Goal: Task Accomplishment & Management: Use online tool/utility

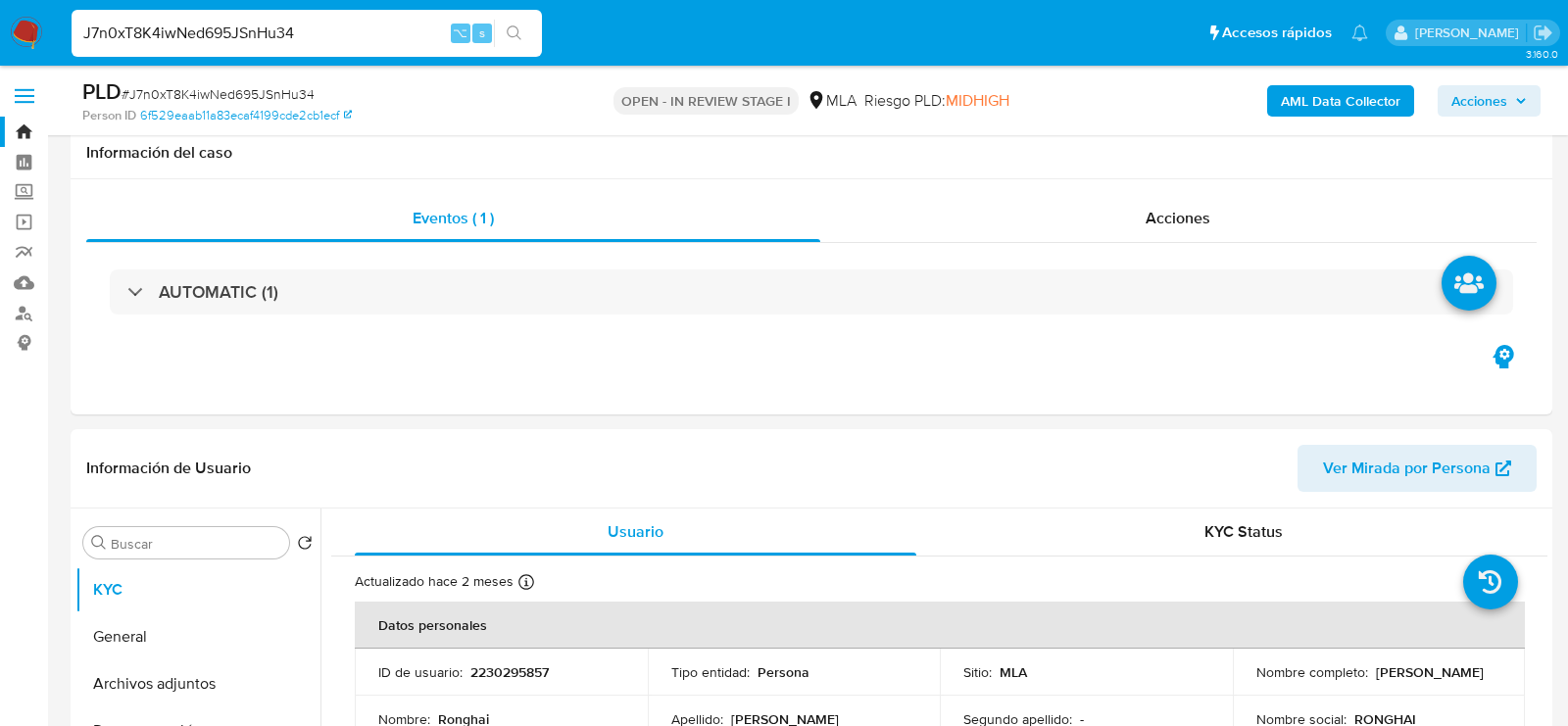
select select "10"
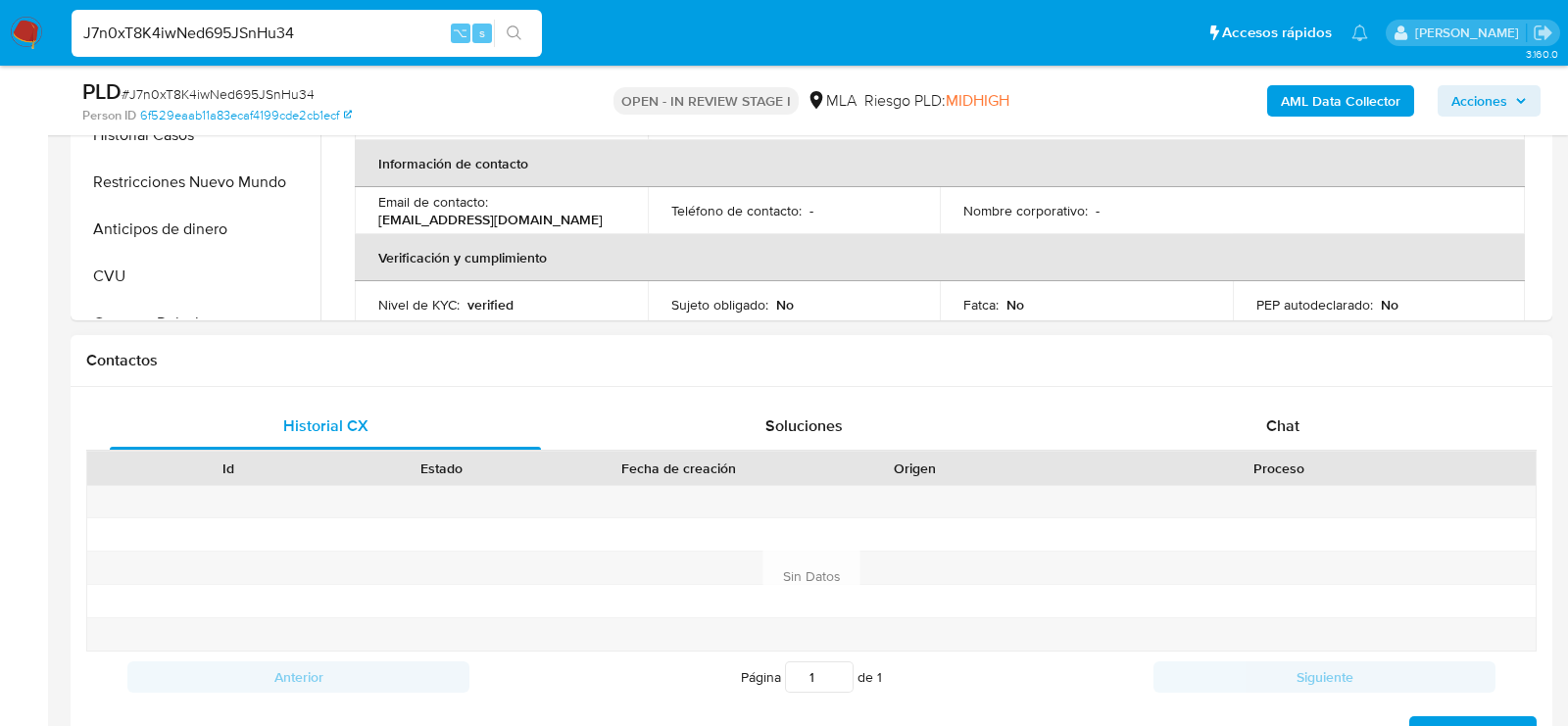
scroll to position [811, 0]
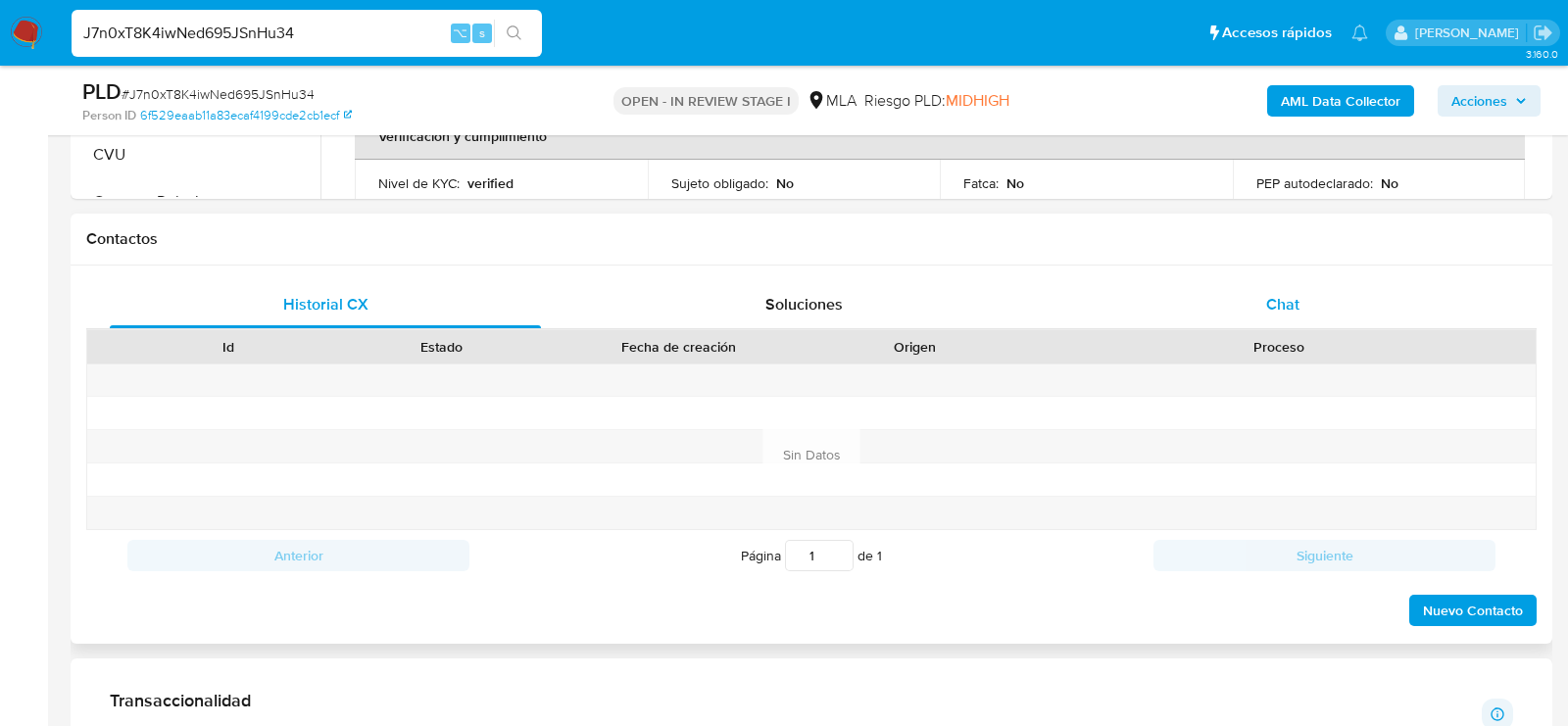
click at [1316, 309] on div "Chat" at bounding box center [1283, 304] width 431 height 47
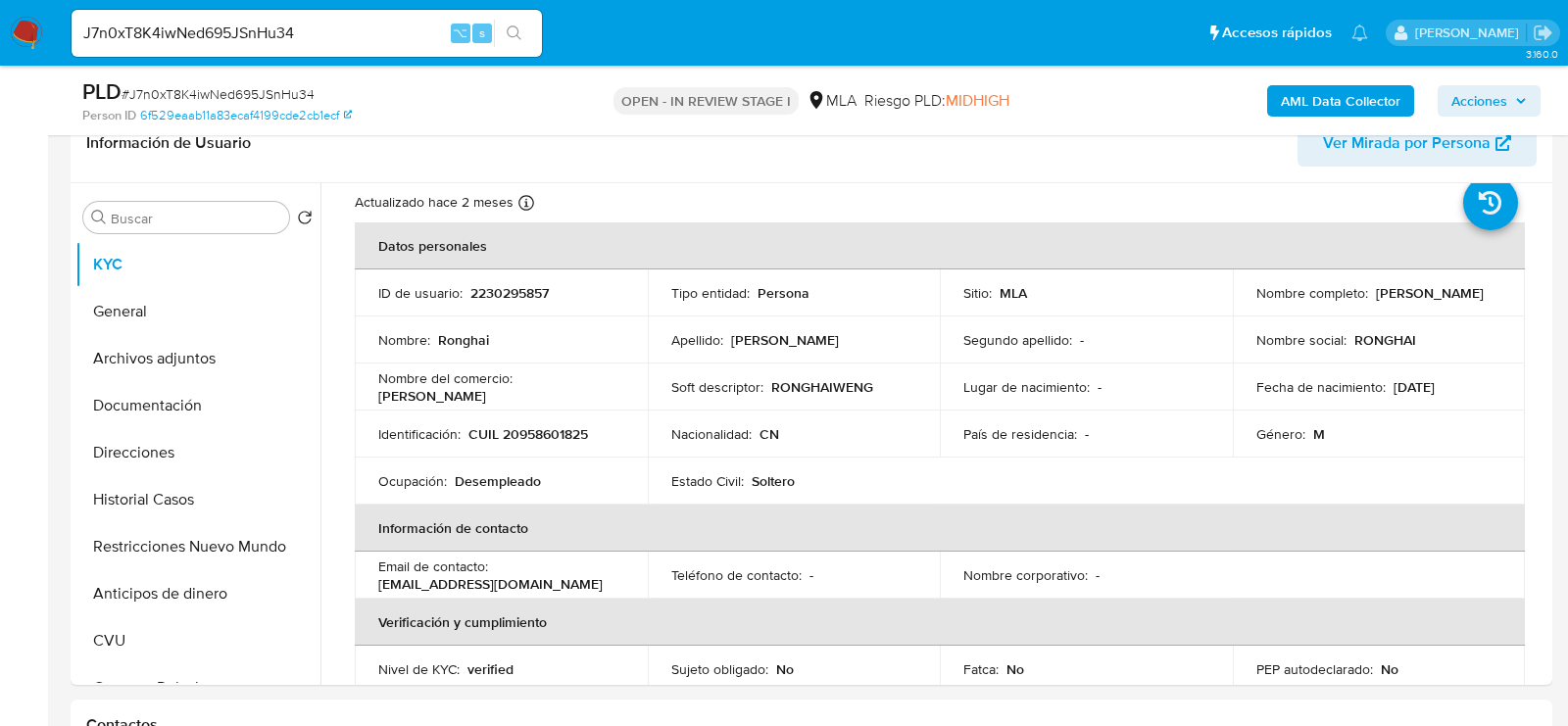
scroll to position [358, 0]
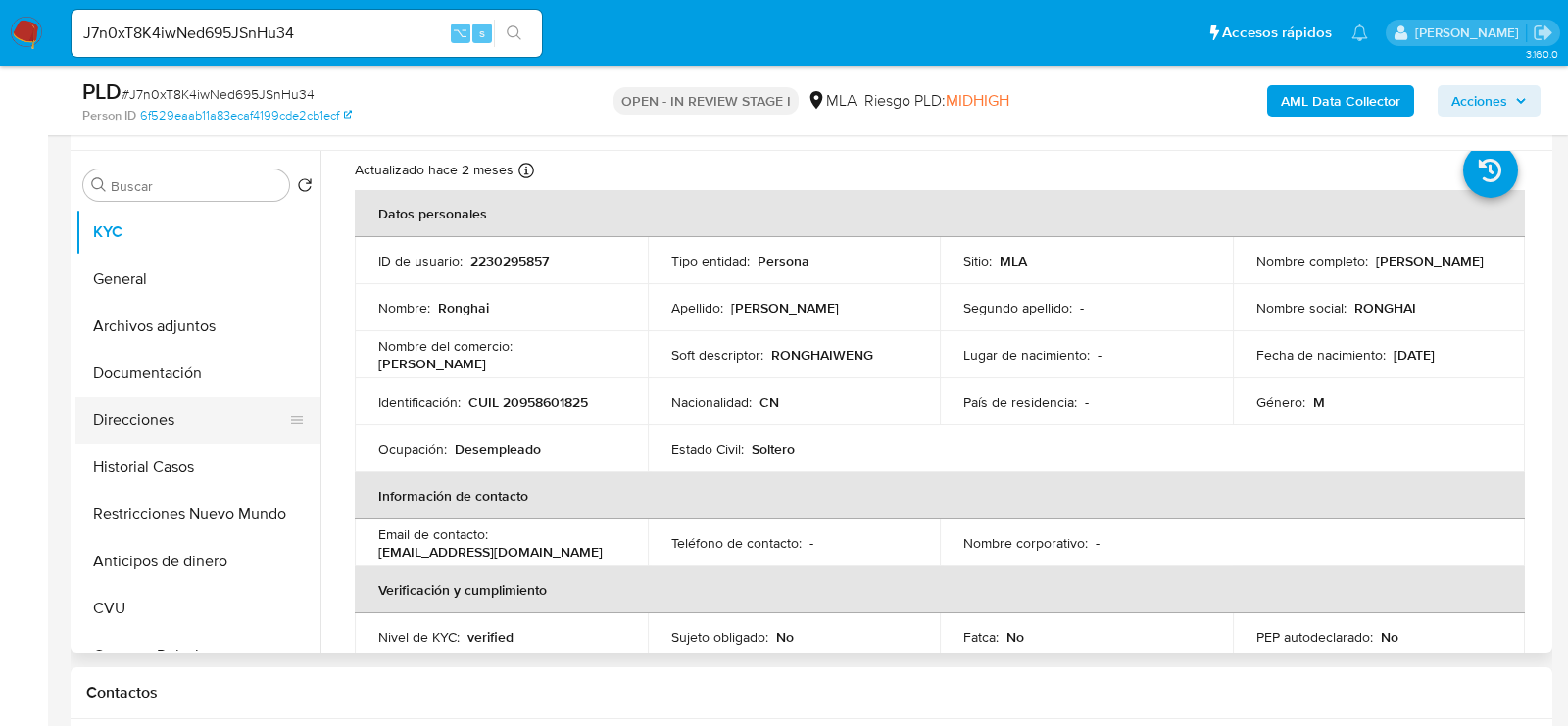
click at [94, 406] on button "Direcciones" at bounding box center [190, 419] width 230 height 47
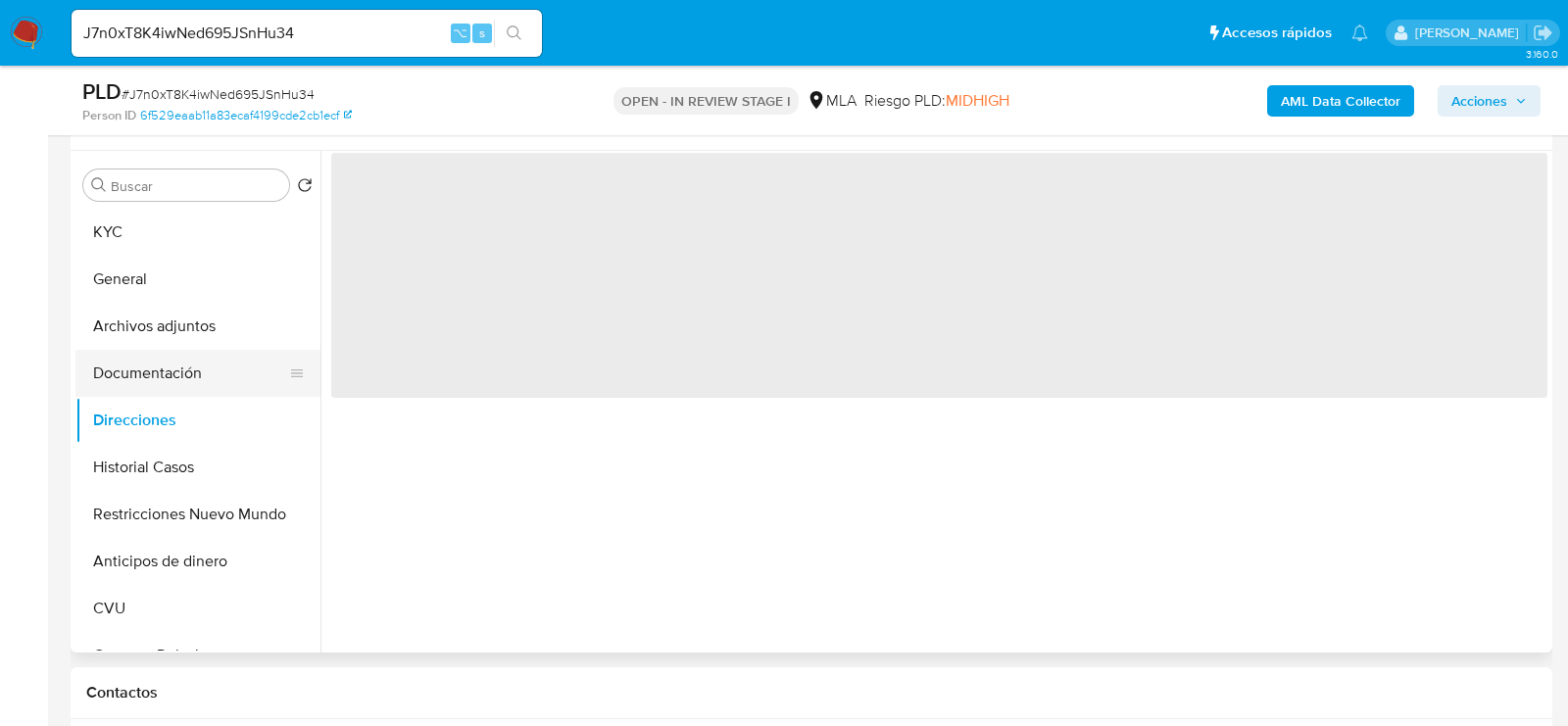
click at [94, 378] on button "Documentación" at bounding box center [190, 372] width 230 height 47
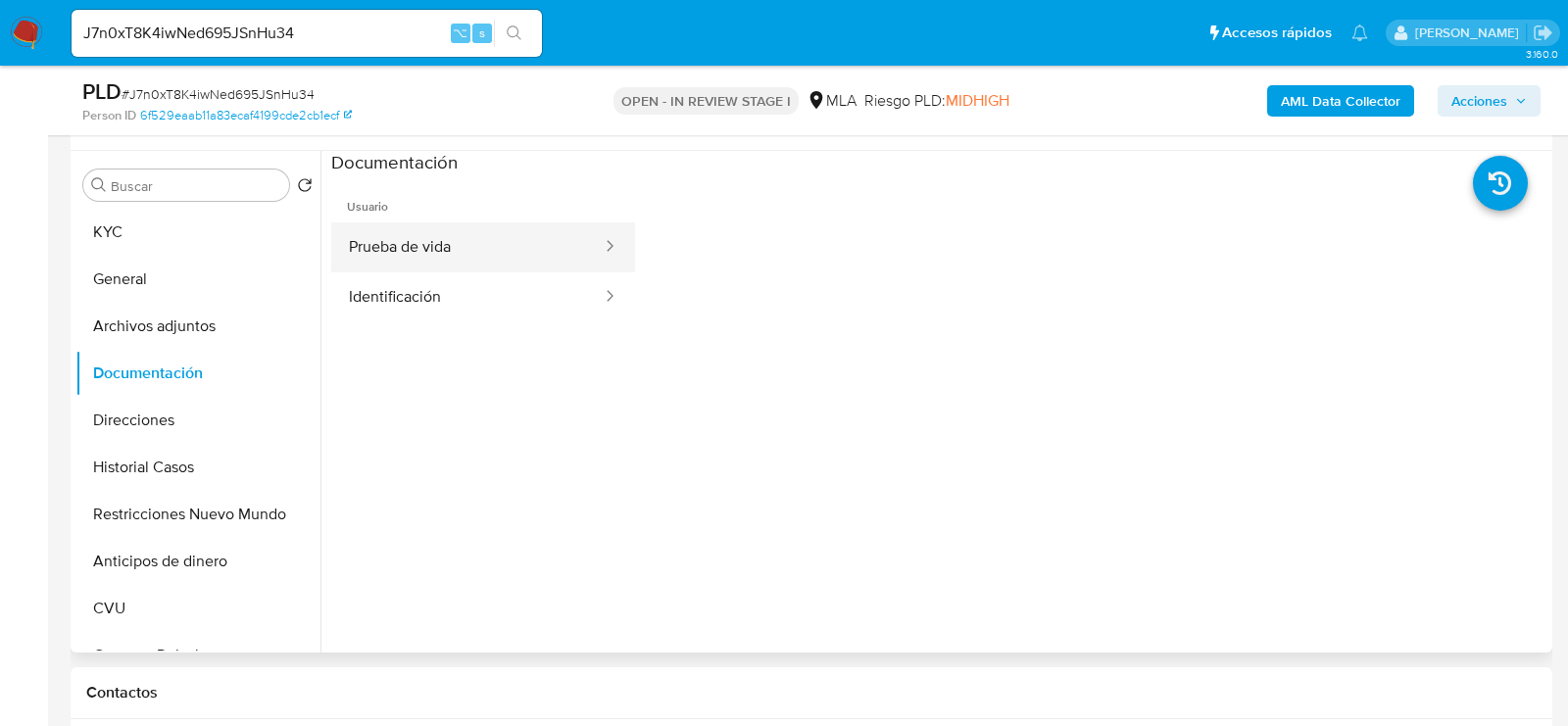
click at [444, 232] on button "Prueba de vida" at bounding box center [467, 247] width 272 height 50
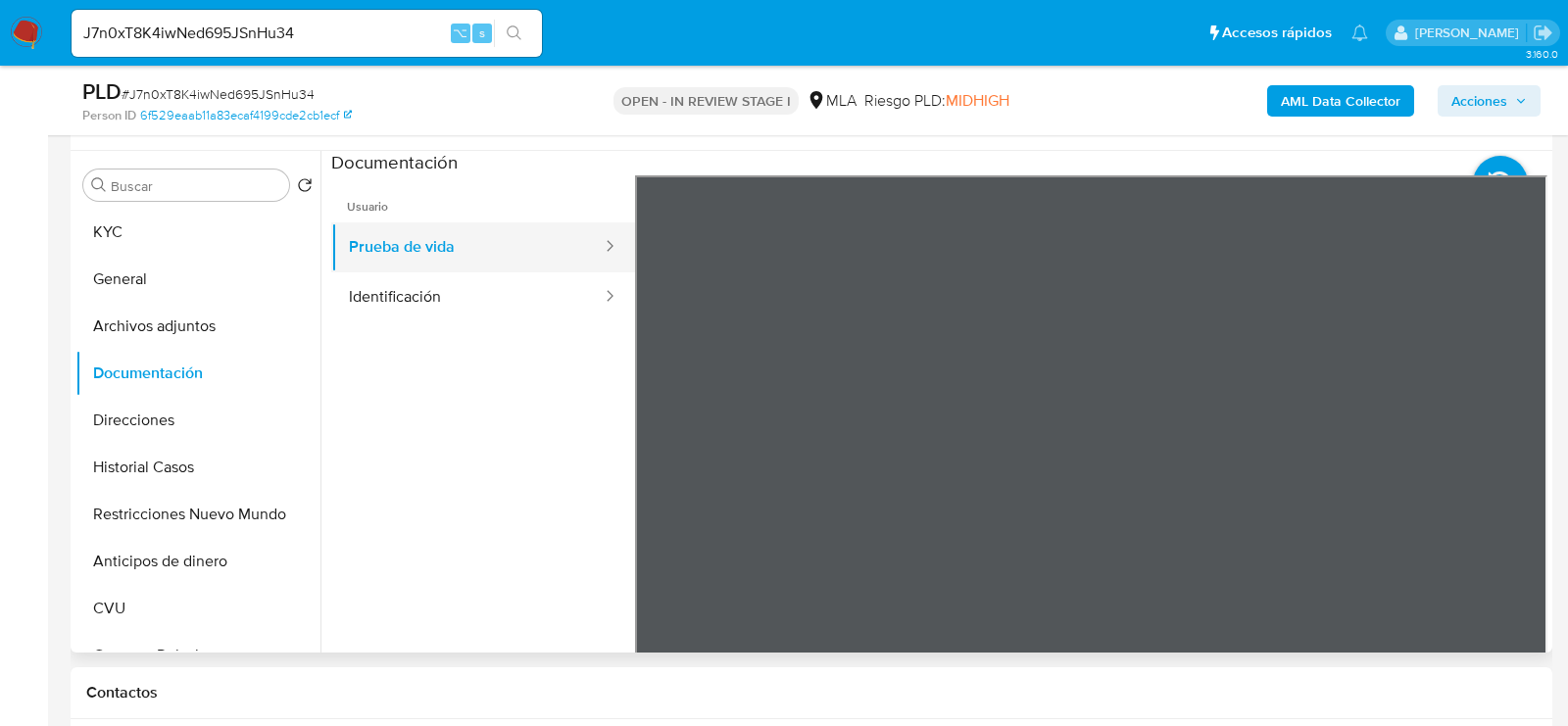
click at [410, 255] on button "Prueba de vida" at bounding box center [467, 247] width 272 height 50
click at [143, 319] on button "Archivos adjuntos" at bounding box center [190, 326] width 230 height 47
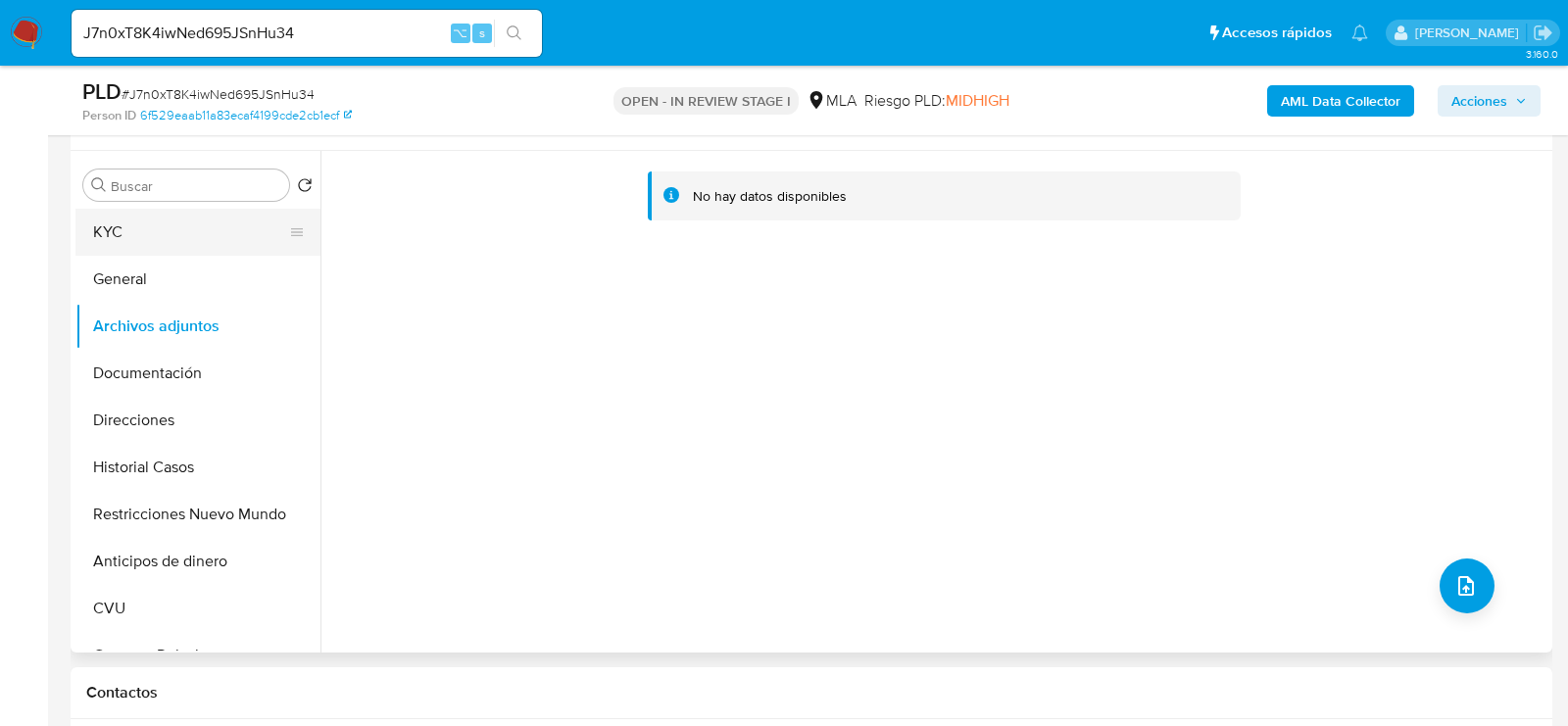
click at [128, 215] on button "KYC" at bounding box center [190, 231] width 230 height 47
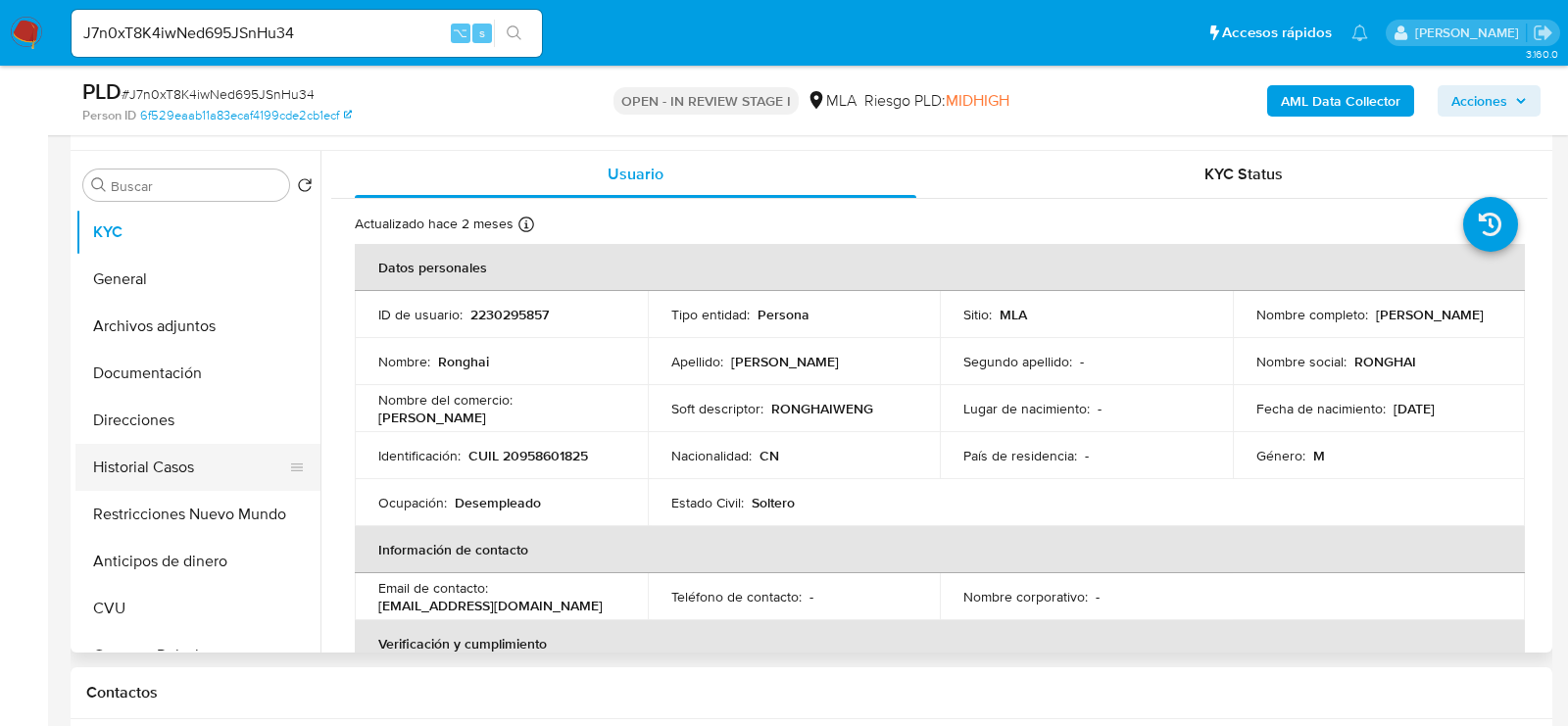
click at [195, 470] on button "Historial Casos" at bounding box center [190, 467] width 230 height 47
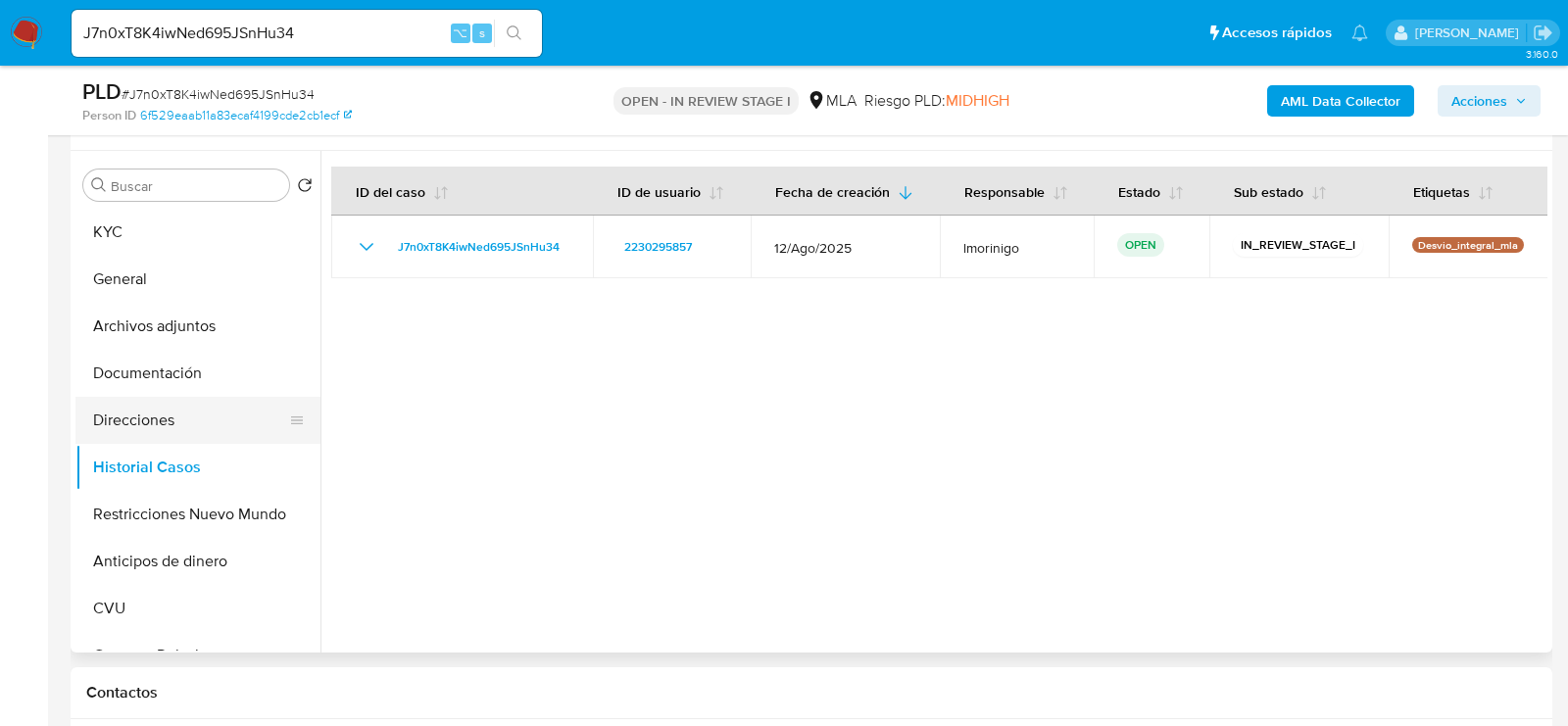
click at [146, 410] on button "Direcciones" at bounding box center [190, 419] width 230 height 47
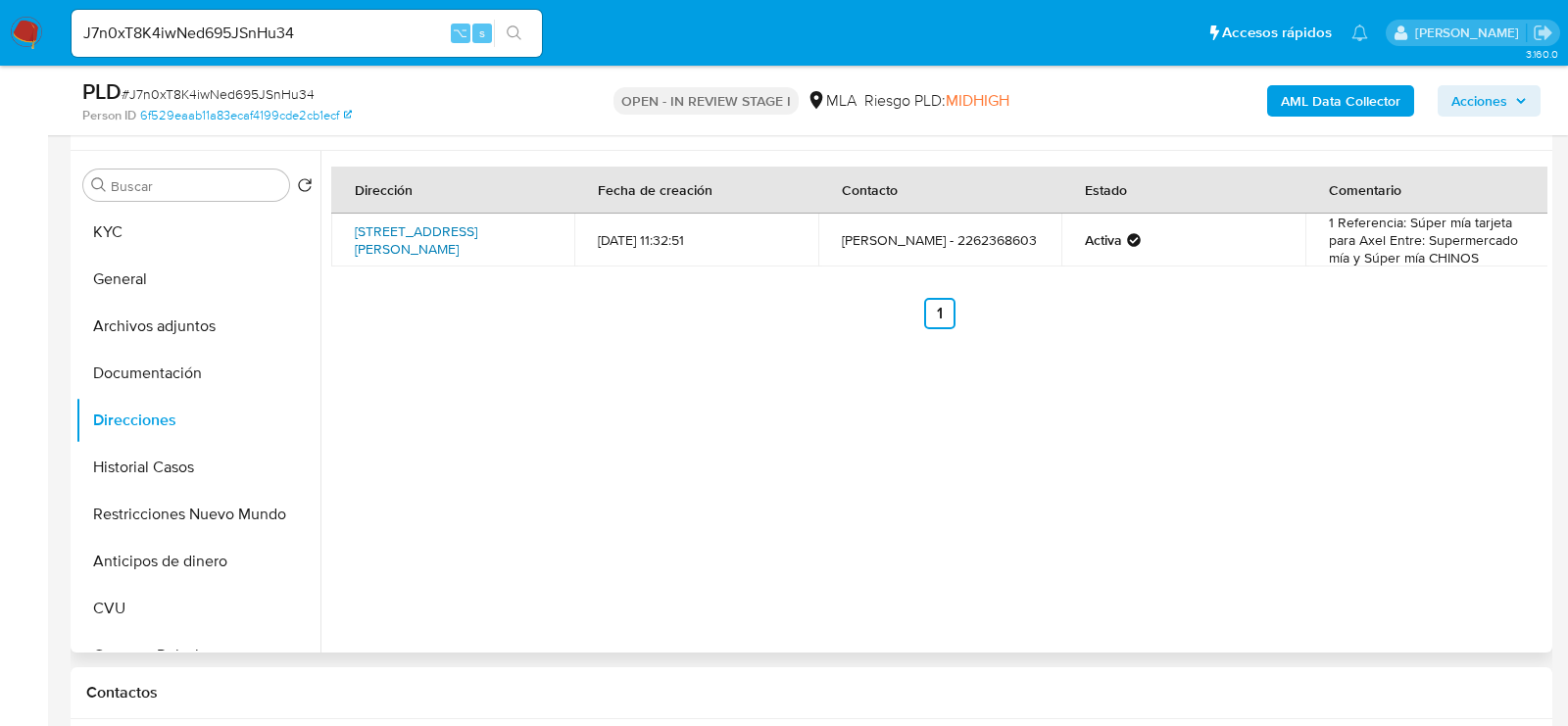
click at [424, 242] on link "Avenida San Martín 354, Lobería, Buenos Aires, 7635, Argentina 354" at bounding box center [415, 239] width 122 height 37
click at [566, 462] on div "Dirección Fecha de creación Contacto Estado Comentario Avenida San Martín 354, …" at bounding box center [934, 401] width 1227 height 502
click at [1434, 241] on td "1 Referencia: Súper mía tarjeta para Axel Entre: Supermercado mía y Súper mía C…" at bounding box center [1427, 239] width 243 height 53
click at [1412, 225] on td "1 Referencia: Súper mía tarjeta para Axel Entre: Supermercado mía y Súper mía C…" at bounding box center [1427, 239] width 243 height 53
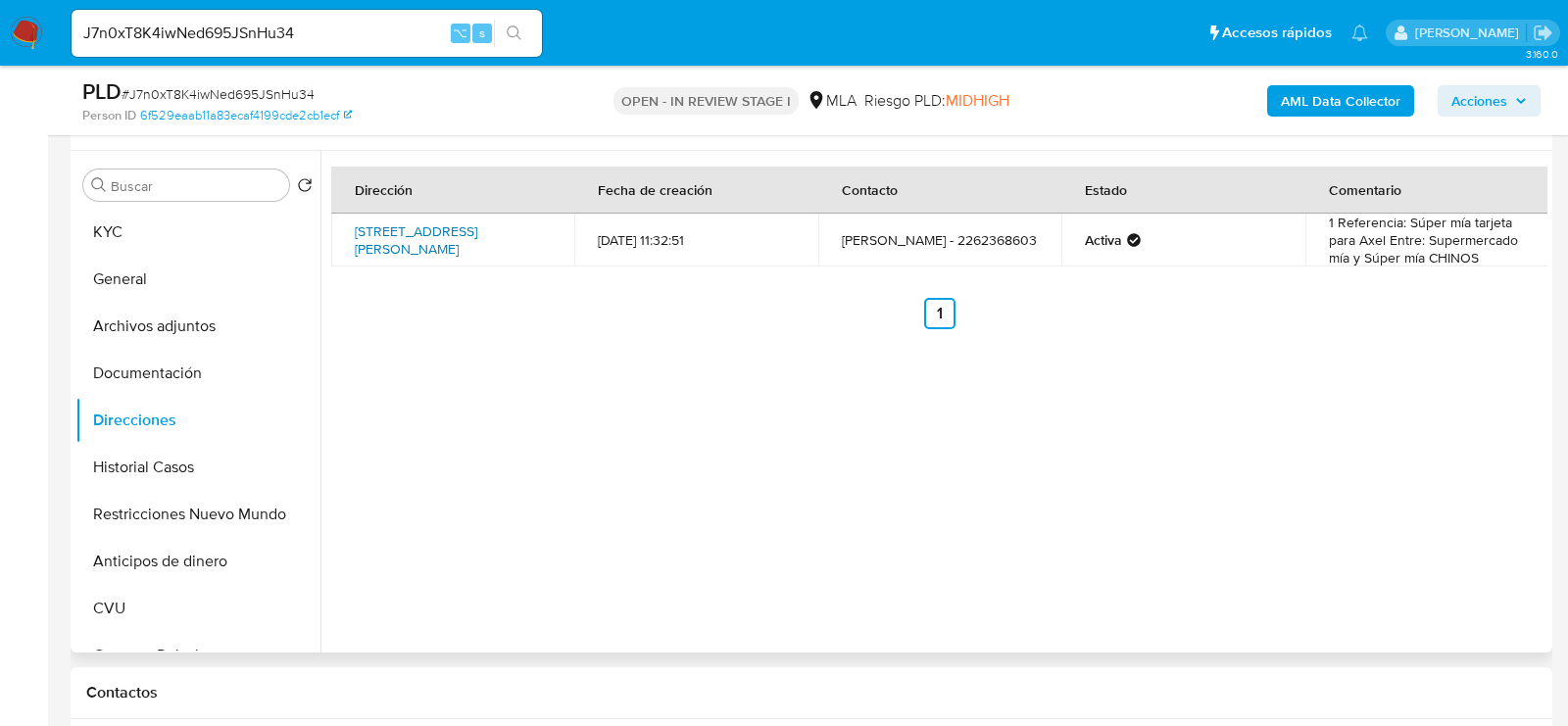
click at [377, 238] on link "Avenida San Martín 354, Lobería, Buenos Aires, 7635, Argentina 354" at bounding box center [415, 239] width 122 height 37
click at [458, 240] on link "Avenida San Martín 354, Lobería, Buenos Aires, 7635, Argentina 354" at bounding box center [415, 239] width 122 height 37
click at [479, 257] on td "Avenida San Martín 354, Lobería, Buenos Aires, 7635, Argentina 354" at bounding box center [452, 239] width 243 height 53
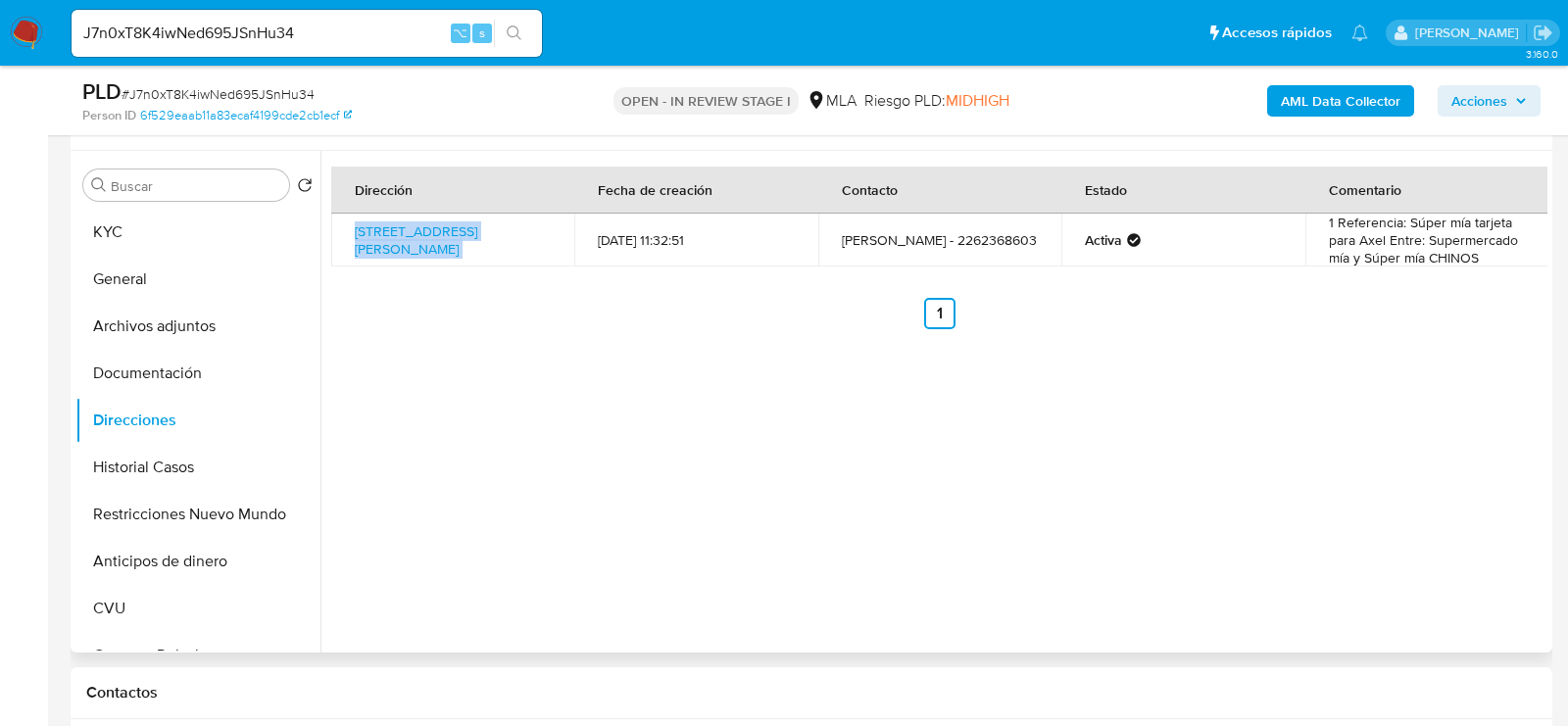
copy td "Avenida San Martín 354, Lobería, Buenos Aires, 7635, Argentina 354"
click at [137, 227] on button "KYC" at bounding box center [190, 231] width 230 height 47
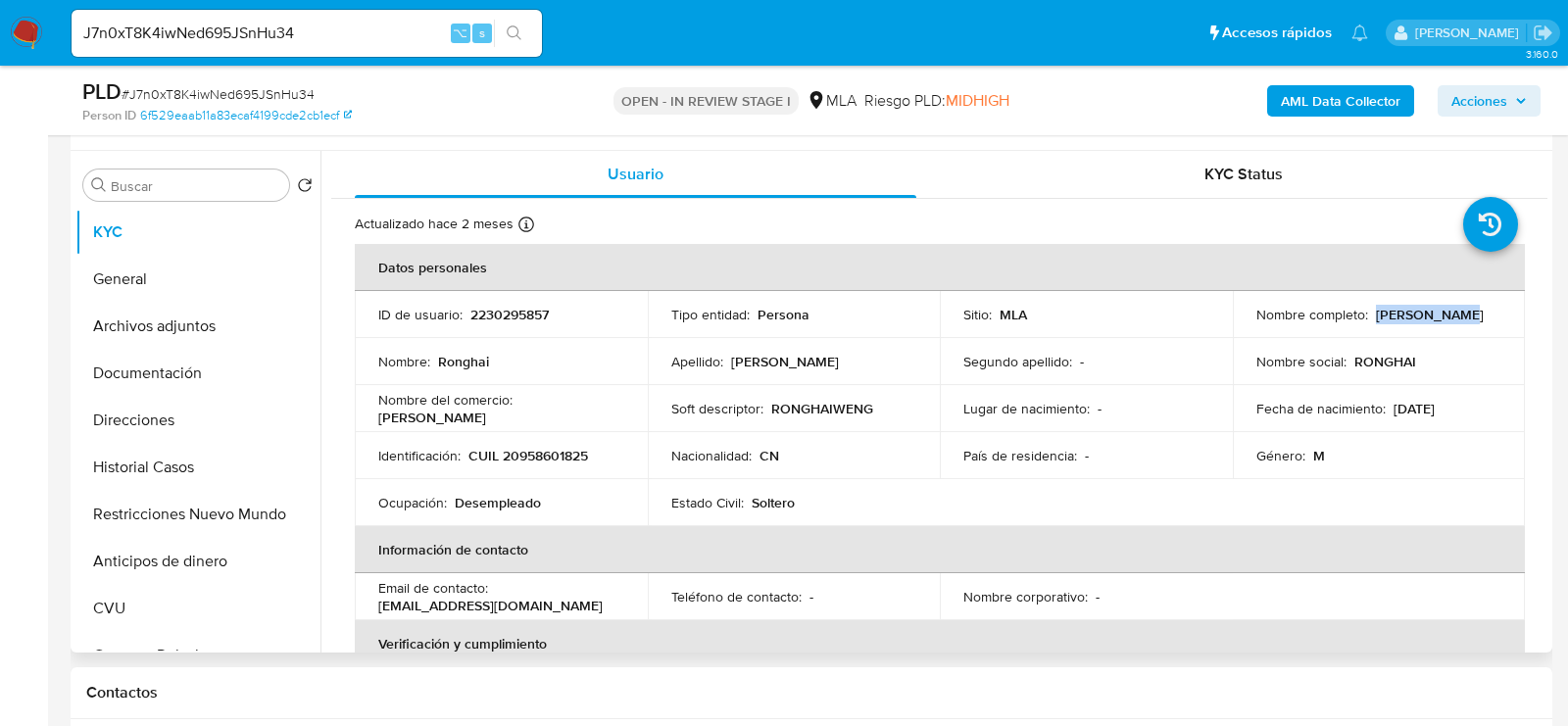
drag, startPoint x: 1373, startPoint y: 314, endPoint x: 1471, endPoint y: 313, distance: 98.0
click at [1472, 313] on div "Nombre completo : Ronghai Weng" at bounding box center [1379, 315] width 246 height 18
click at [130, 341] on button "Archivos adjuntos" at bounding box center [190, 326] width 230 height 47
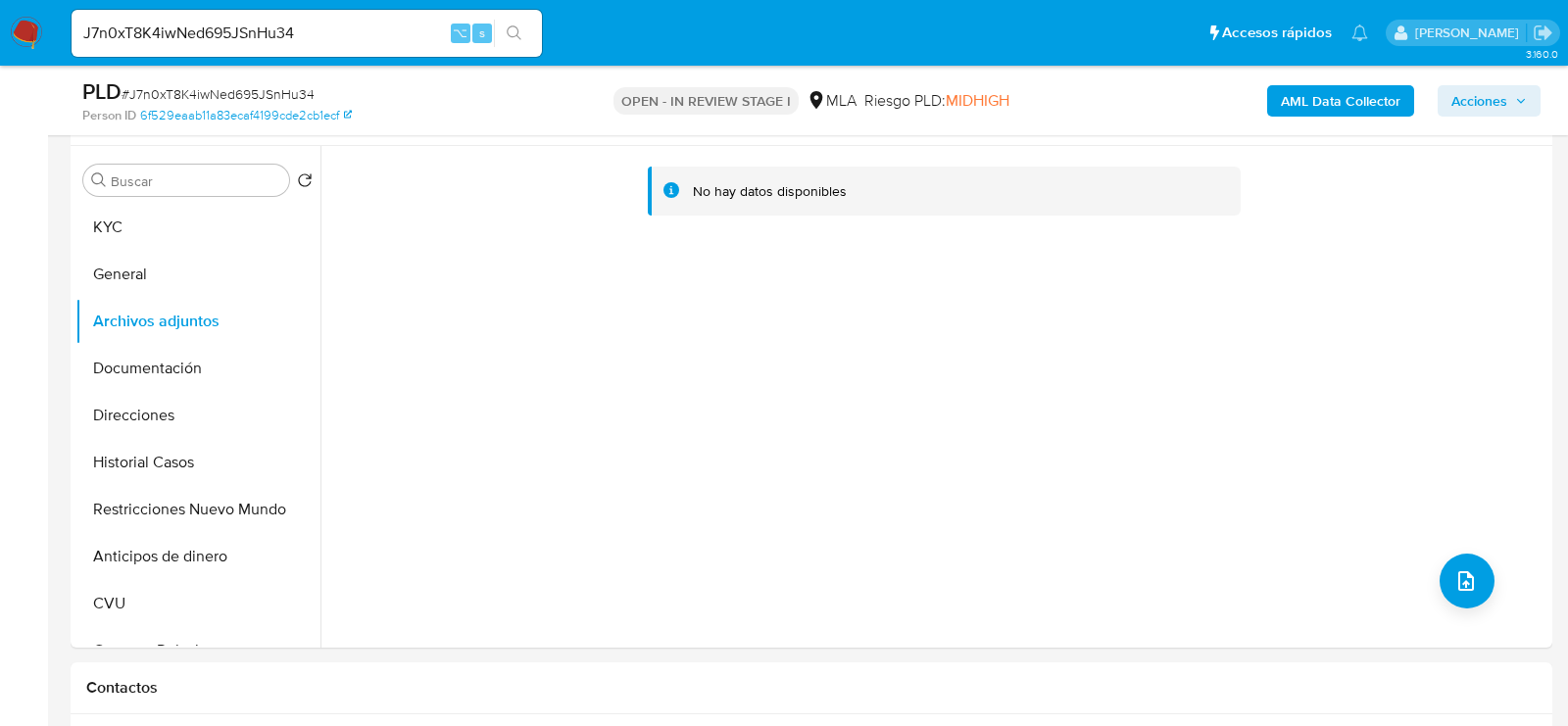
scroll to position [367, 0]
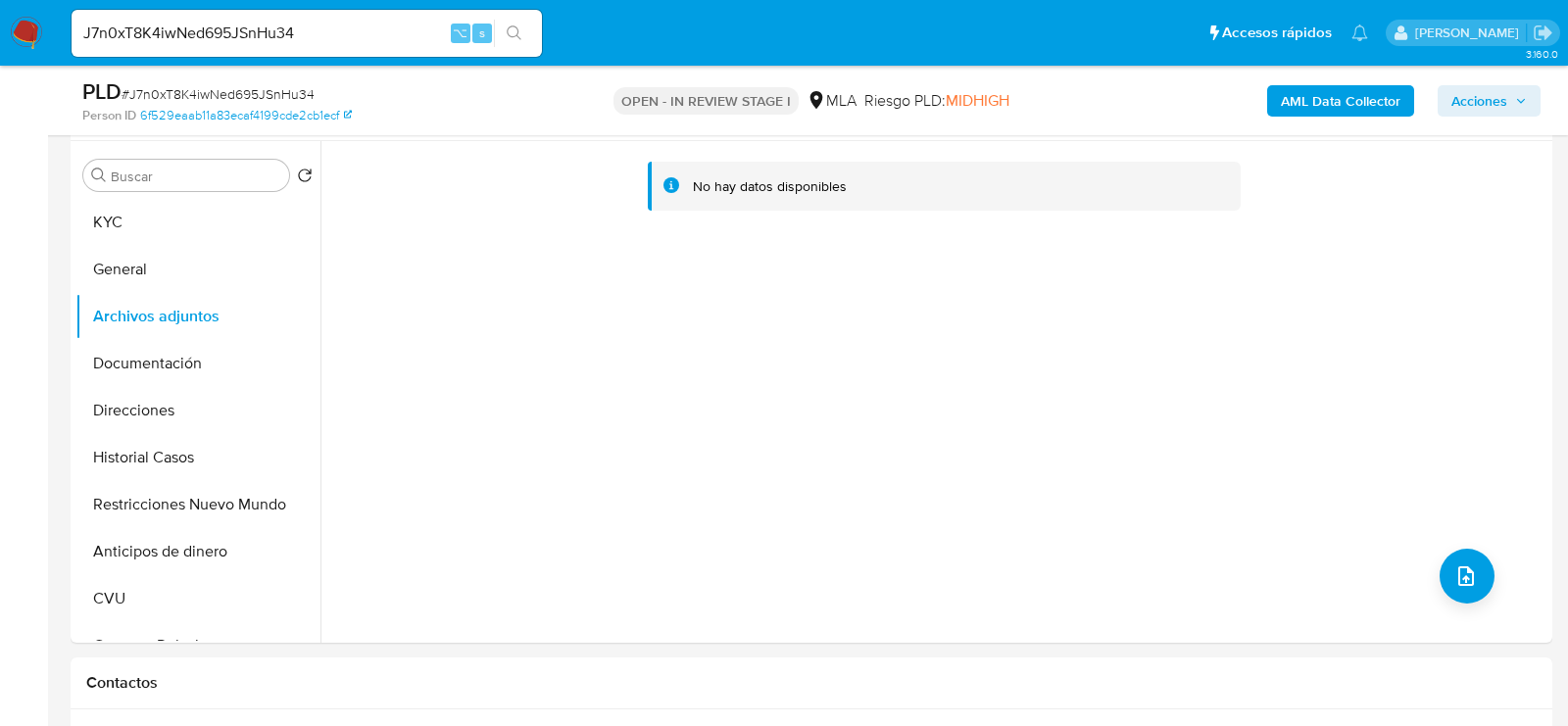
click at [1343, 106] on b "AML Data Collector" at bounding box center [1340, 101] width 119 height 32
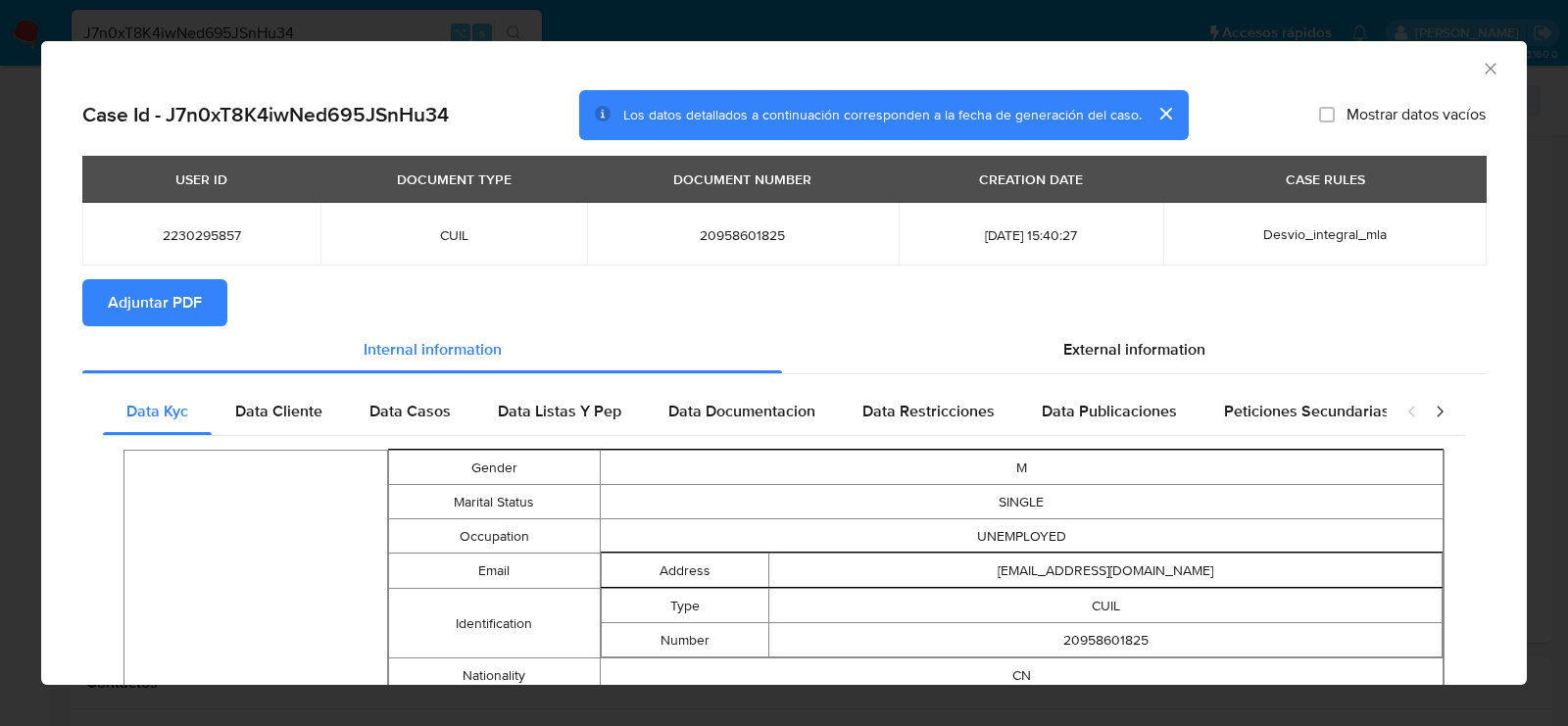
click at [198, 309] on span "Adjuntar PDF" at bounding box center [154, 302] width 94 height 43
click at [1502, 58] on div "AML Data Collector" at bounding box center [783, 65] width 1486 height 49
click at [1500, 64] on div "AML Data Collector" at bounding box center [783, 65] width 1486 height 49
click at [1495, 64] on icon "Cerrar ventana" at bounding box center [1490, 69] width 20 height 20
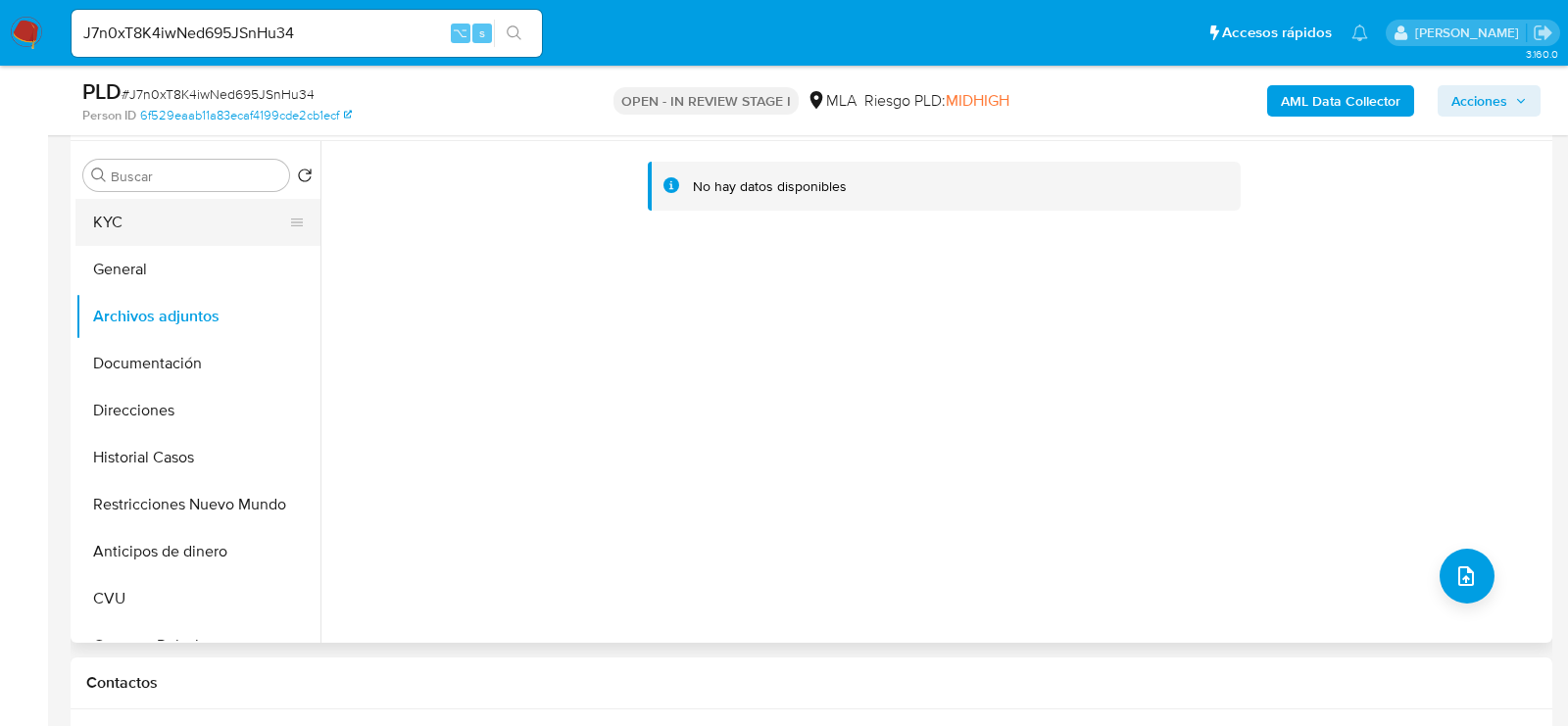
click at [178, 224] on button "KYC" at bounding box center [190, 221] width 230 height 47
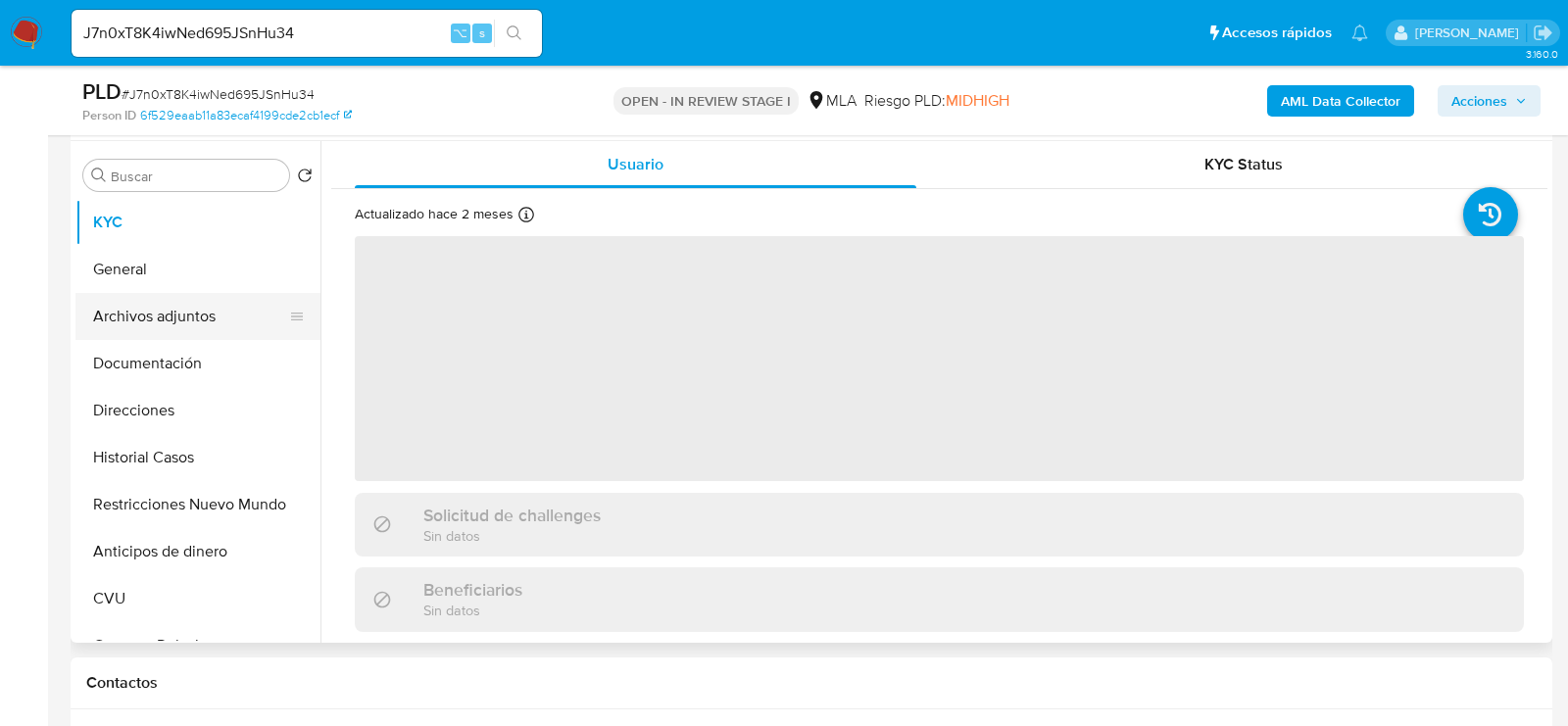
click at [168, 313] on button "Archivos adjuntos" at bounding box center [190, 316] width 230 height 47
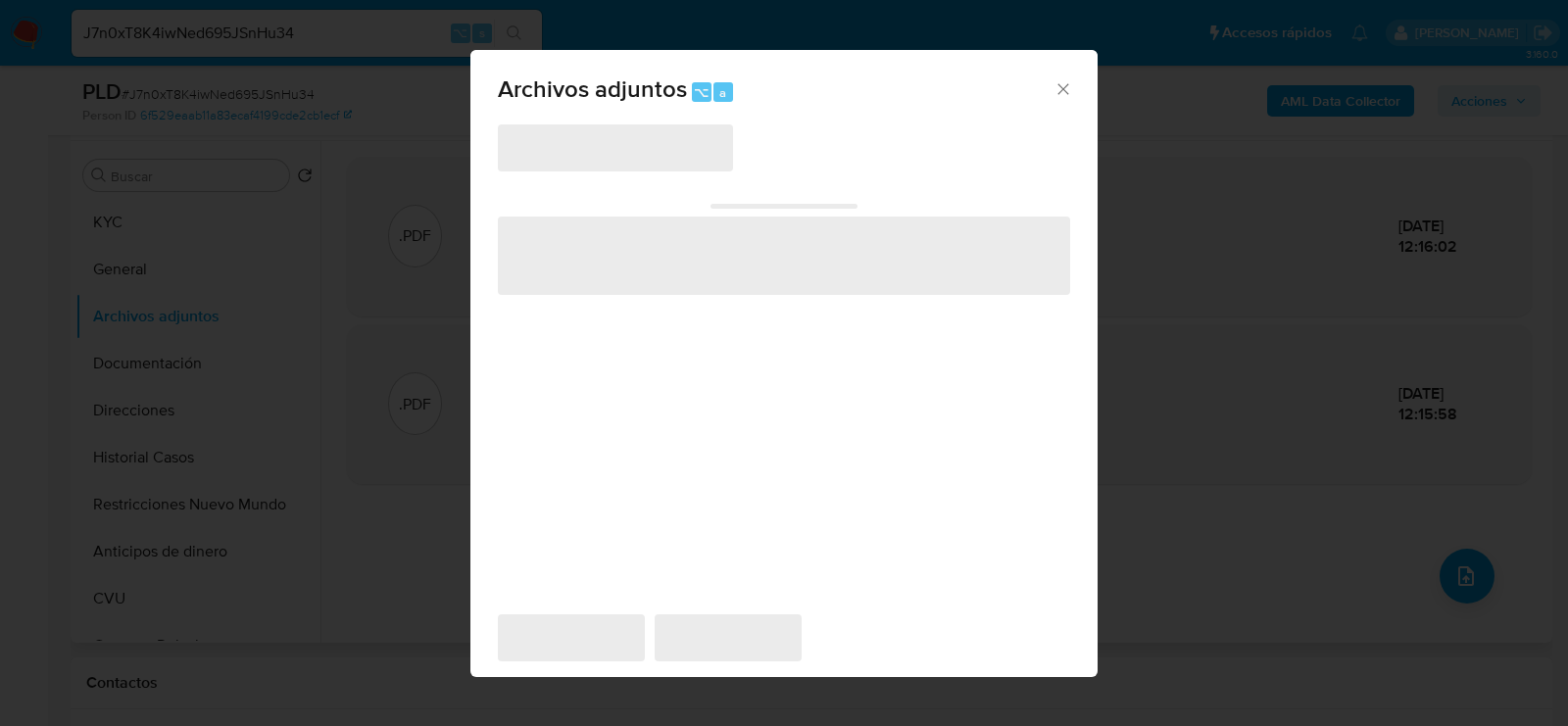
scroll to position [355, 0]
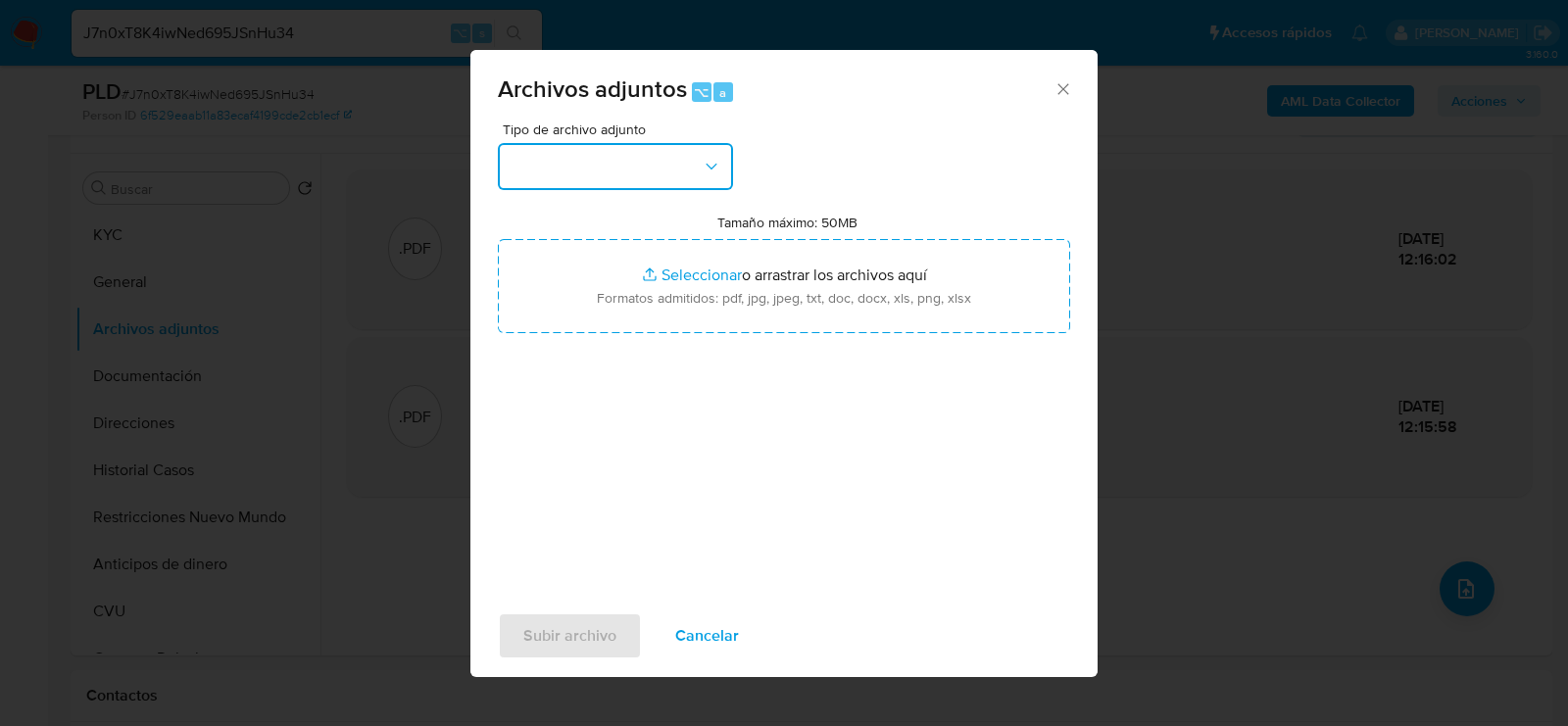
click at [559, 174] on button "button" at bounding box center [615, 166] width 235 height 47
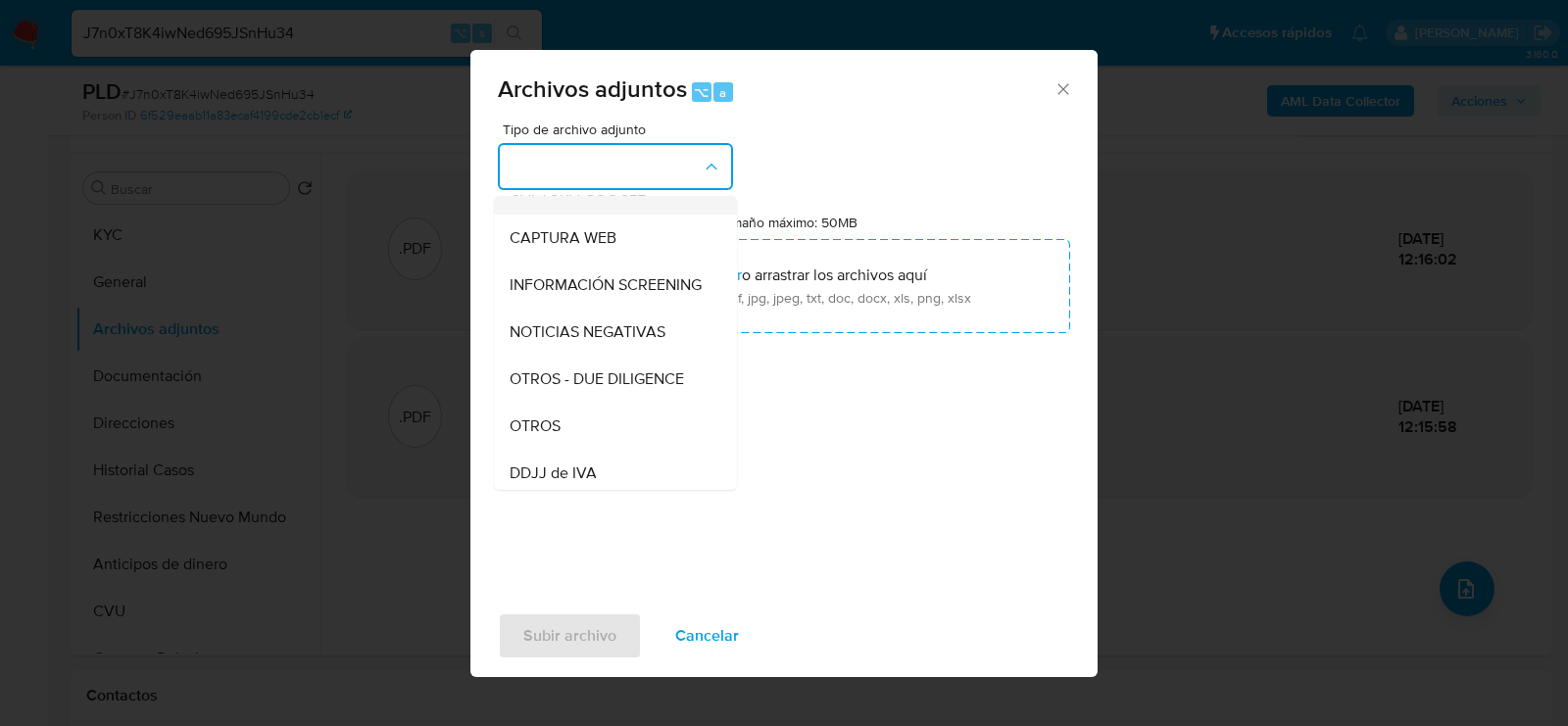
scroll to position [198, 0]
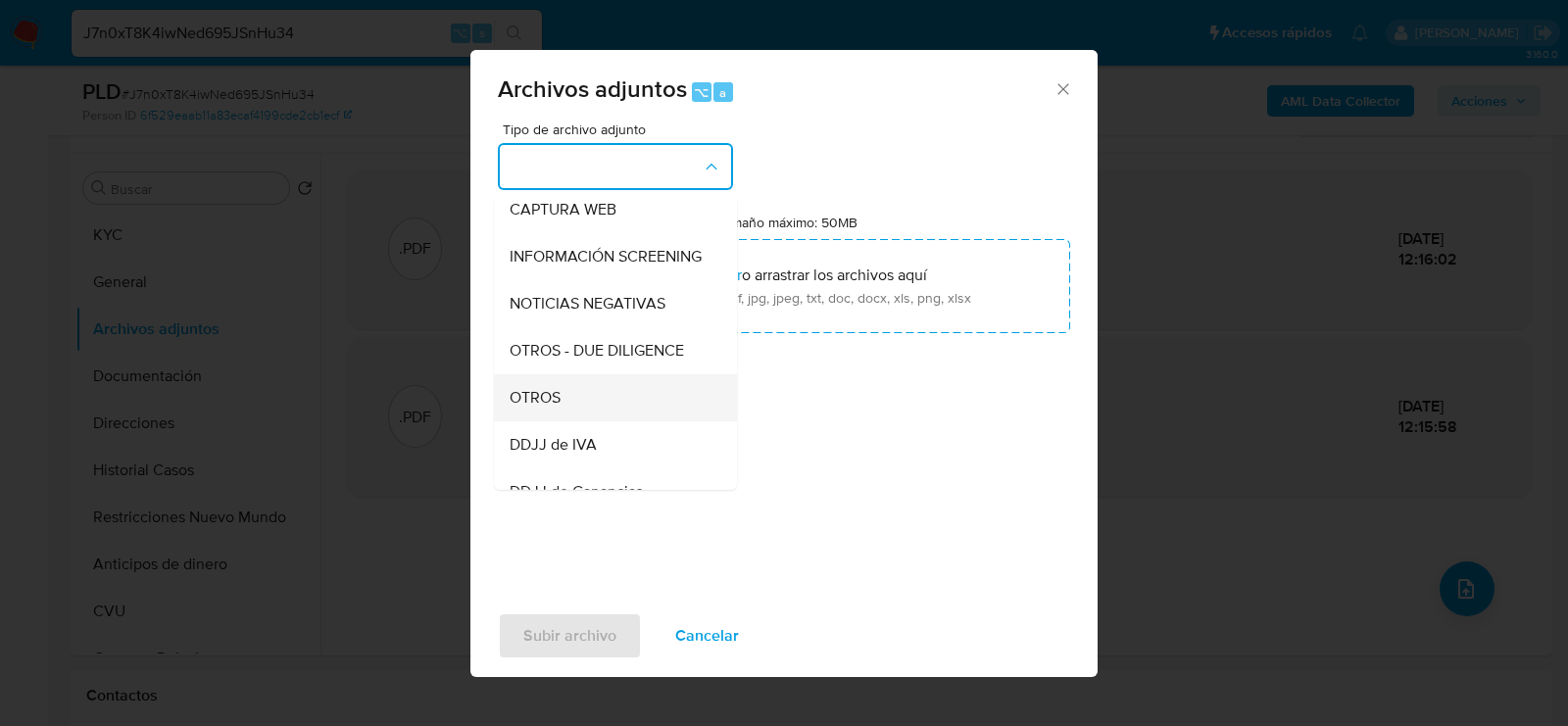
click at [584, 384] on div "OTROS" at bounding box center [609, 397] width 200 height 47
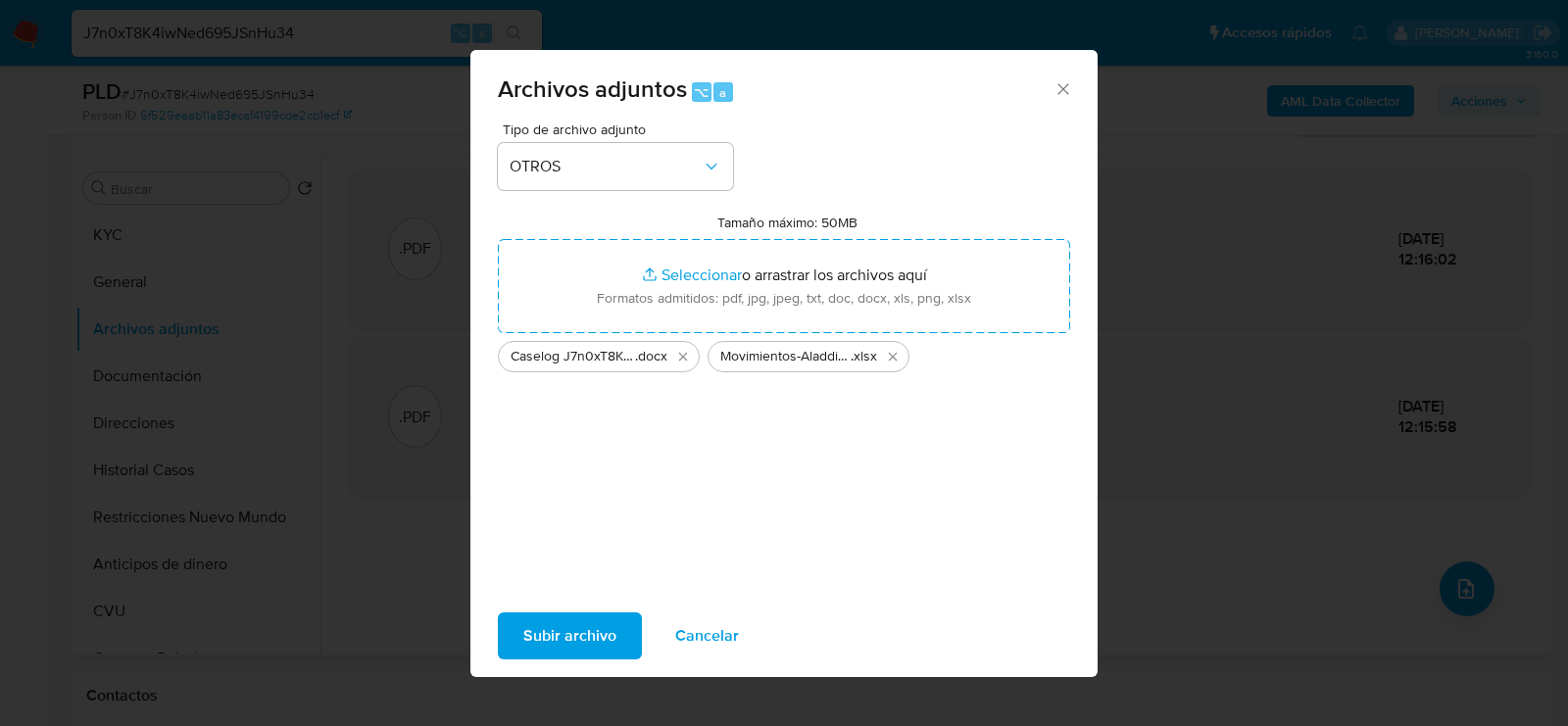
click at [555, 644] on span "Subir archivo" at bounding box center [570, 635] width 93 height 43
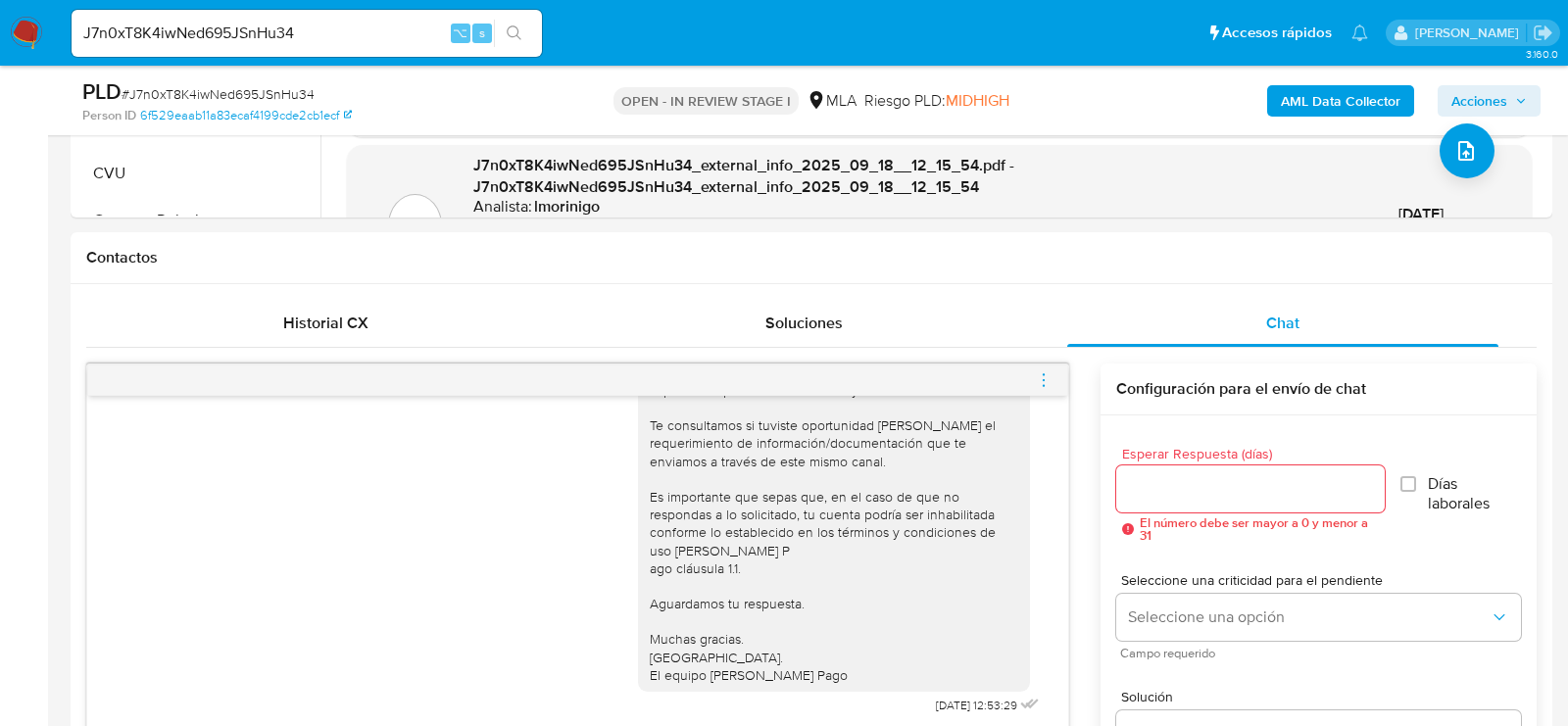
scroll to position [845, 0]
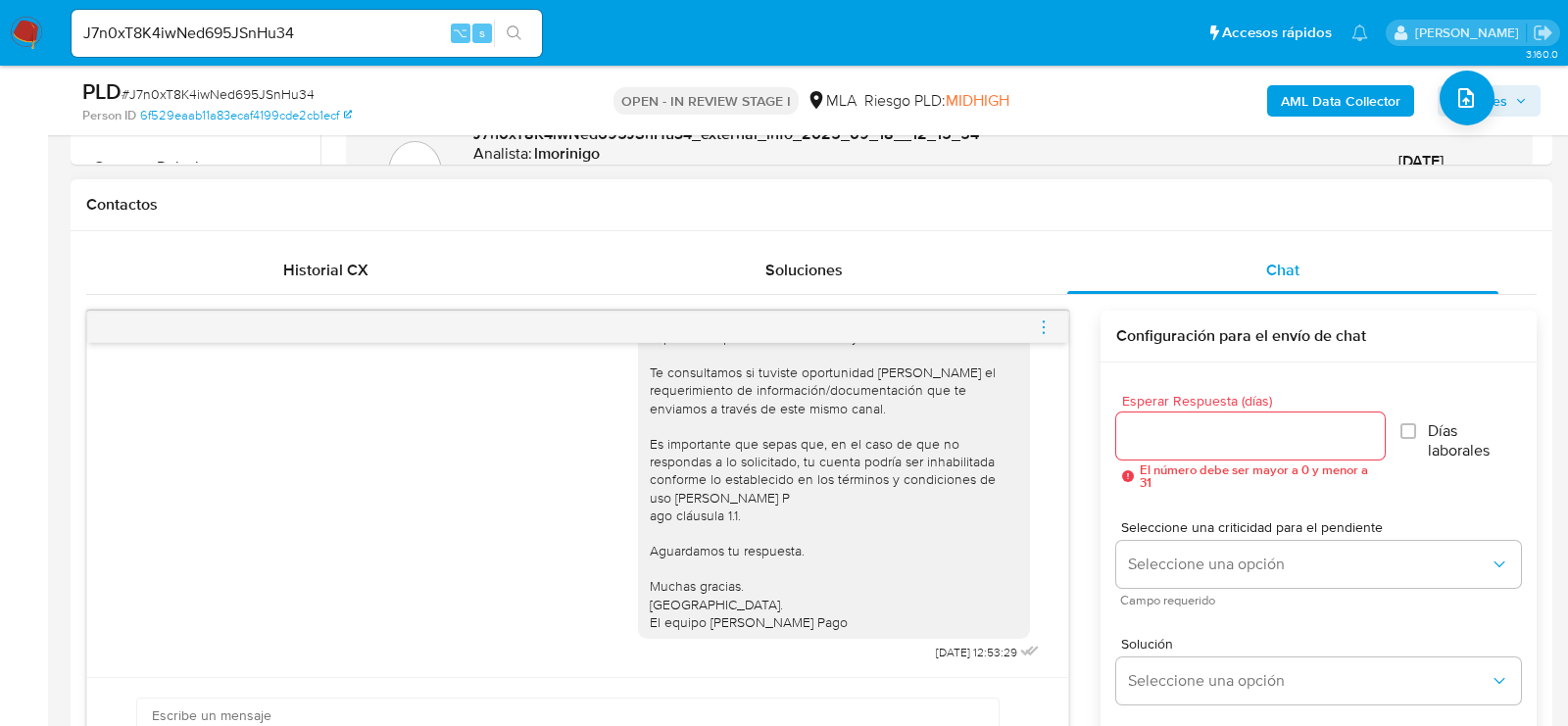
click at [1060, 318] on div at bounding box center [577, 328] width 981 height 32
click at [1050, 319] on icon "menu-action" at bounding box center [1044, 328] width 18 height 18
click at [918, 285] on li "Cerrar conversación" at bounding box center [934, 286] width 201 height 36
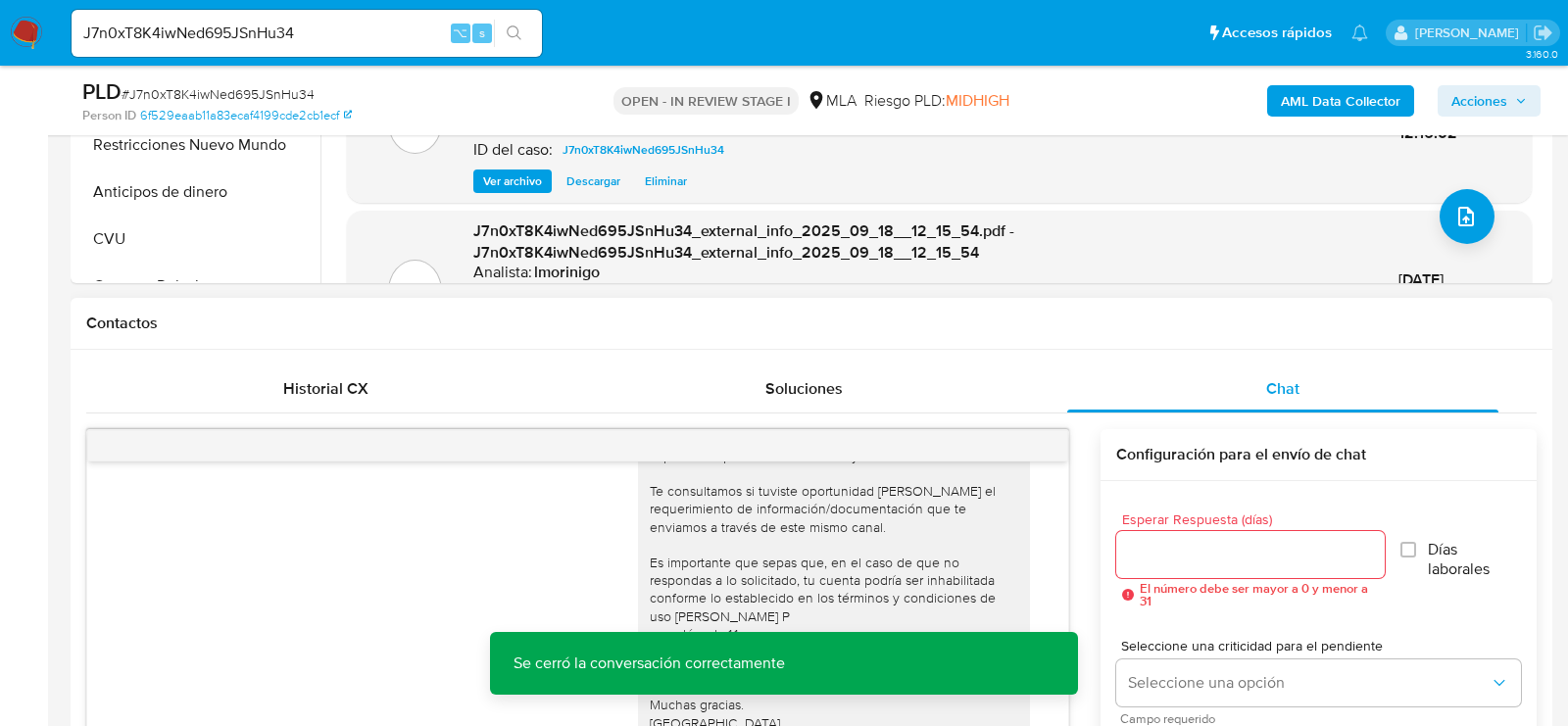
scroll to position [537, 0]
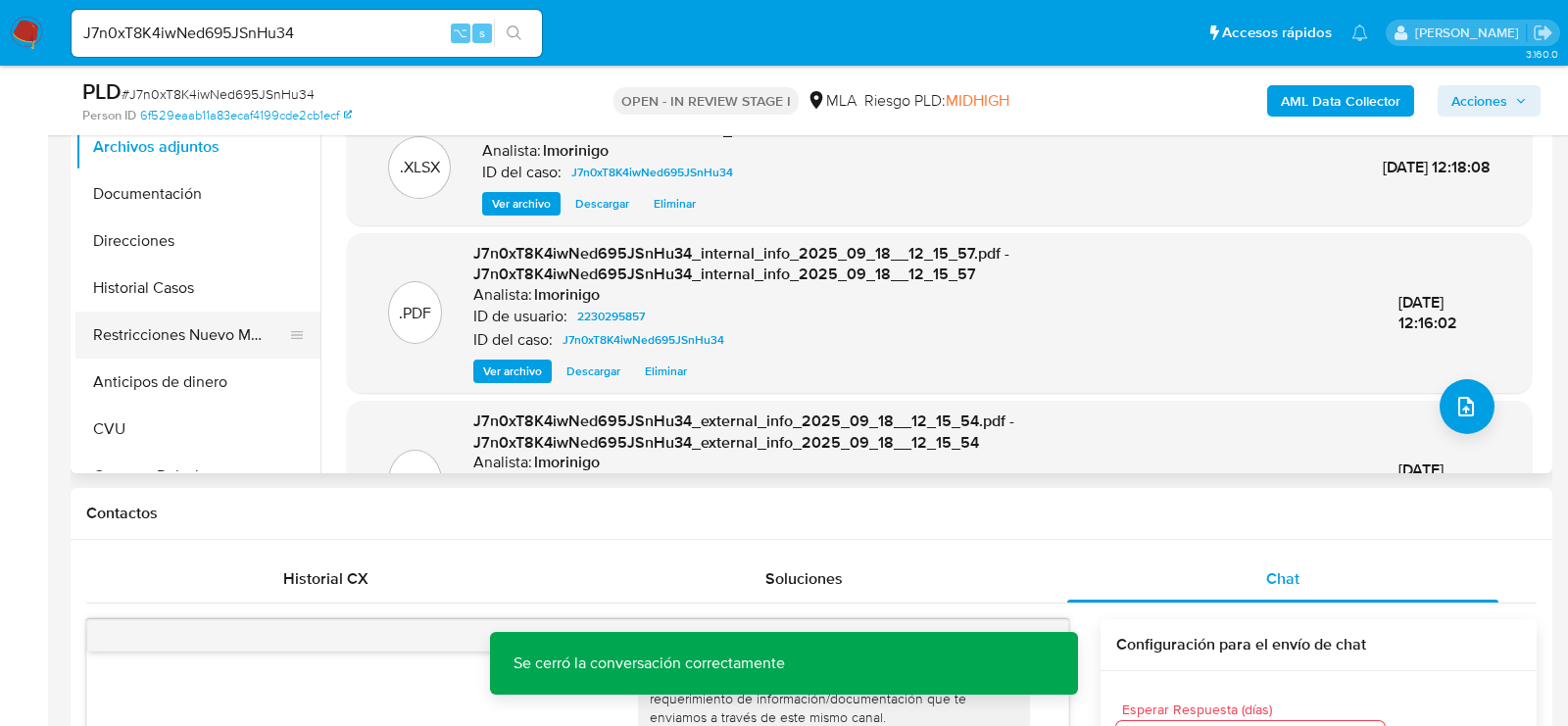
click at [149, 353] on button "Restricciones Nuevo Mundo" at bounding box center [190, 335] width 230 height 47
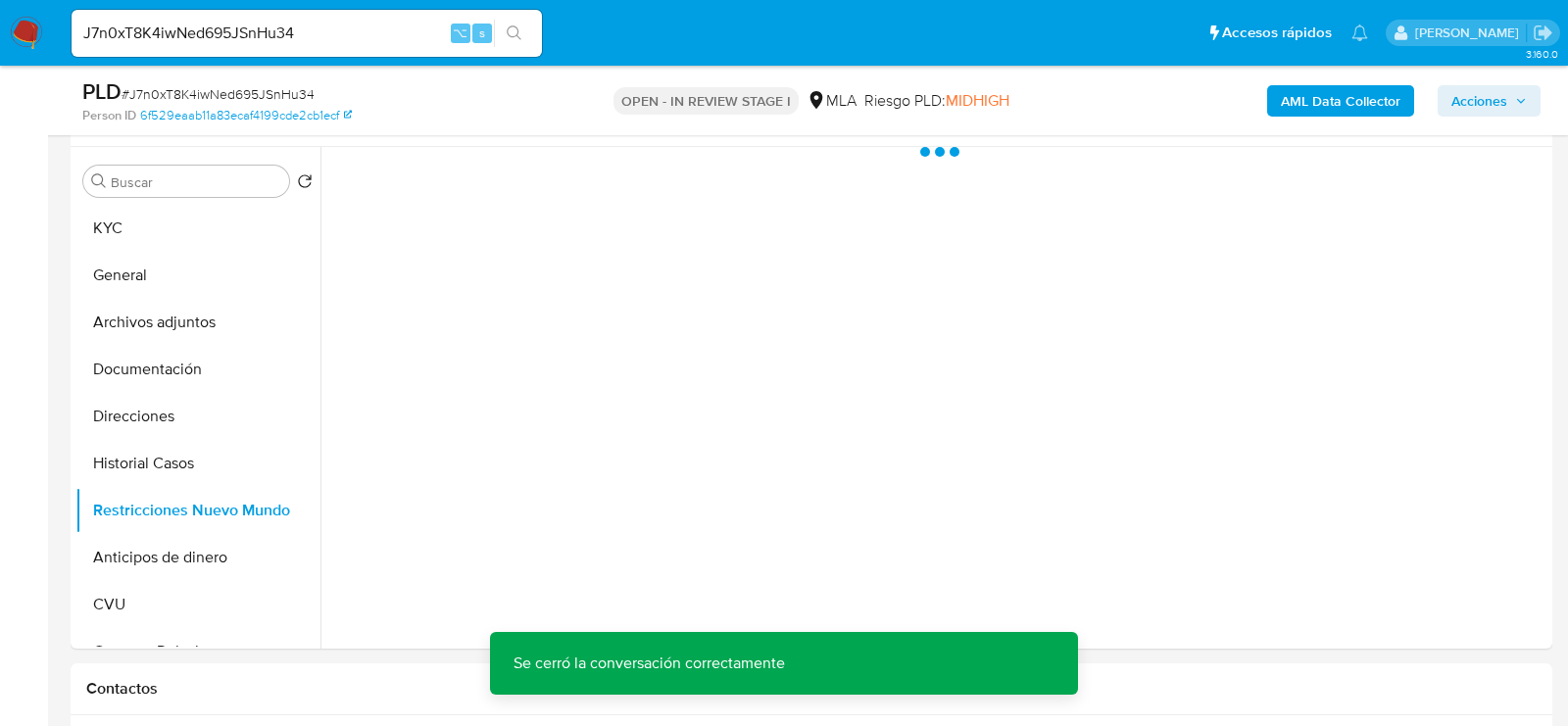
scroll to position [348, 0]
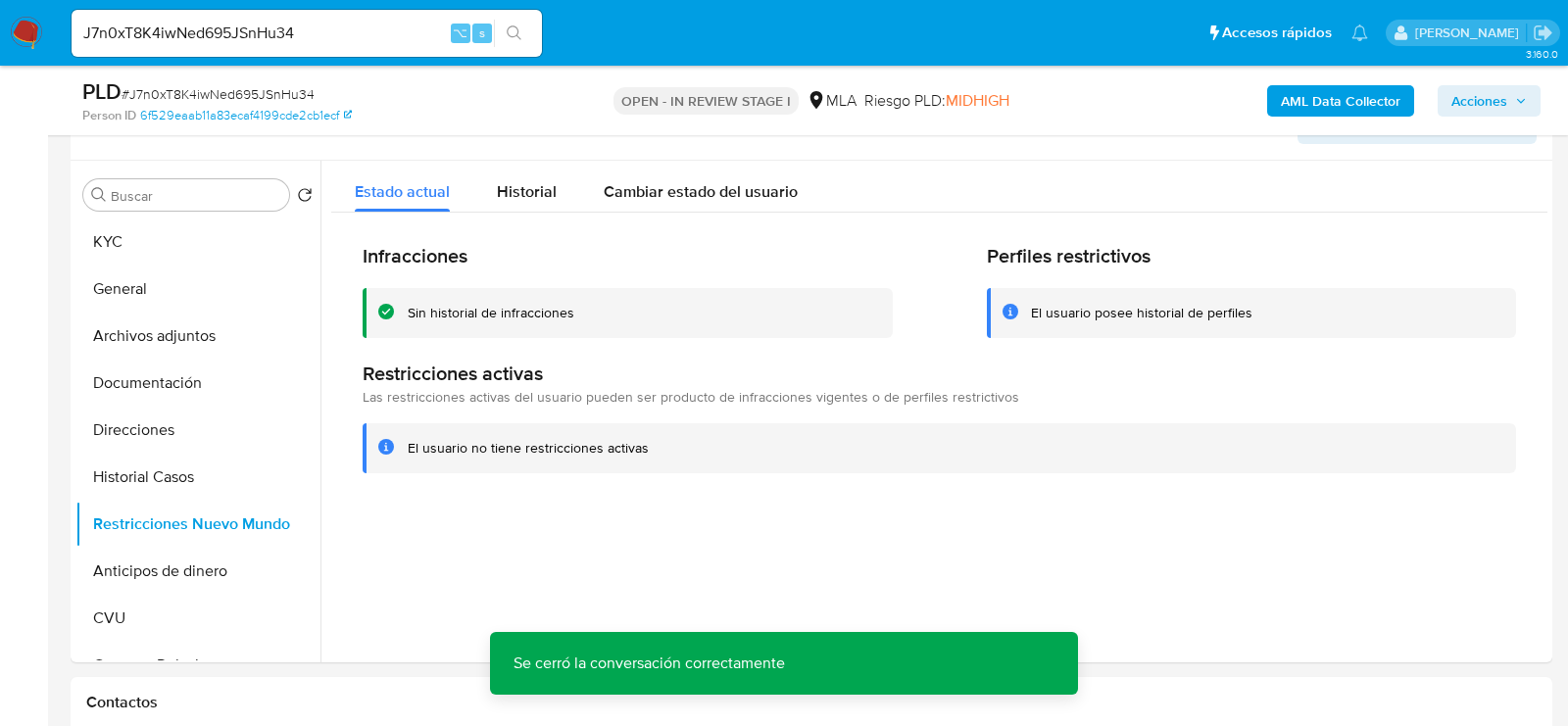
click at [1460, 96] on span "Acciones" at bounding box center [1480, 101] width 56 height 32
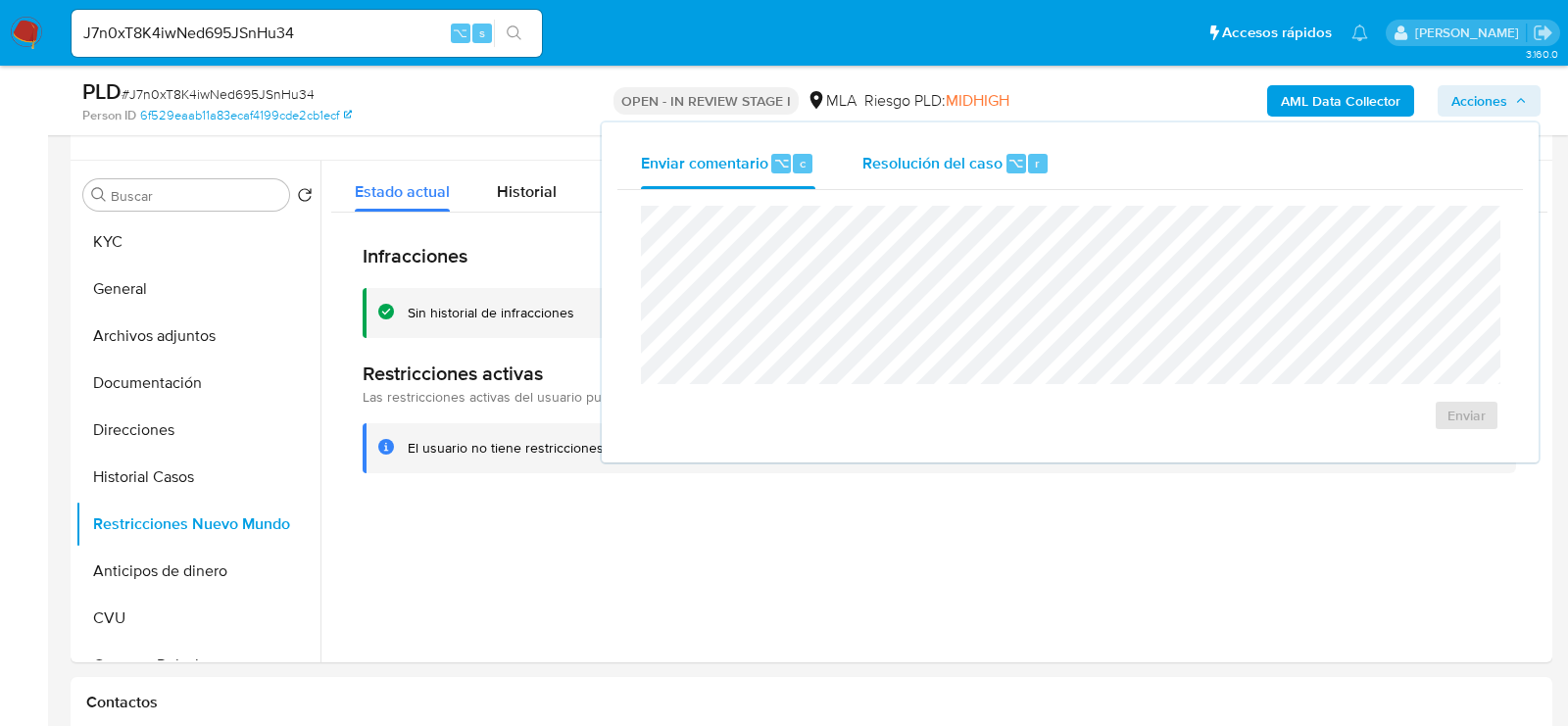
click at [961, 174] on div "Resolución del caso ⌥ r" at bounding box center [956, 163] width 187 height 51
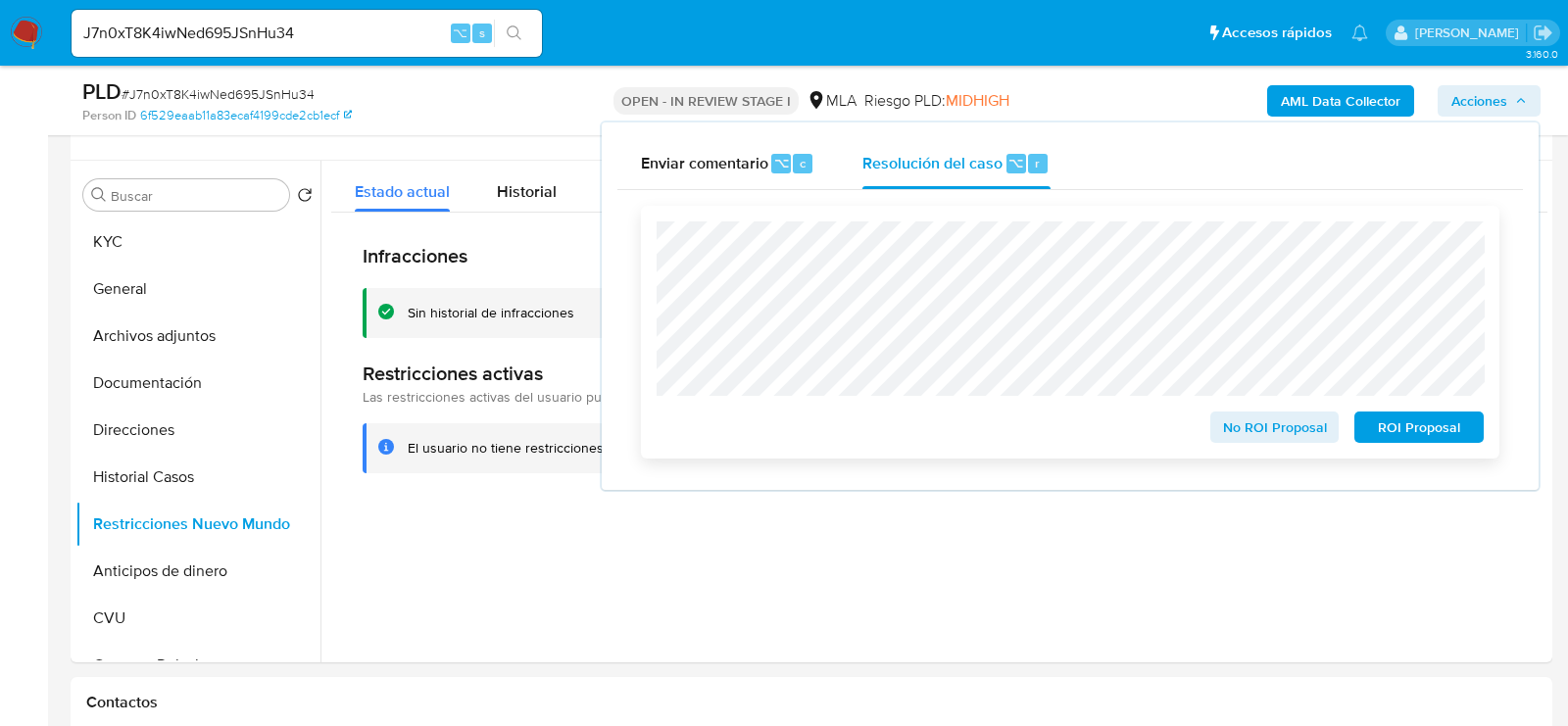
click at [1238, 424] on span "No ROI Proposal" at bounding box center [1275, 427] width 102 height 28
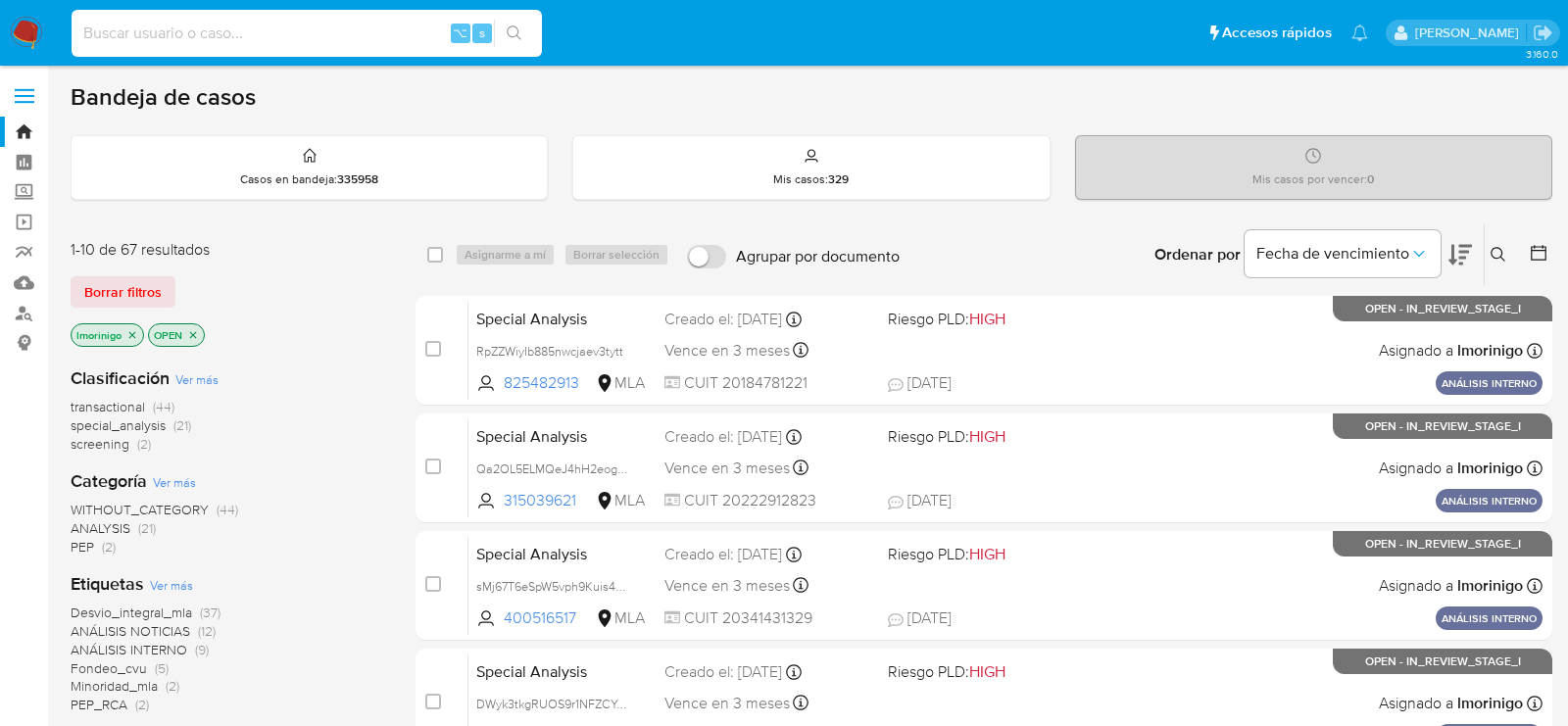
click at [215, 35] on input at bounding box center [306, 34] width 470 height 26
paste input "5yMHwlEZXGSxELrTLmlexuIJ"
type input "5yMHwlEZXGSxELrTLmlexuIJ"
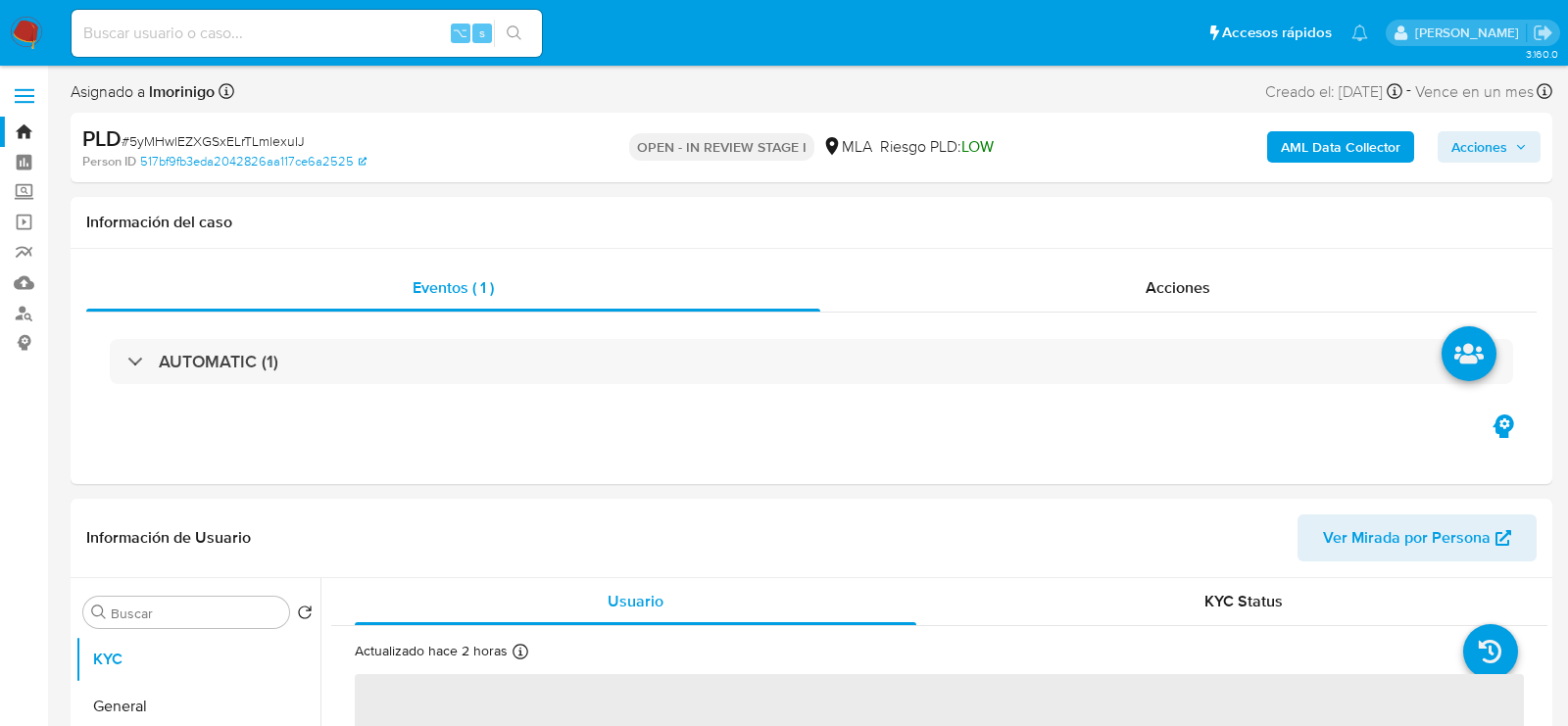
select select "10"
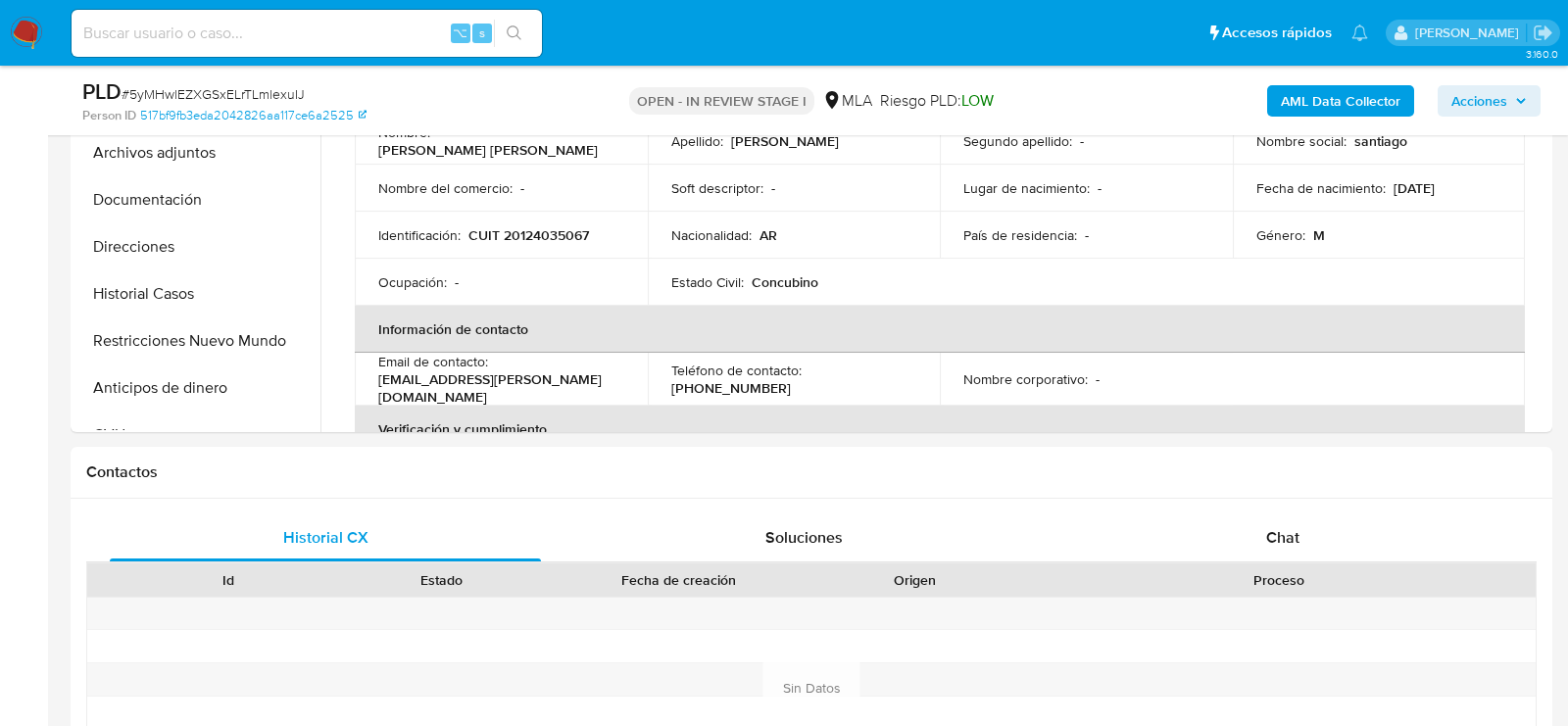
scroll to position [921, 0]
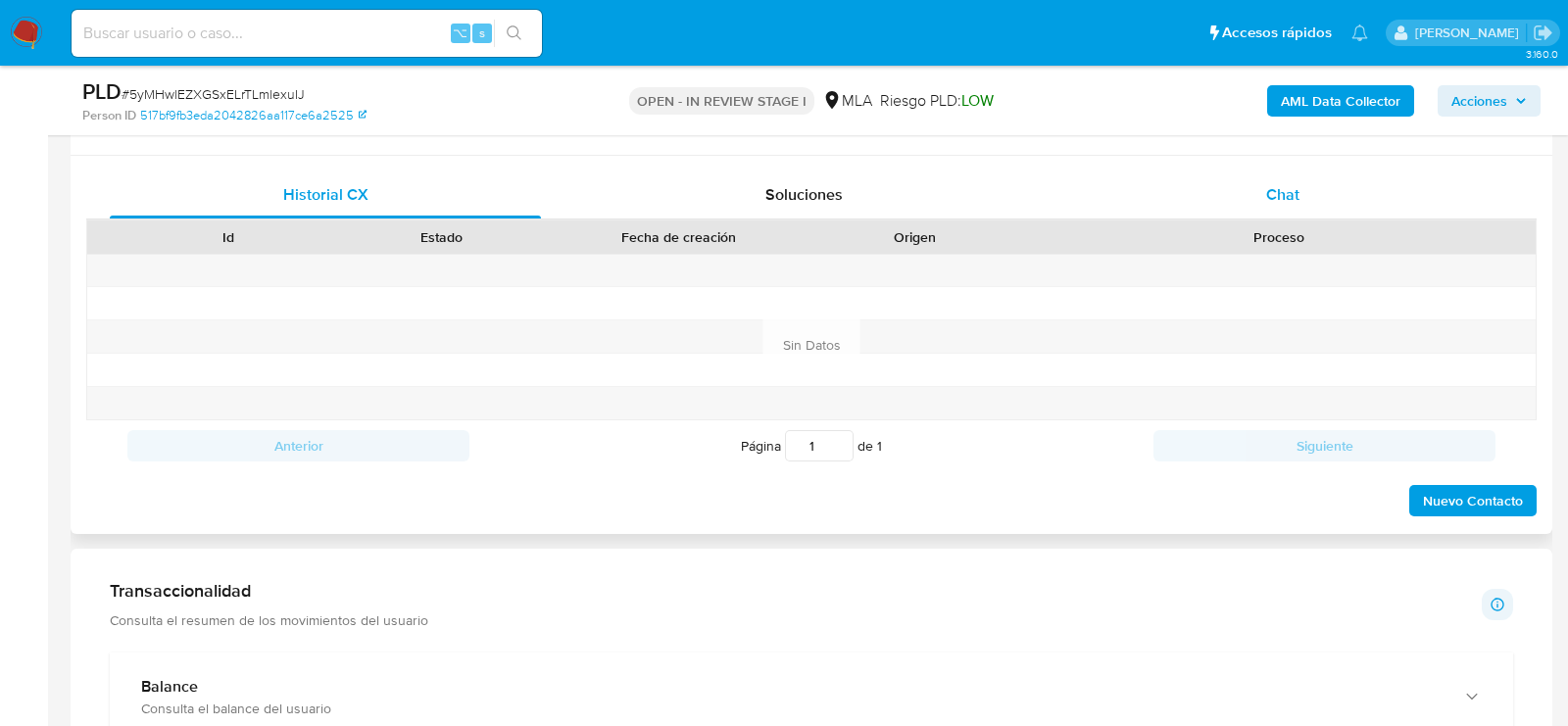
click at [1342, 201] on div "Chat" at bounding box center [1283, 195] width 431 height 47
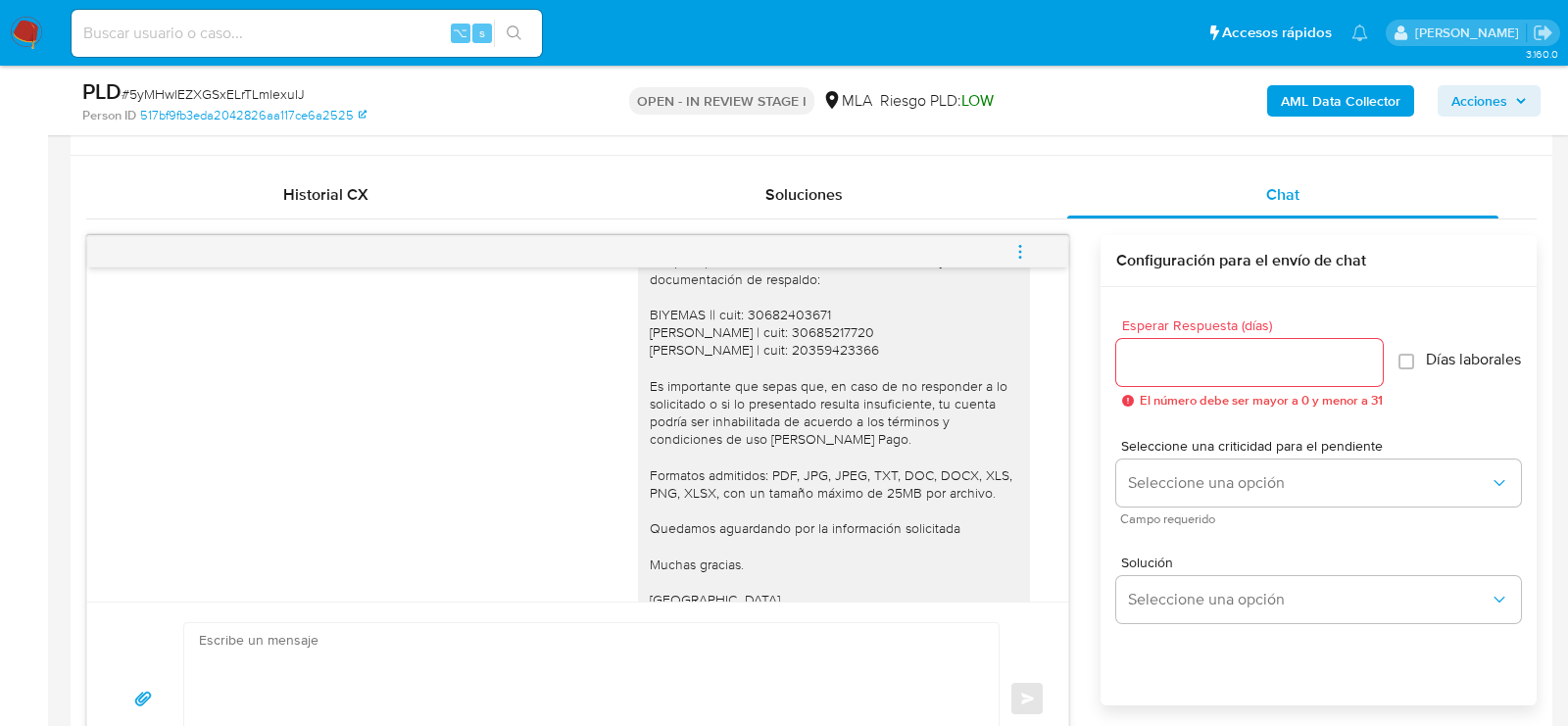
scroll to position [1550, 0]
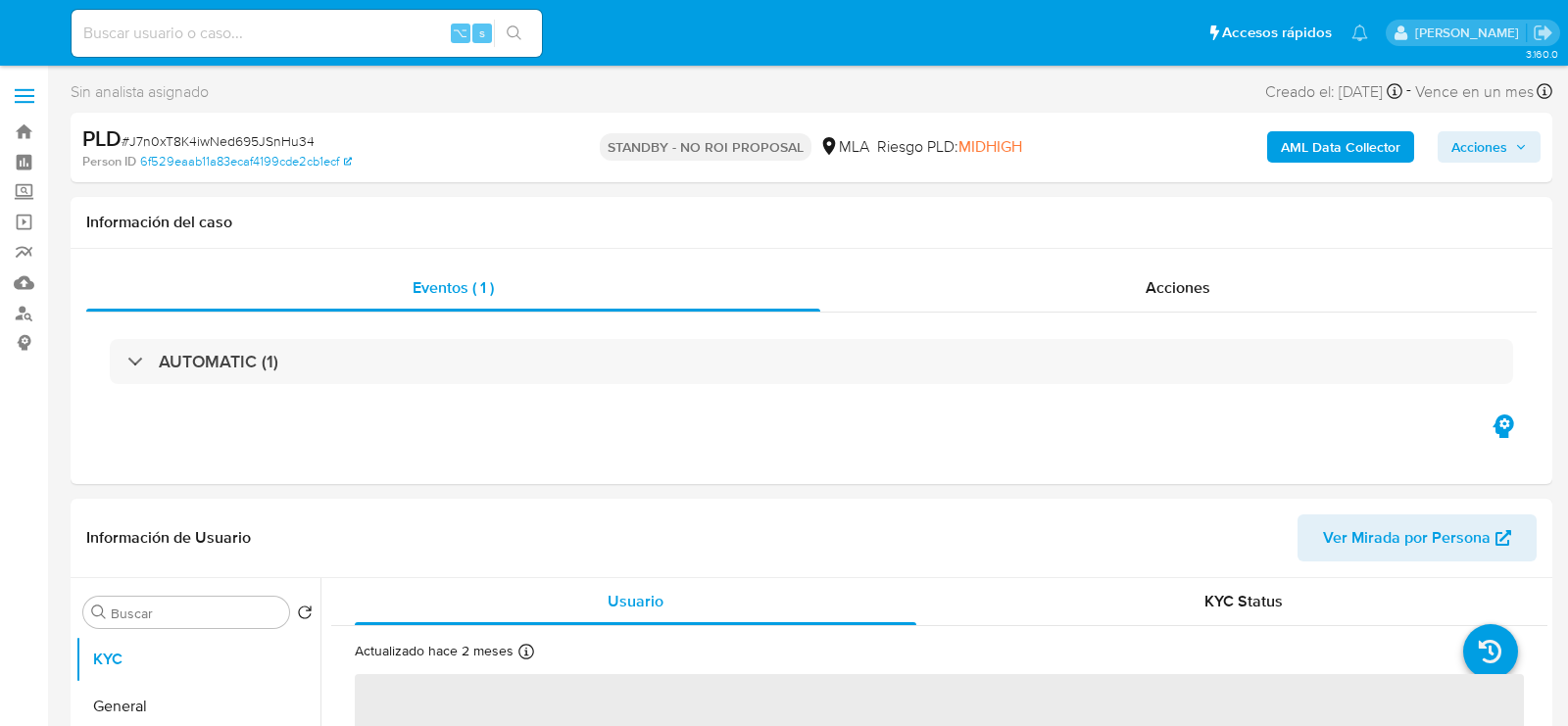
select select "10"
click at [258, 33] on input at bounding box center [306, 34] width 470 height 26
paste input "p6Lvg9RCXfs1DJZqZ2TRq3ph"
type input "p6Lvg9RCXfs1DJZqZ2TRq3ph"
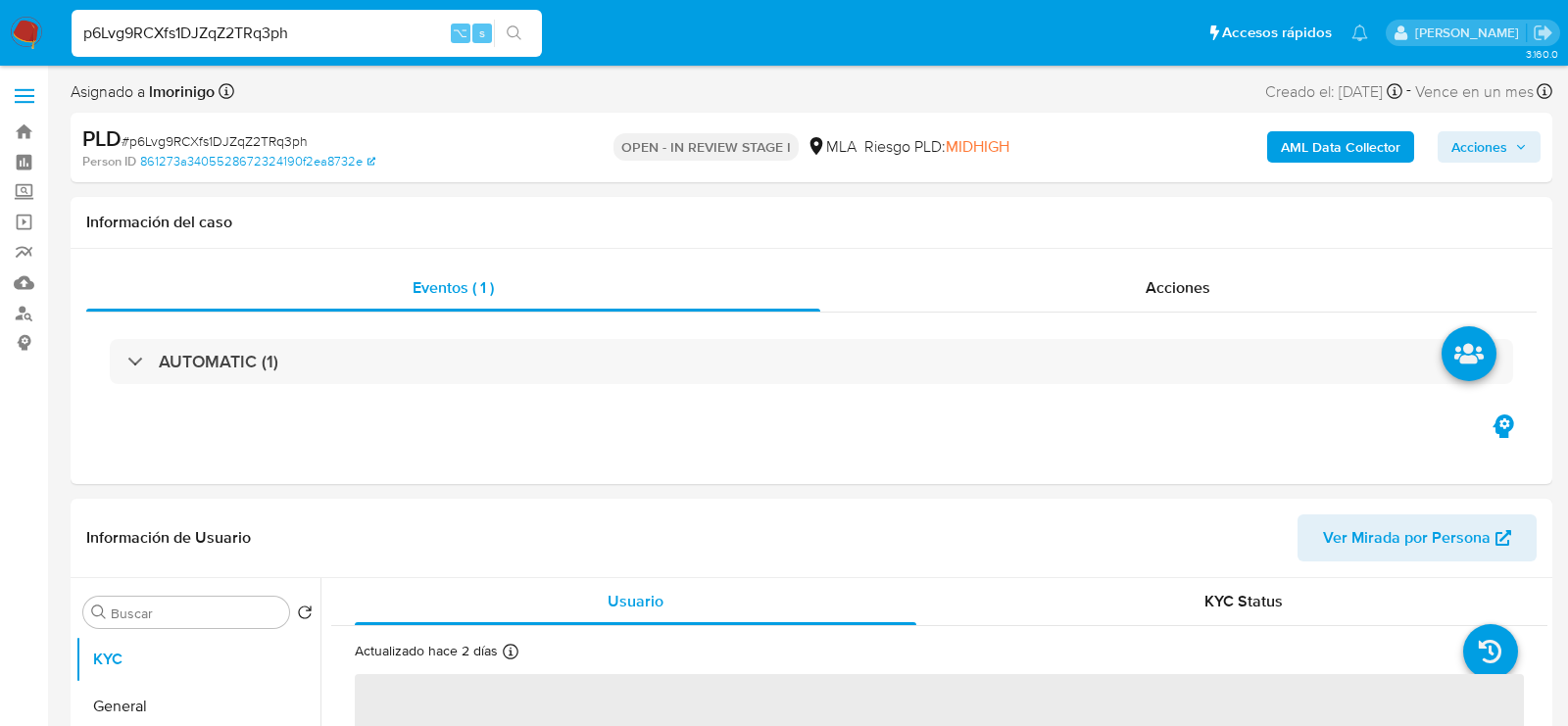
select select "10"
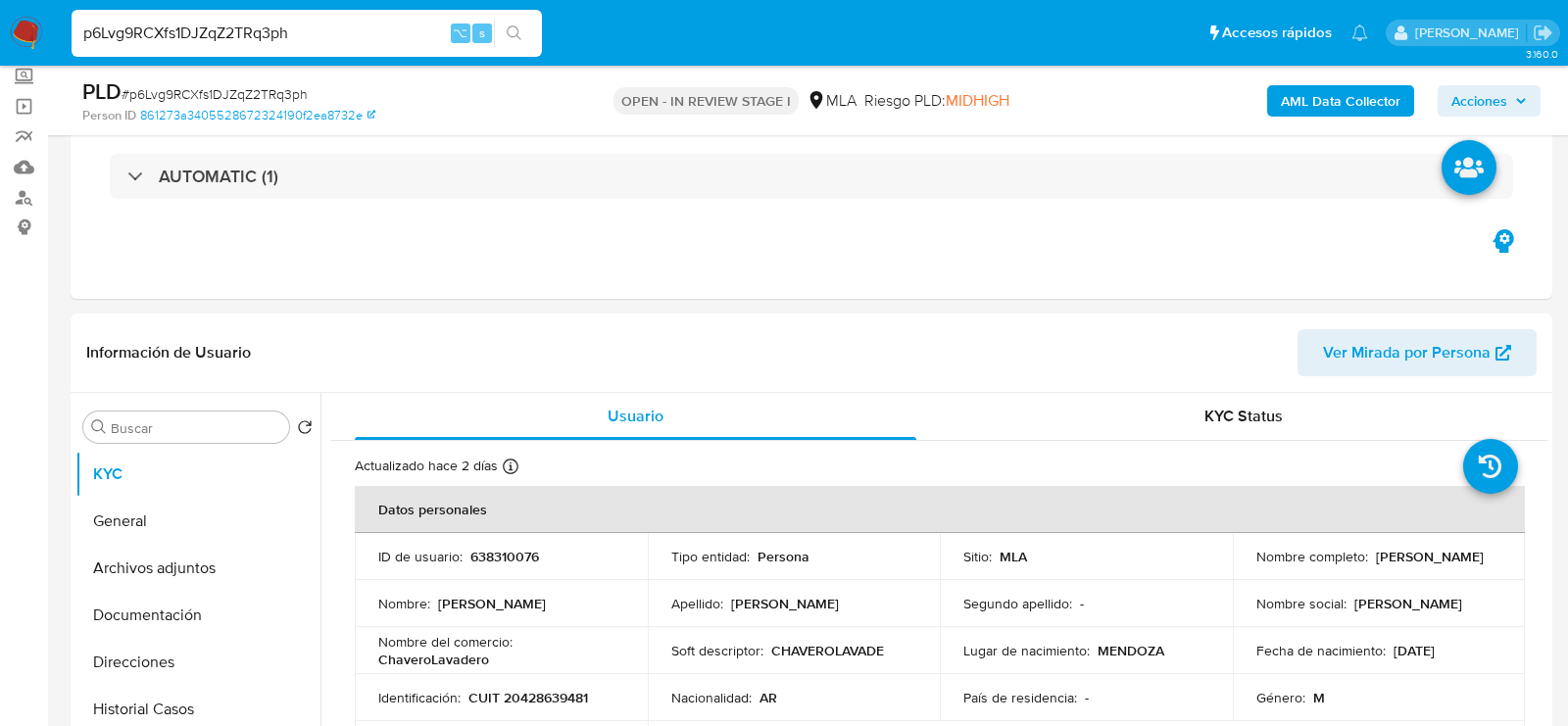
scroll to position [334, 0]
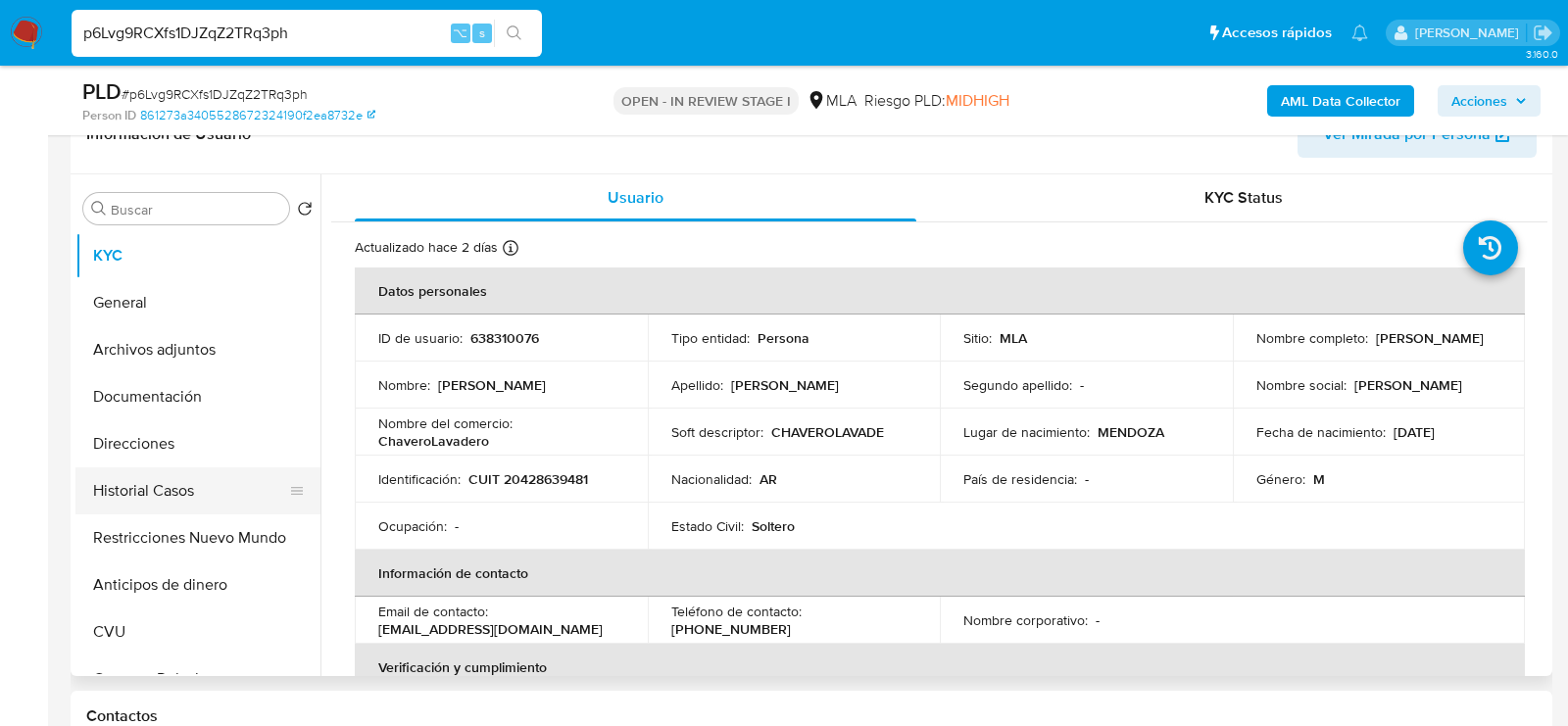
click at [180, 500] on button "Historial Casos" at bounding box center [190, 490] width 230 height 47
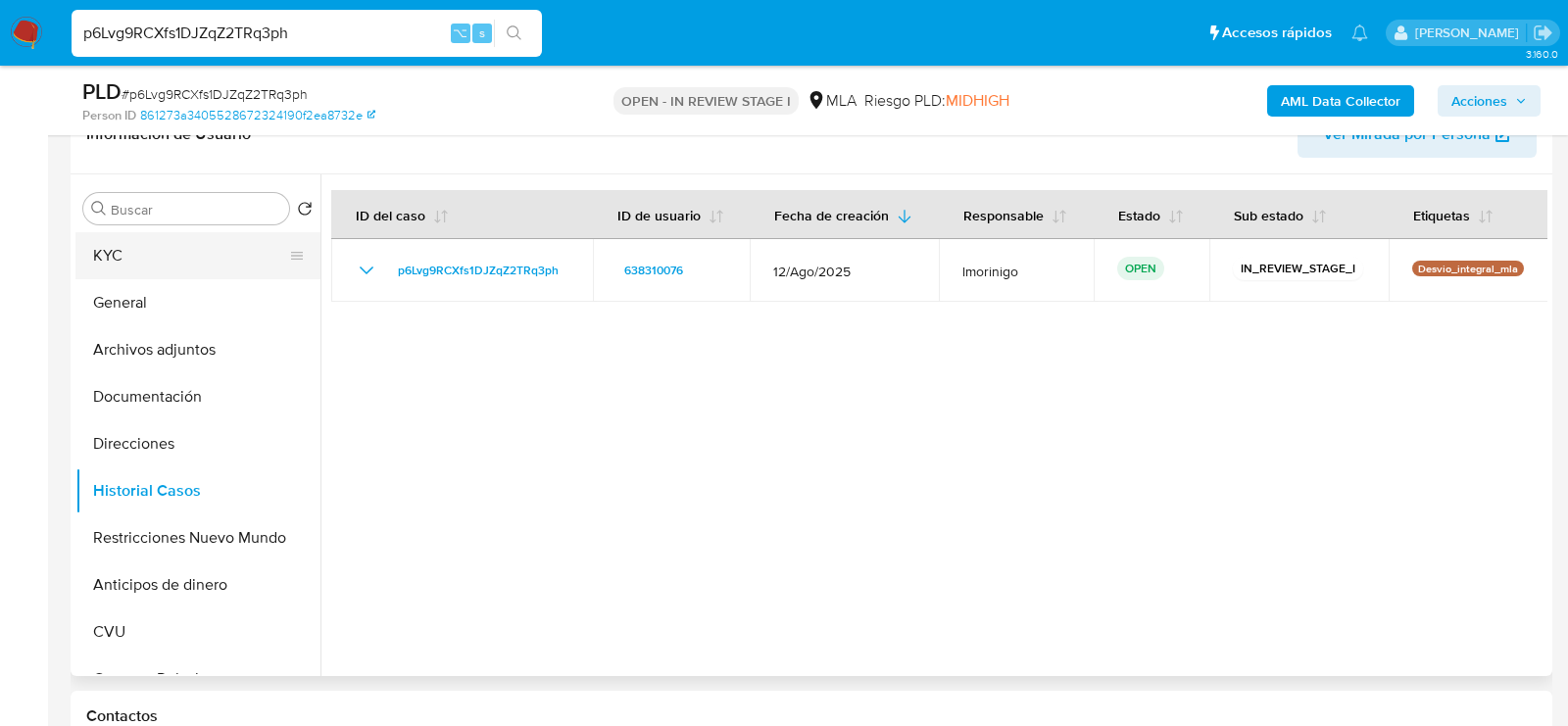
click at [115, 252] on button "KYC" at bounding box center [190, 255] width 230 height 47
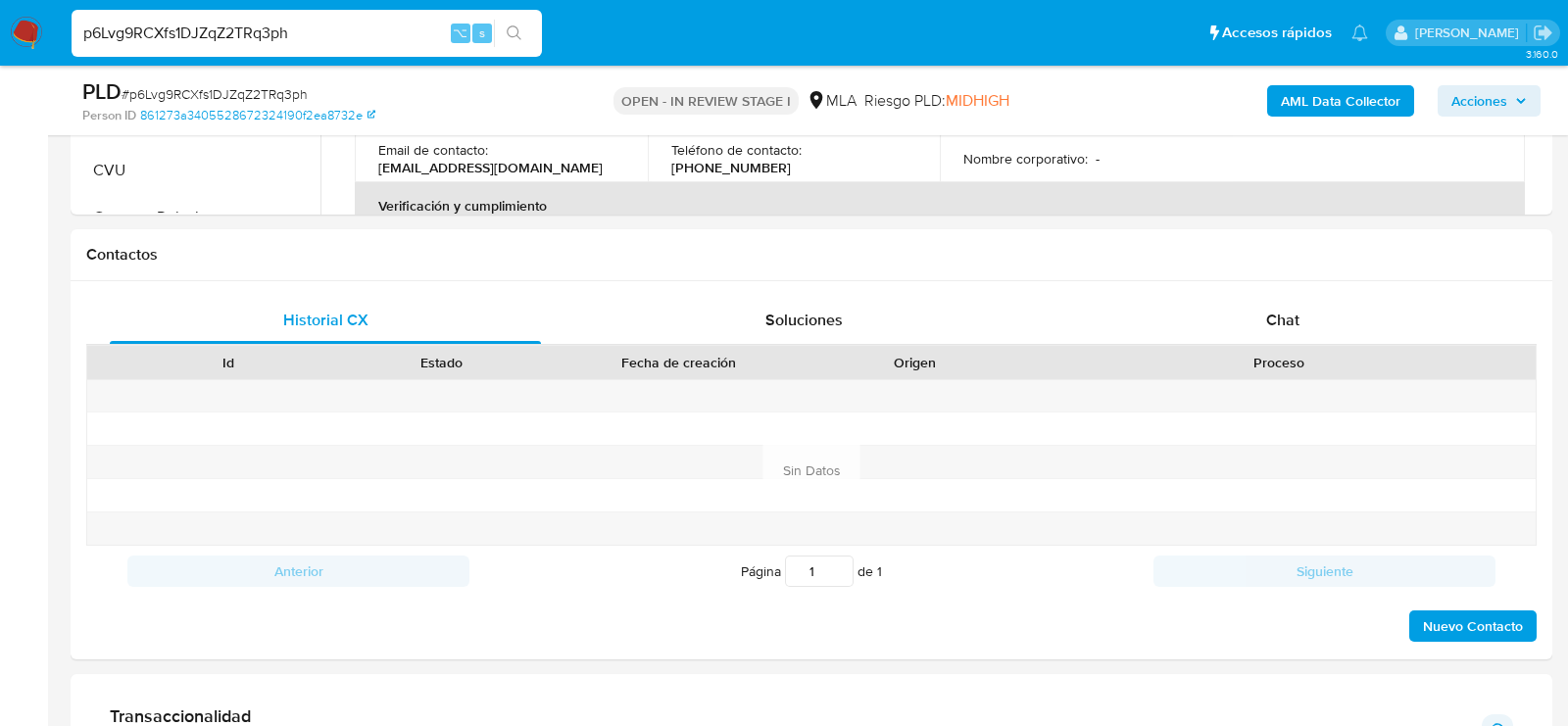
scroll to position [819, 0]
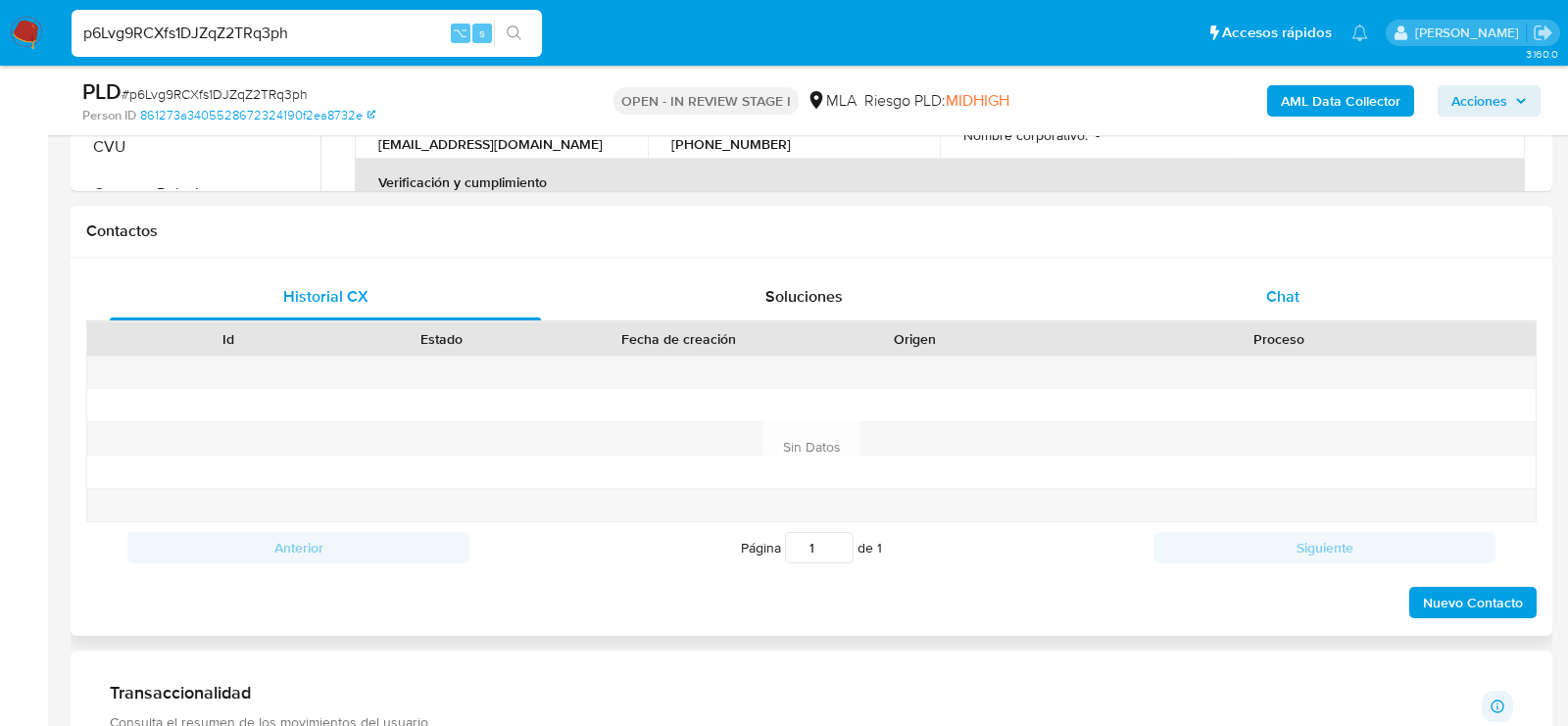
click at [1317, 288] on div "Chat" at bounding box center [1283, 296] width 431 height 47
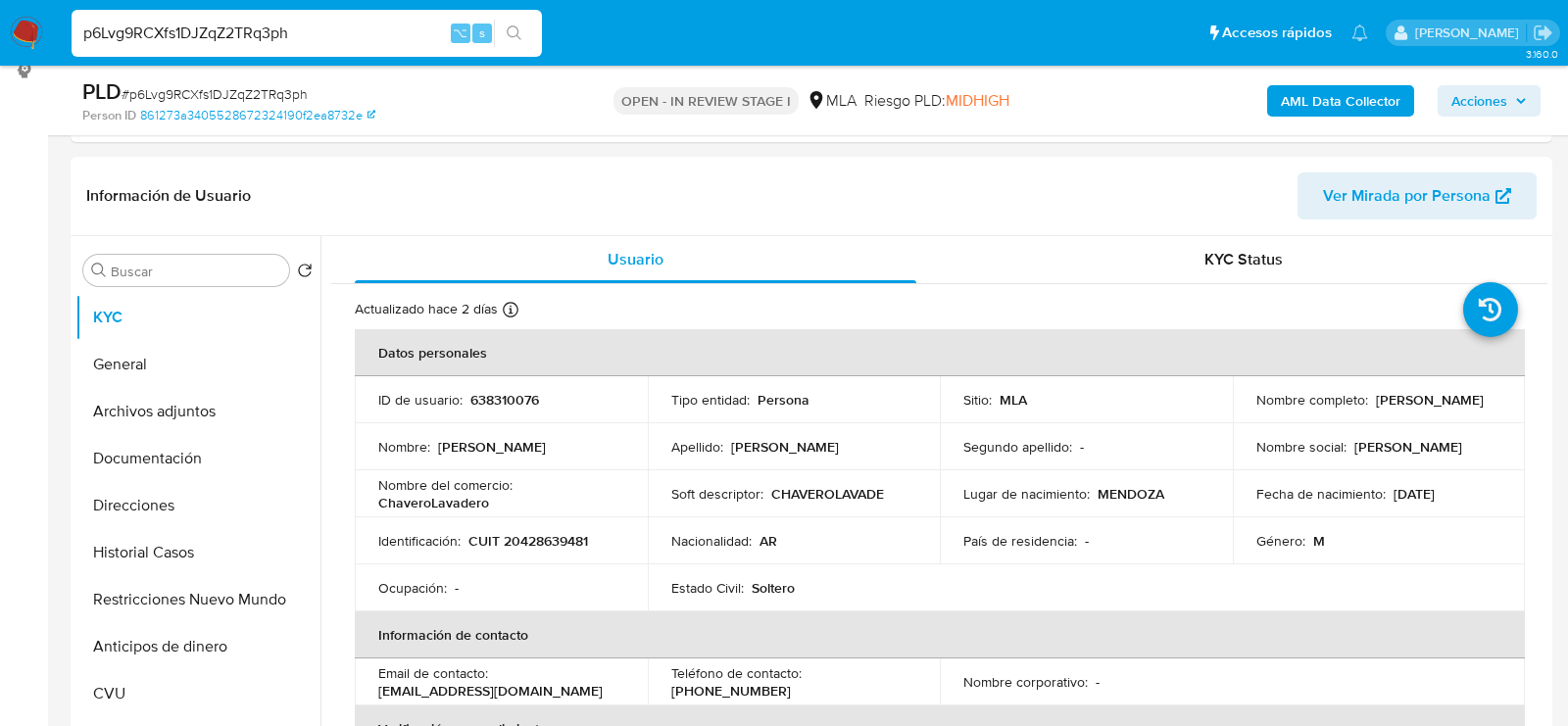
scroll to position [264, 0]
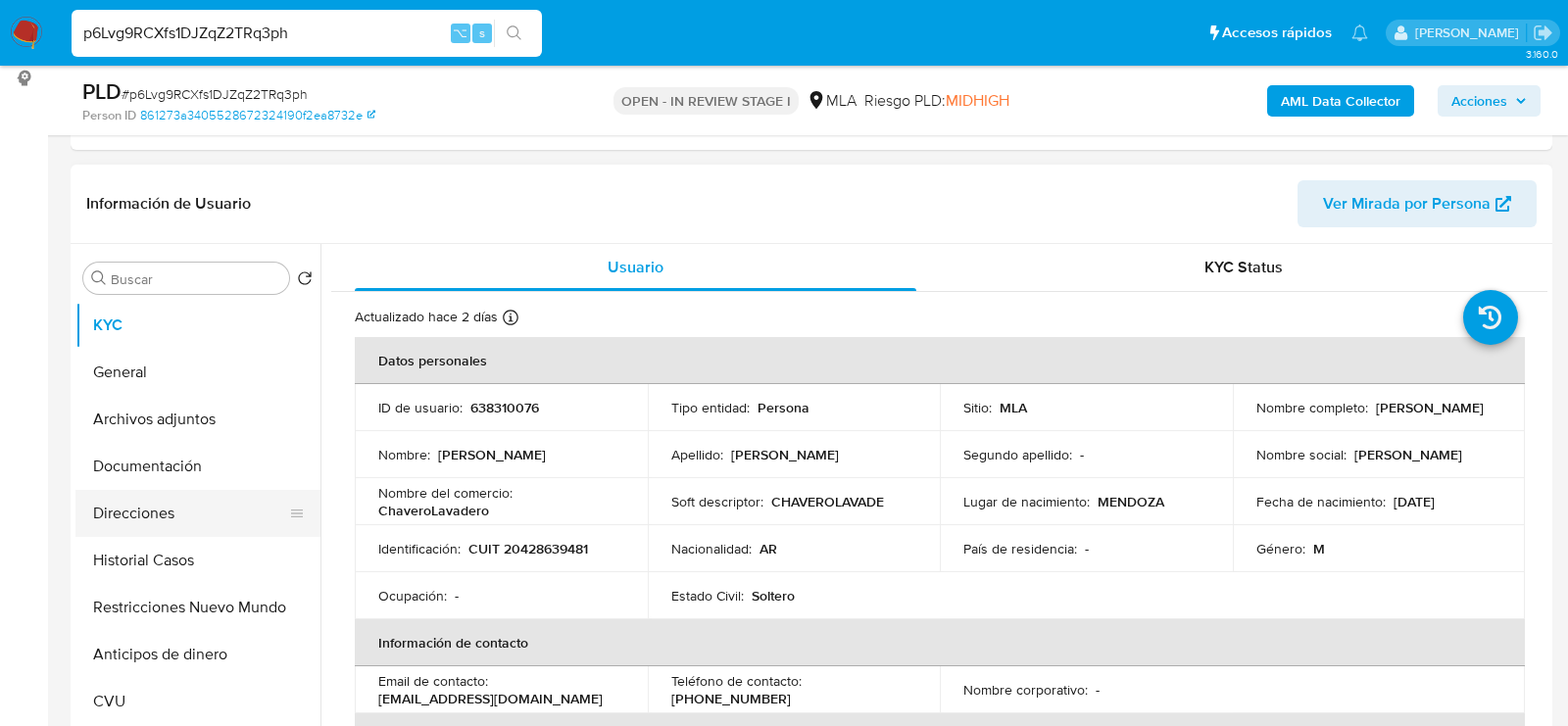
click at [145, 519] on button "Direcciones" at bounding box center [190, 512] width 230 height 47
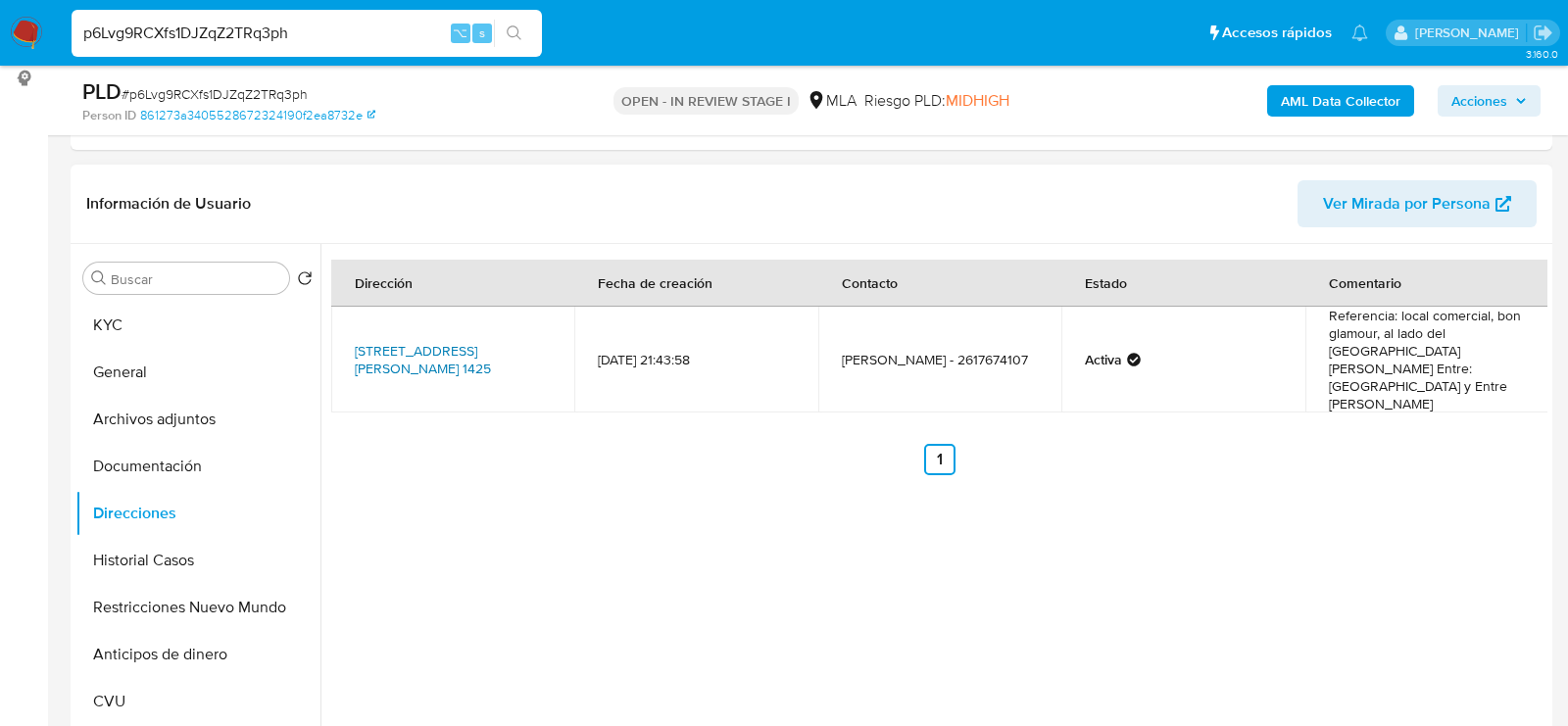
click at [408, 341] on link "San Juan 1425, Mendoza, Mendoza, 5500, Argentina 1425" at bounding box center [422, 359] width 136 height 37
click at [238, 45] on div "p6Lvg9RCXfs1DJZqZ2TRq3ph ⌥ s" at bounding box center [306, 33] width 470 height 47
click at [236, 39] on input "p6Lvg9RCXfs1DJZqZ2TRq3ph" at bounding box center [306, 34] width 470 height 26
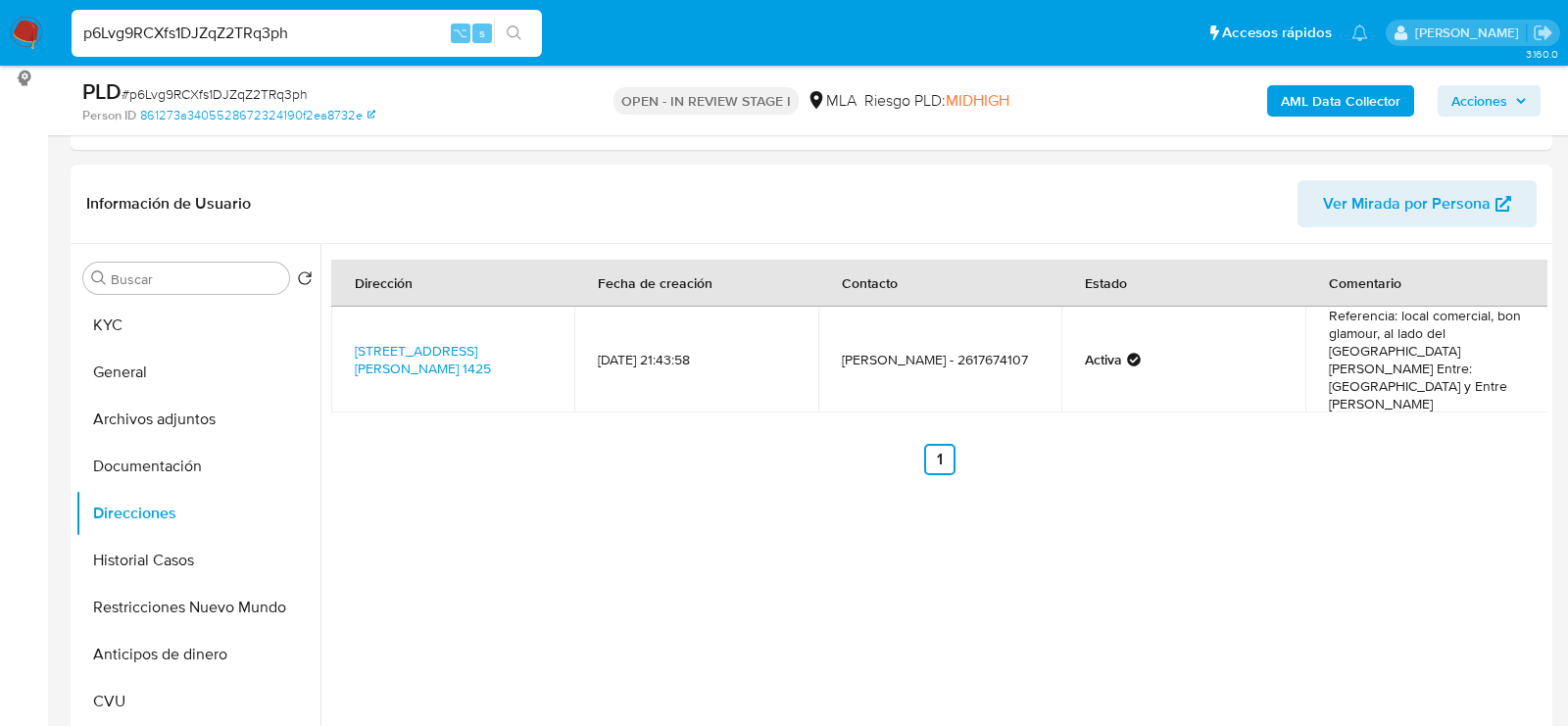
paste input "tFPaCBrtjsusYhG65NMOQWJs"
type input "tFPaCBrtjsusYhG65NMOQWJs"
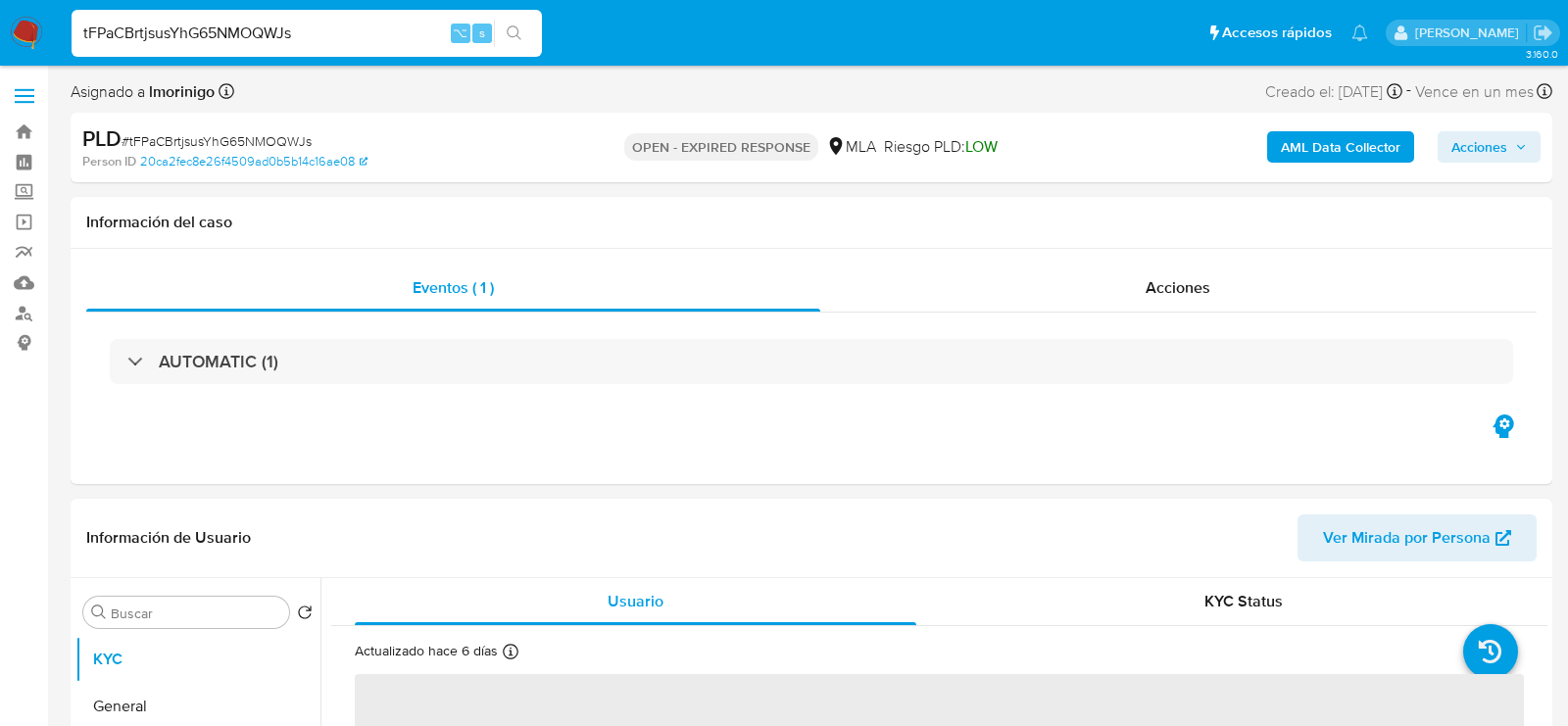
select select "10"
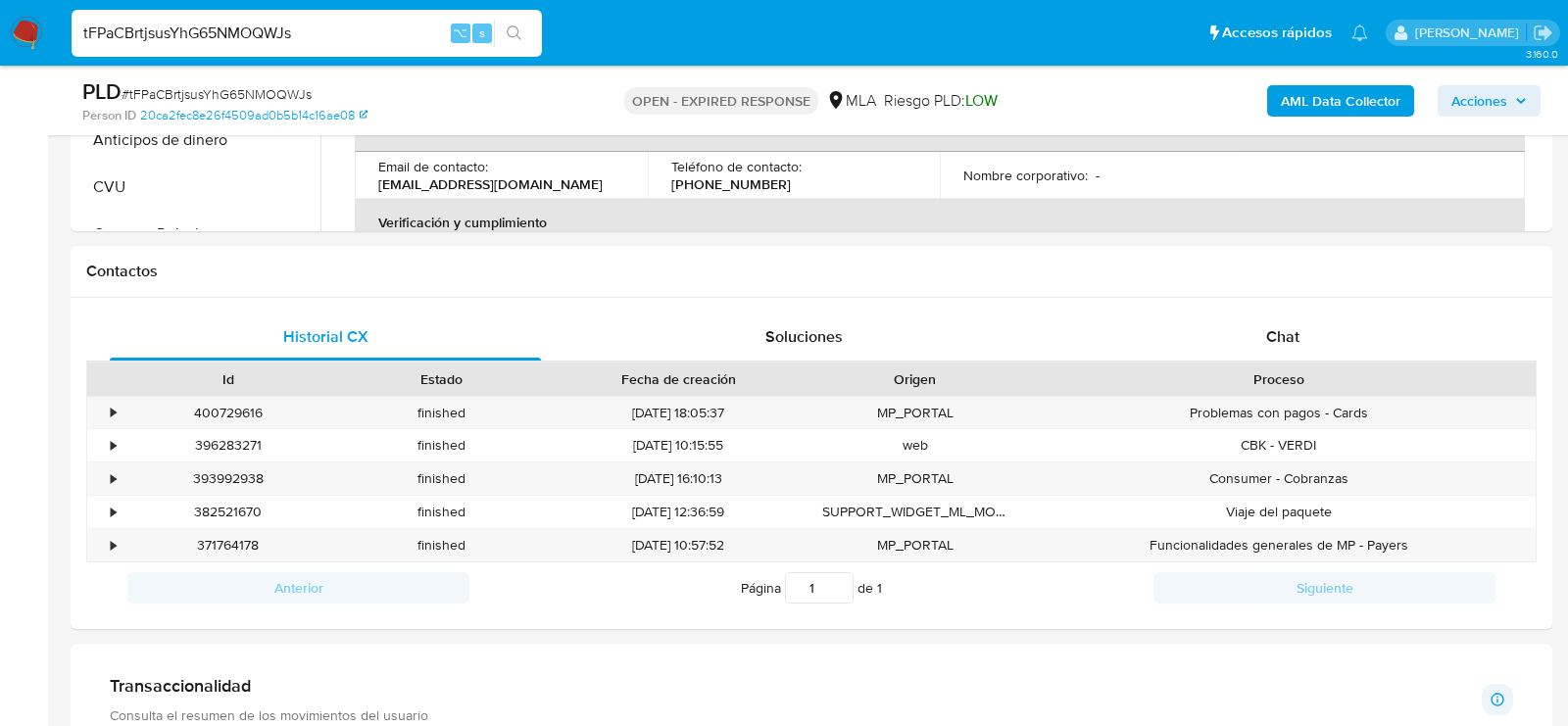
scroll to position [782, 0]
click at [1280, 331] on span "Chat" at bounding box center [1283, 334] width 34 height 23
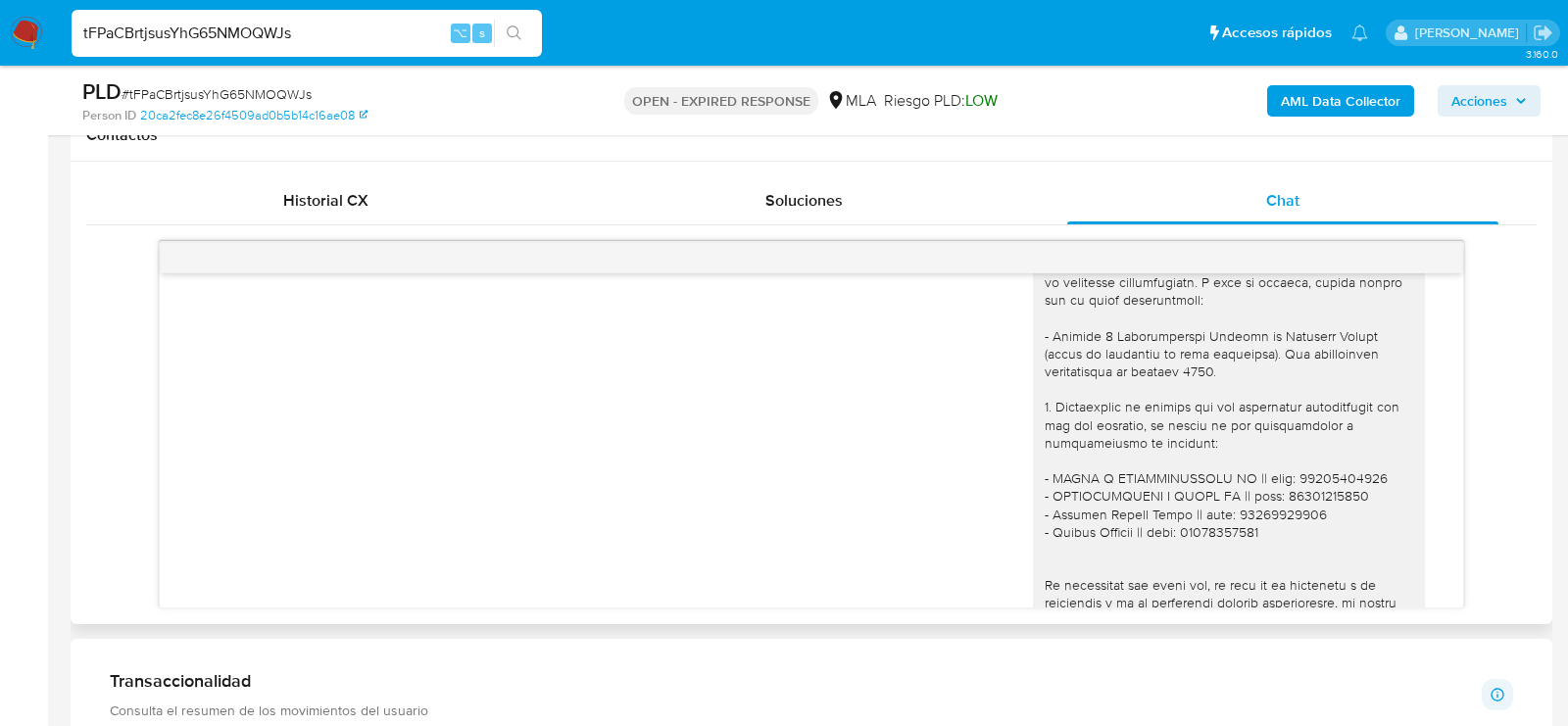
scroll to position [1799, 0]
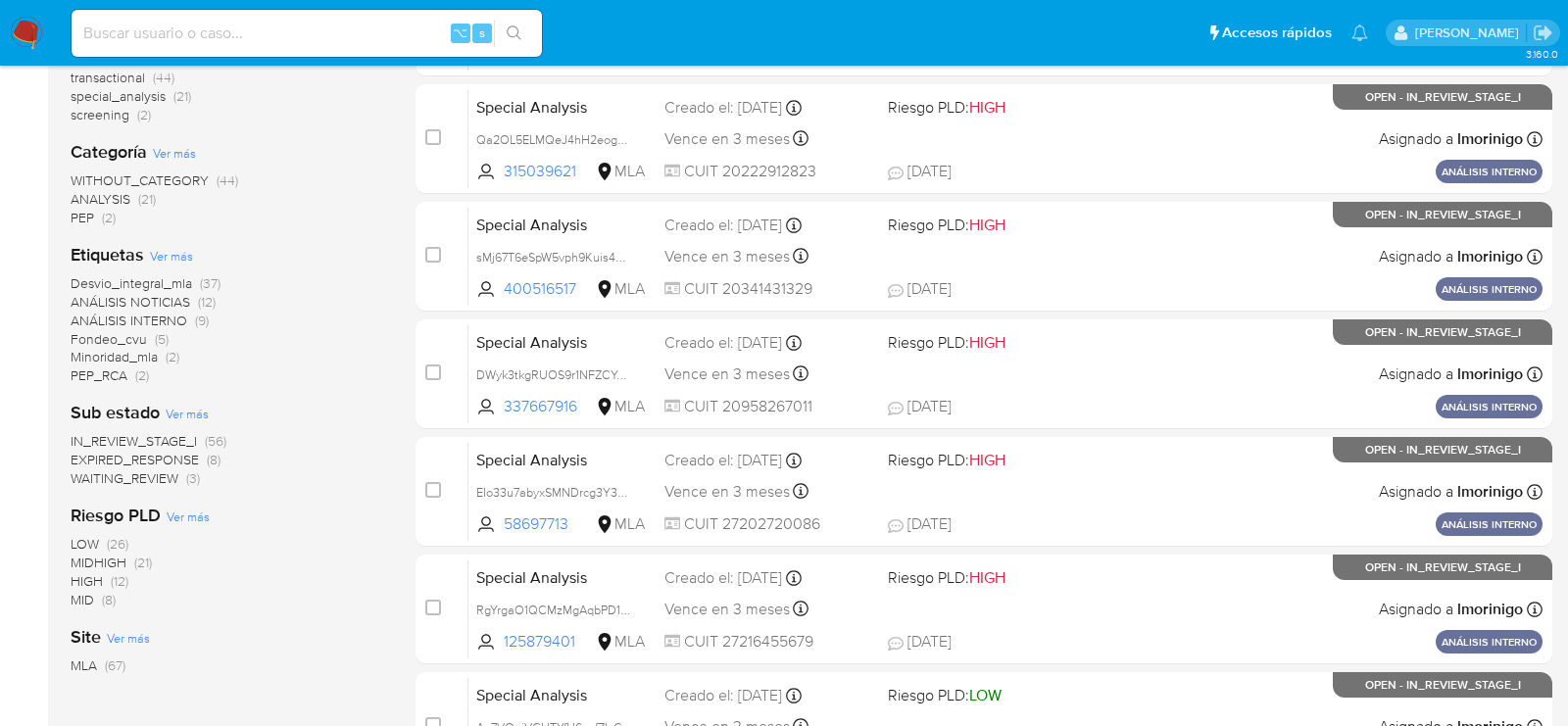
scroll to position [340, 0]
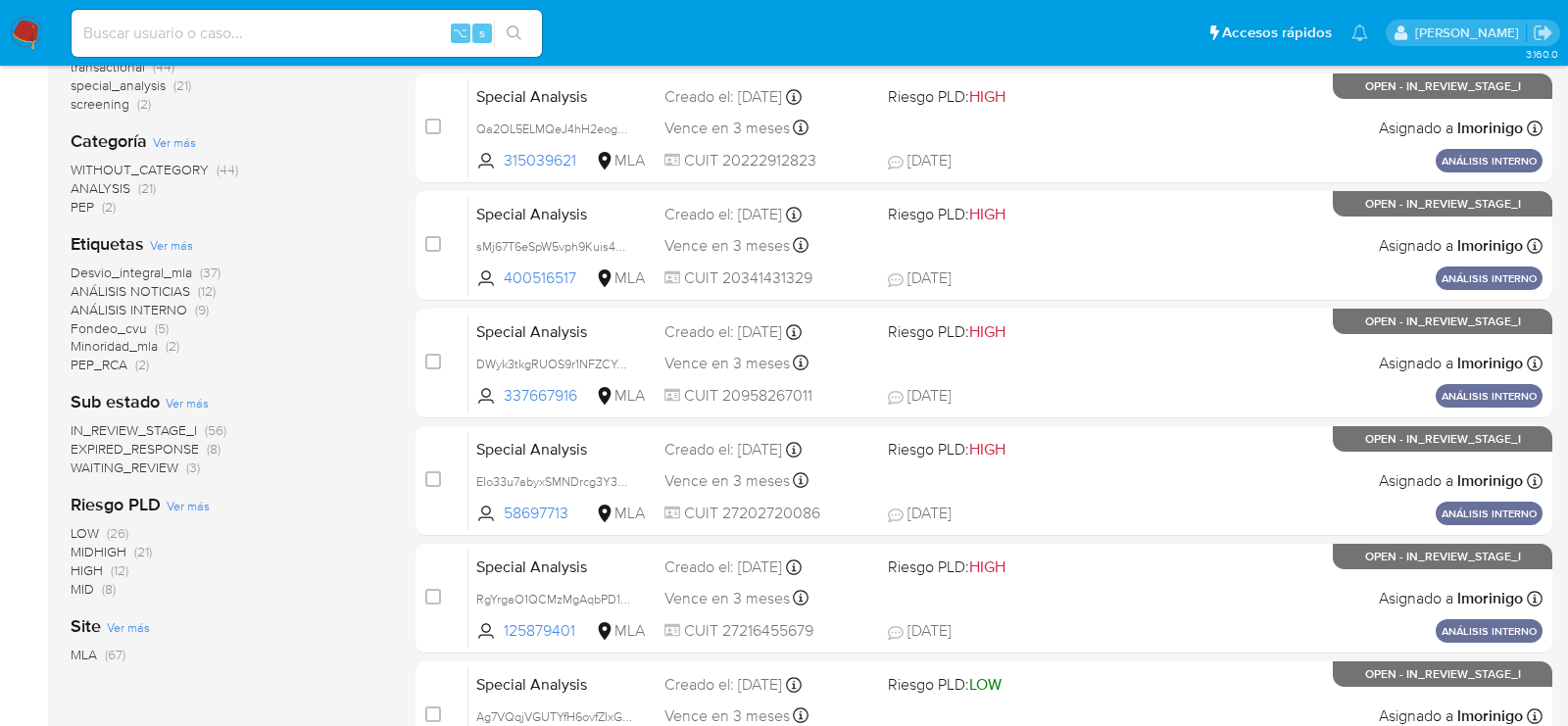
click at [113, 472] on span "WAITING_REVIEW" at bounding box center [124, 468] width 107 height 20
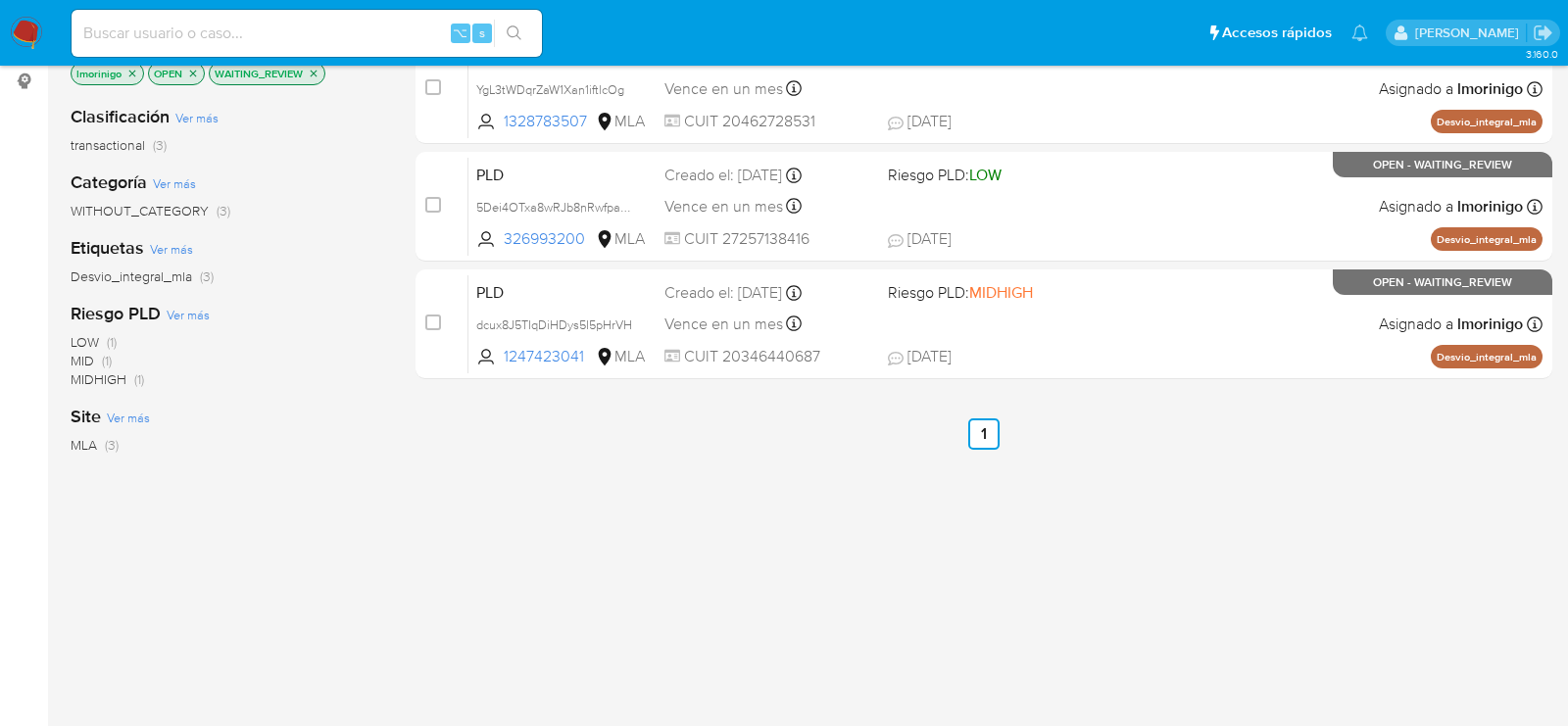
scroll to position [218, 0]
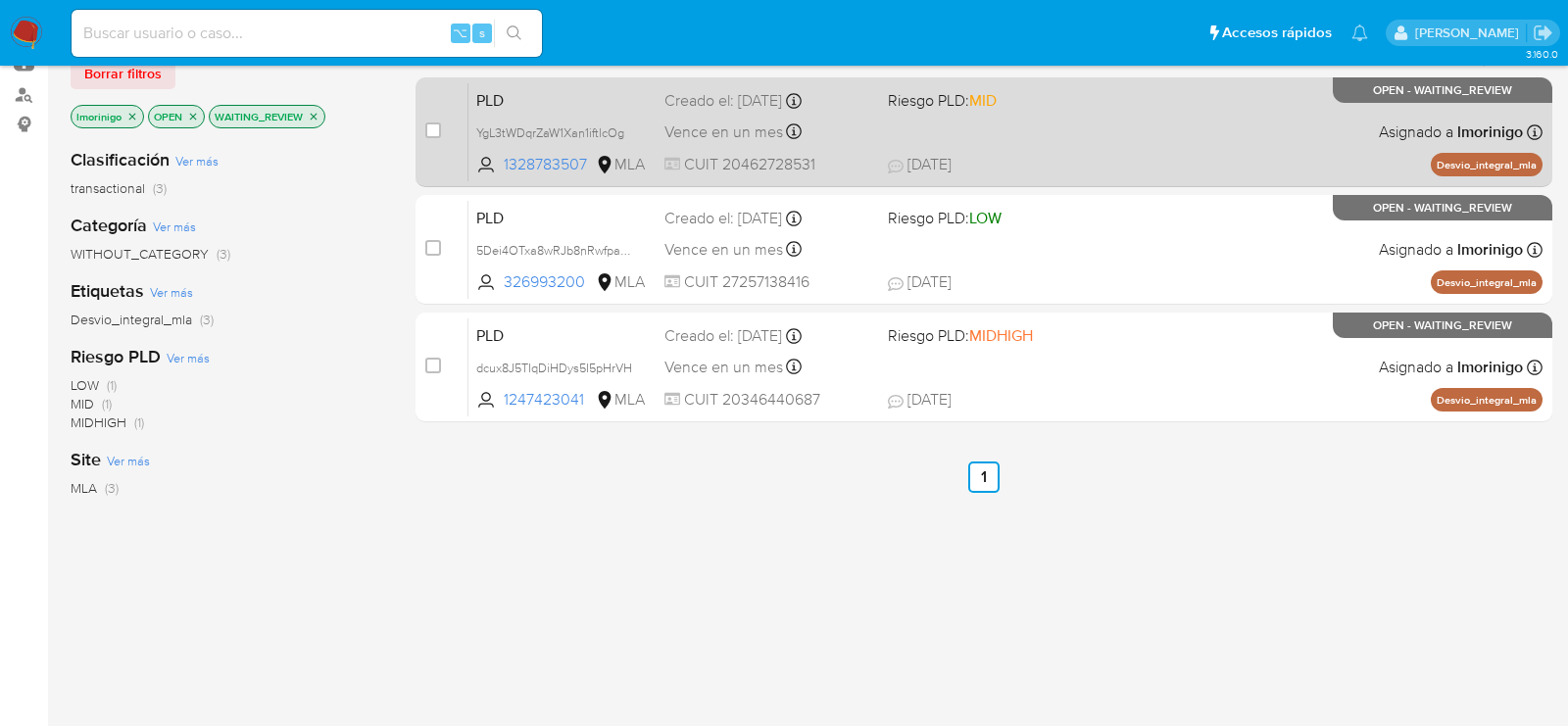
click at [1058, 107] on span "Riesgo PLD: MID" at bounding box center [992, 99] width 208 height 26
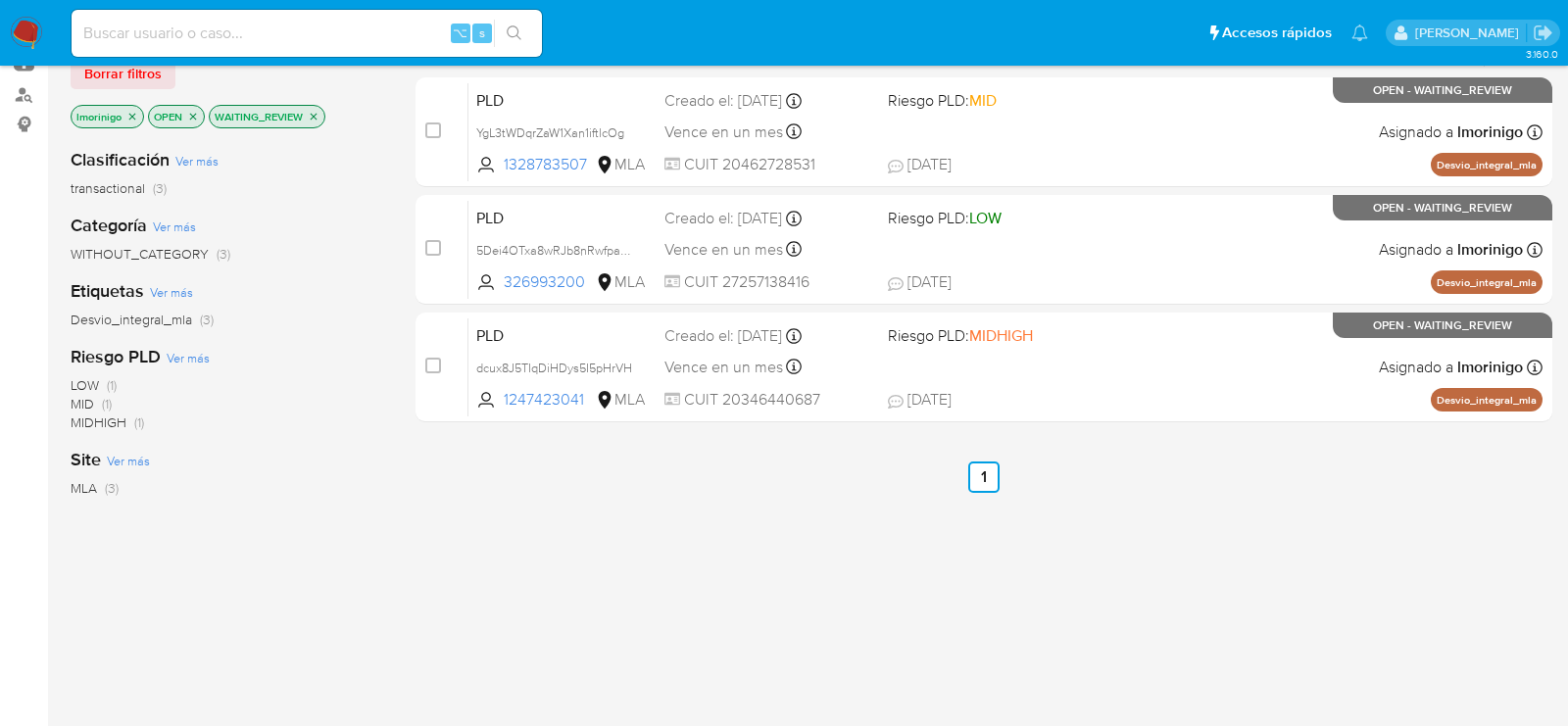
click at [331, 33] on input at bounding box center [306, 34] width 470 height 26
paste input "5Dei4OTxa8wRJb8nRwfpasNj"
type input "5Dei4OTxa8wRJb8nRwfpasNj"
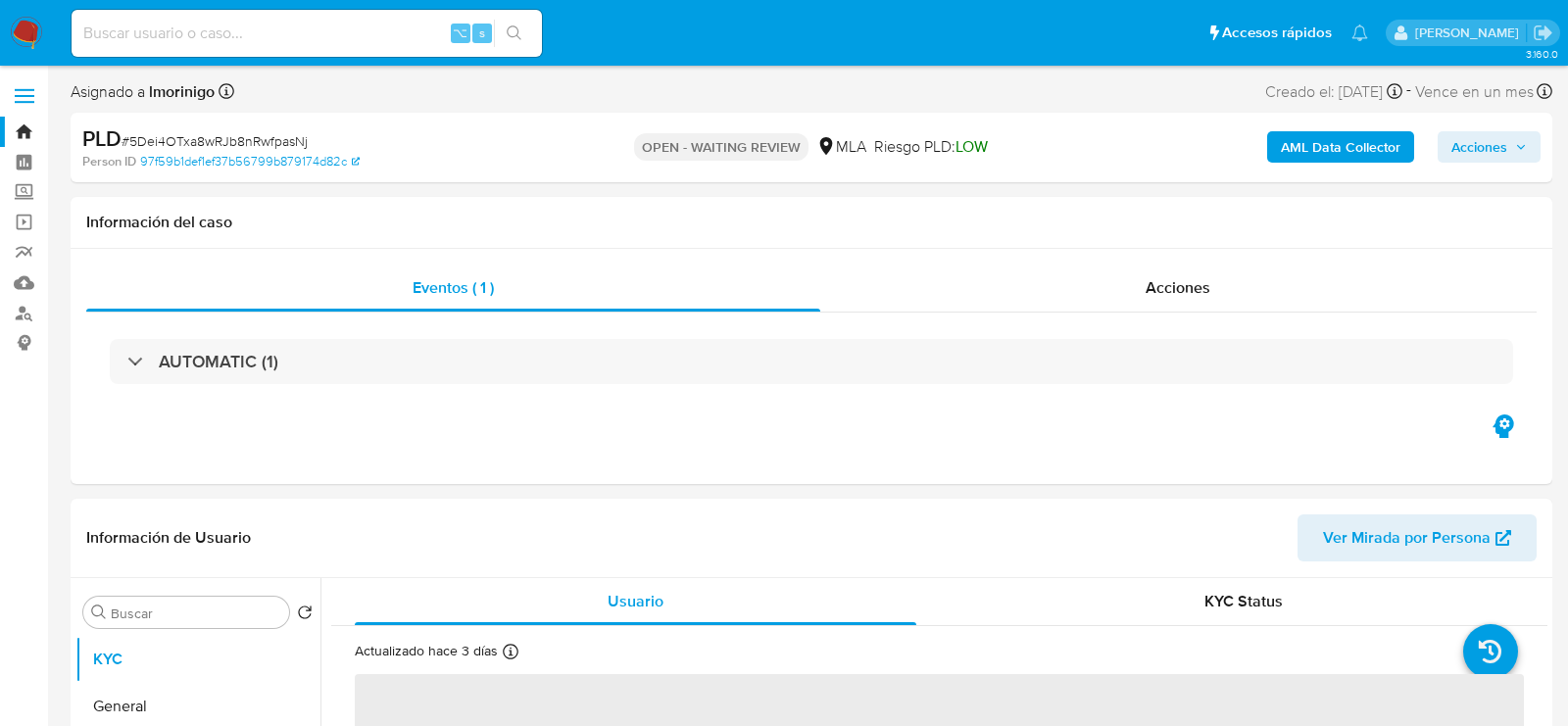
select select "10"
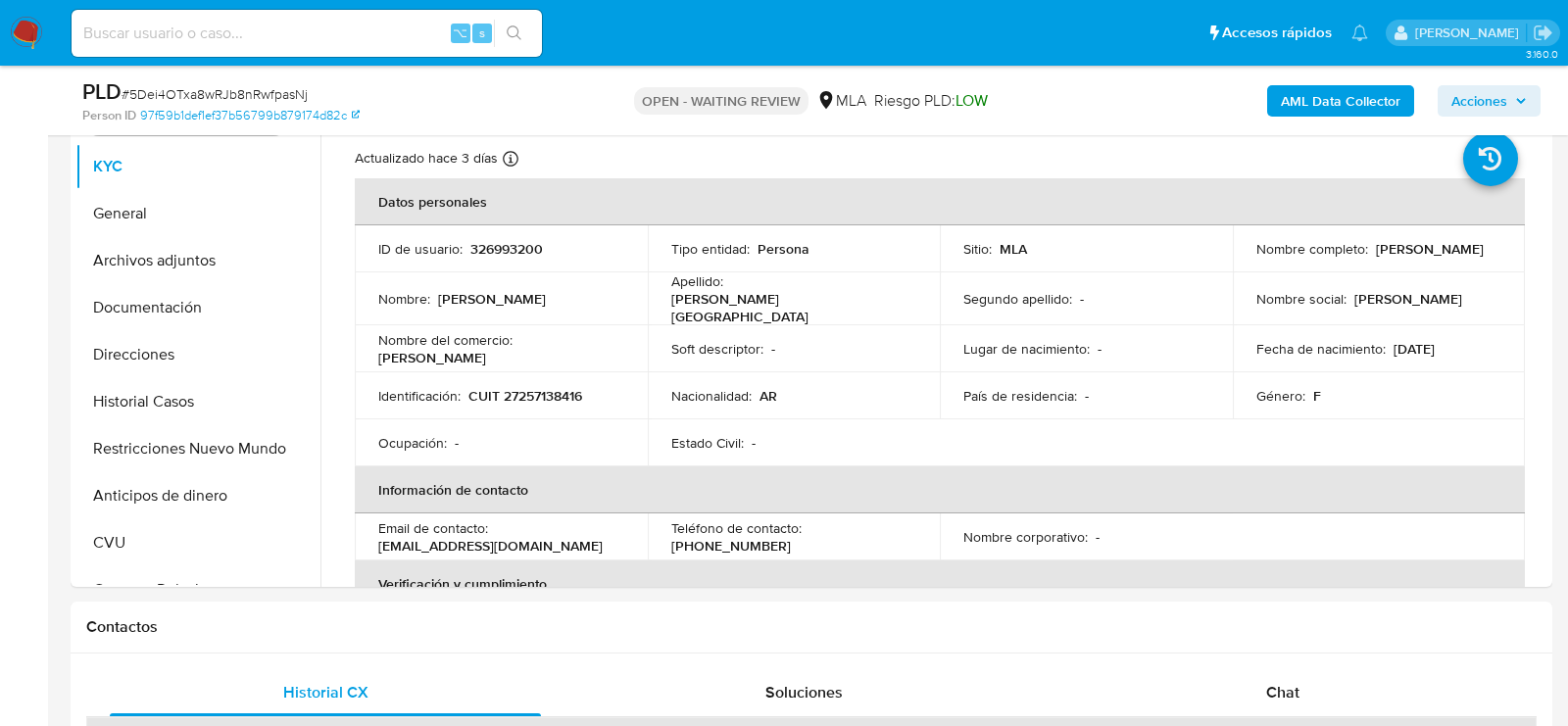
scroll to position [484, 0]
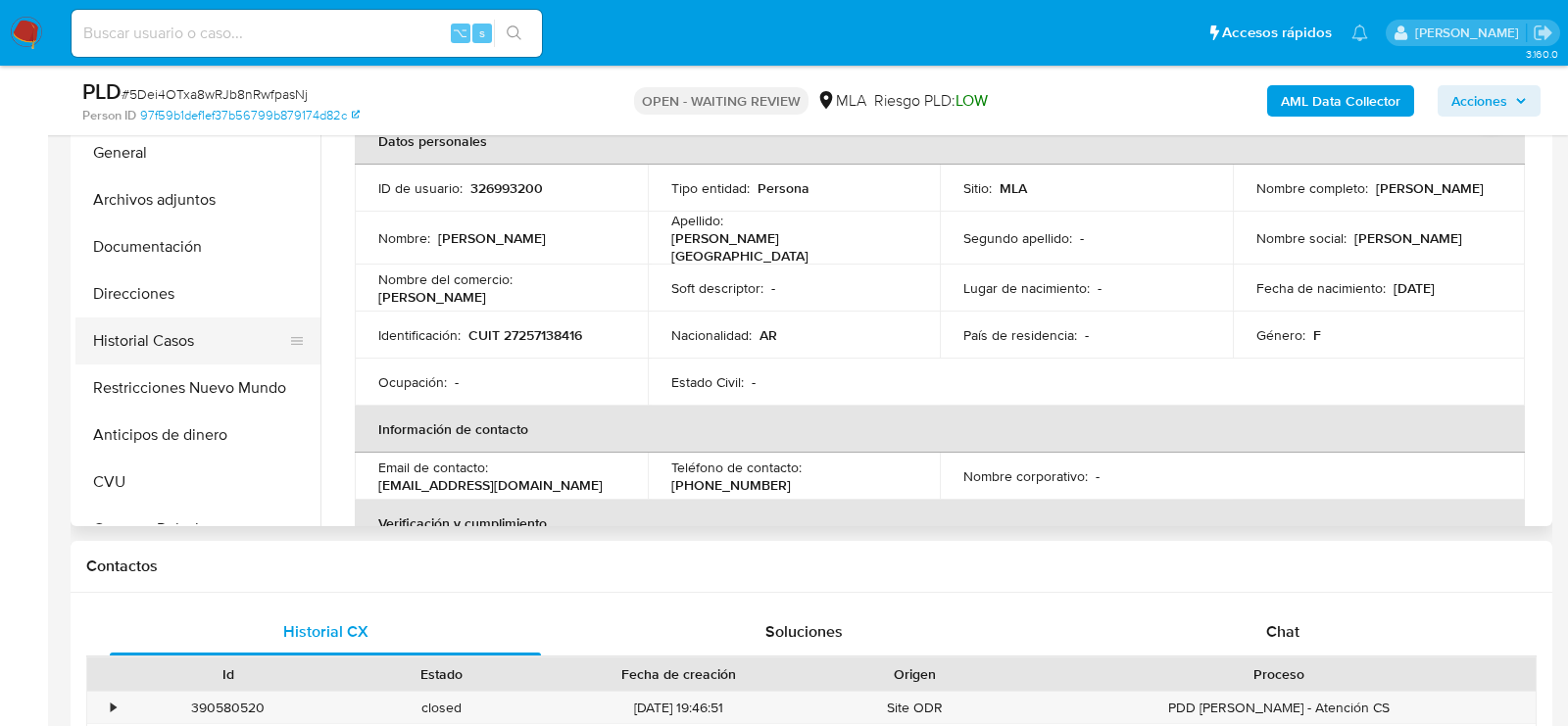
click at [173, 361] on button "Historial Casos" at bounding box center [190, 341] width 230 height 47
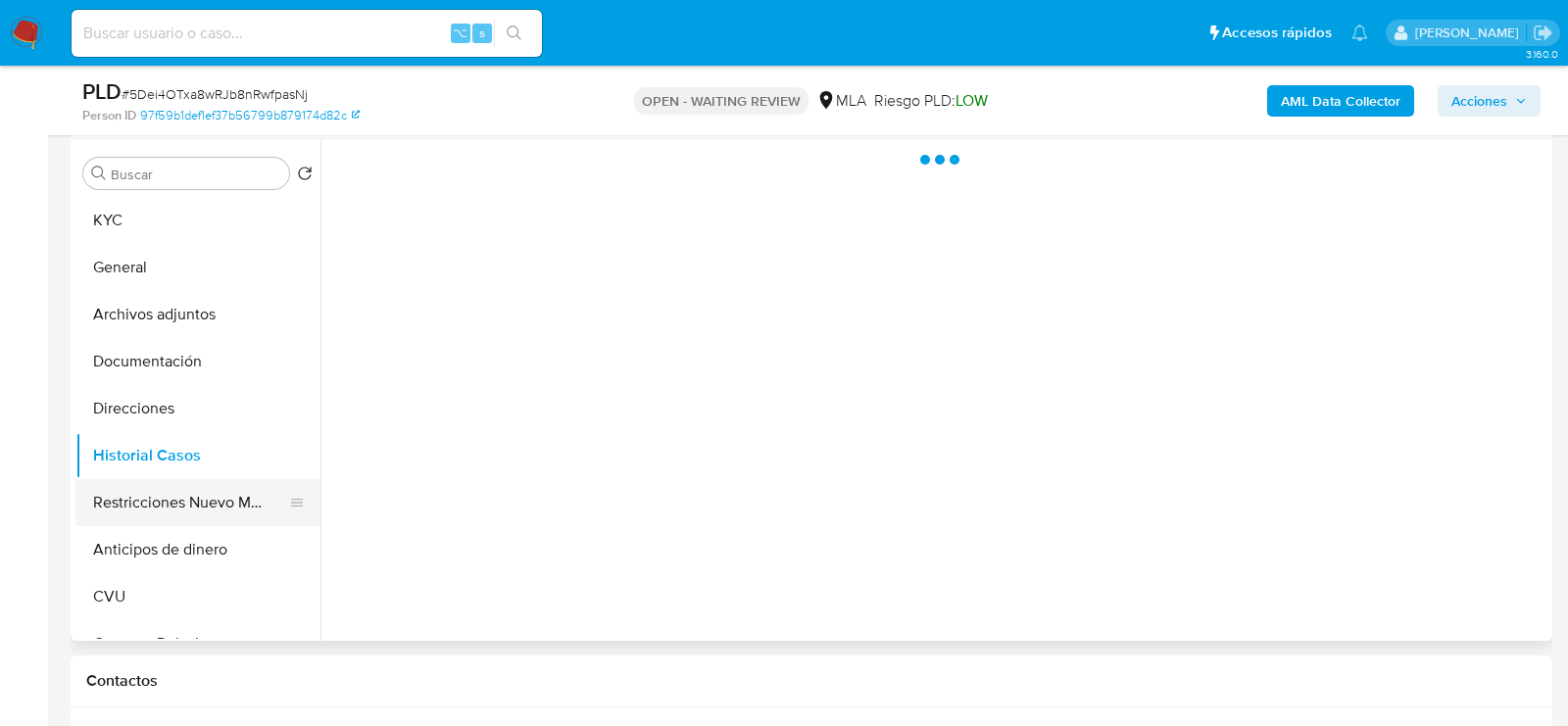
scroll to position [357, 0]
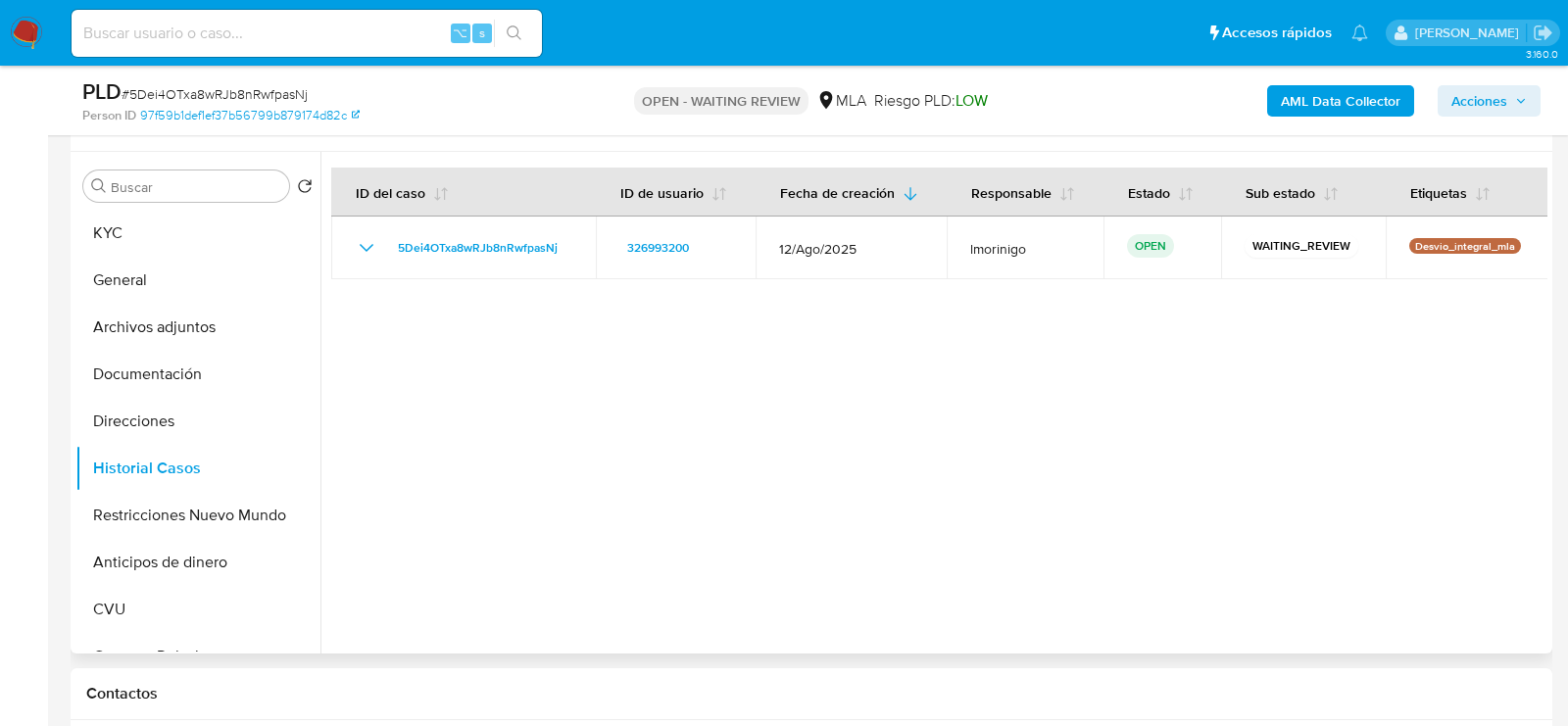
click at [125, 206] on div "Buscar Volver al orden por defecto KYC General Archivos adjuntos Documentación …" at bounding box center [198, 404] width 245 height 499
click at [108, 229] on button "KYC" at bounding box center [190, 232] width 230 height 47
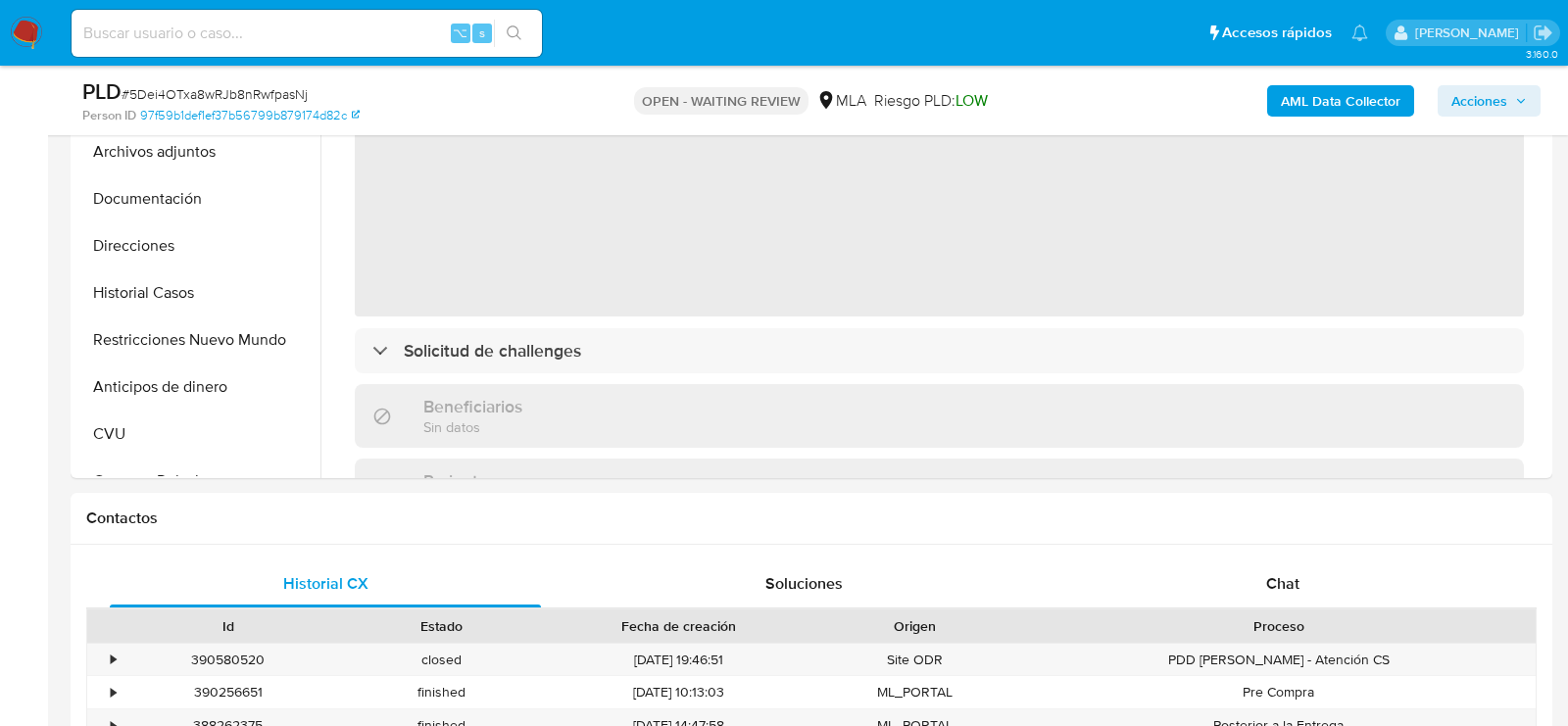
scroll to position [672, 0]
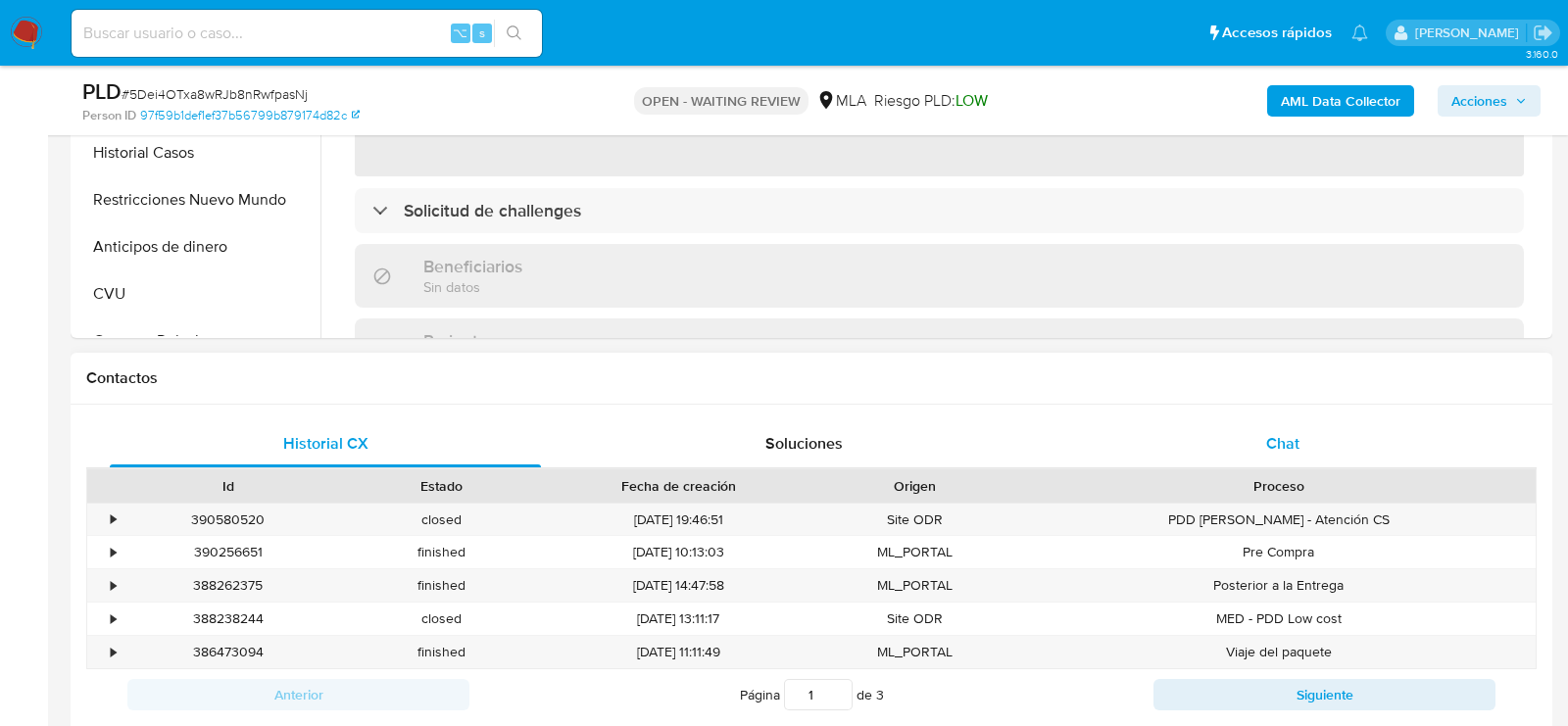
click at [1302, 458] on div "Chat" at bounding box center [1283, 443] width 431 height 47
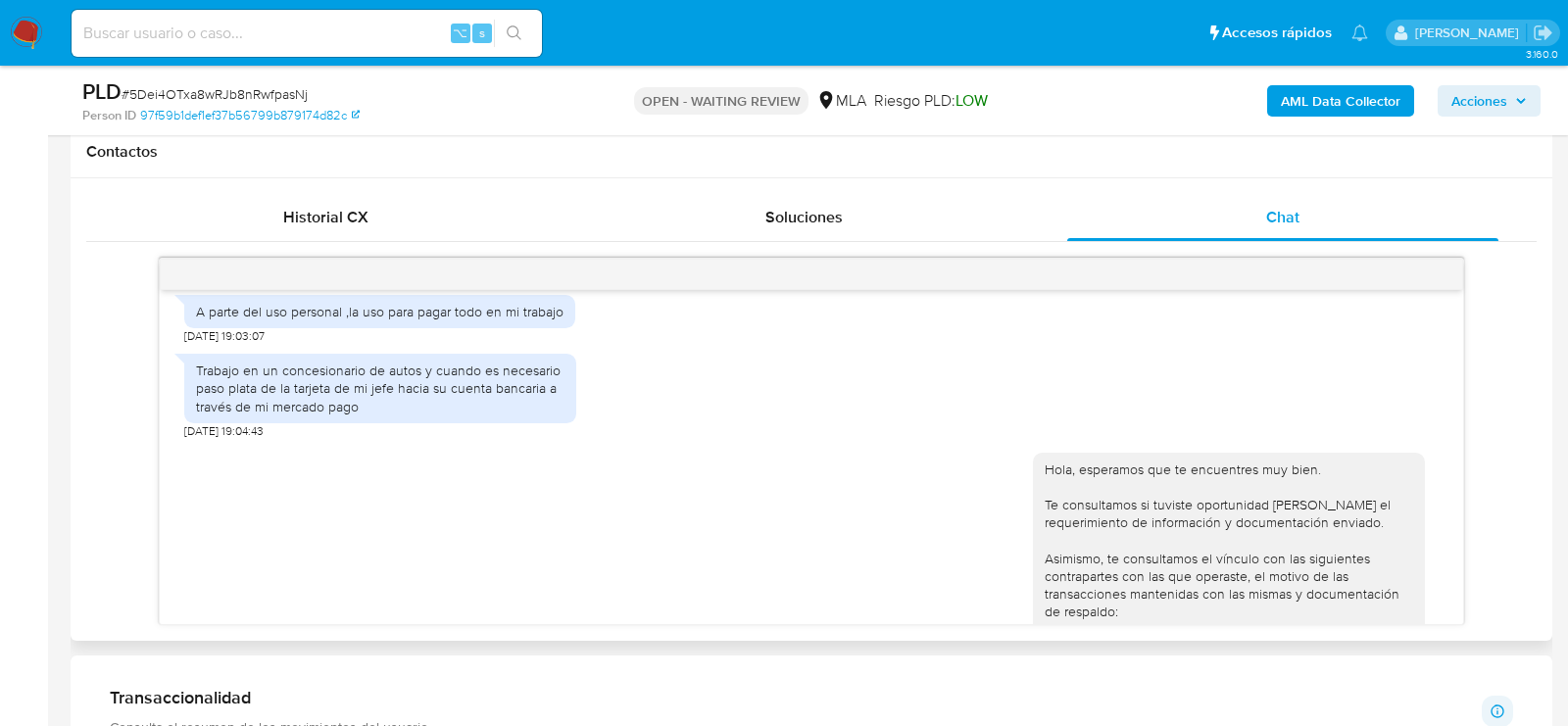
scroll to position [2016, 0]
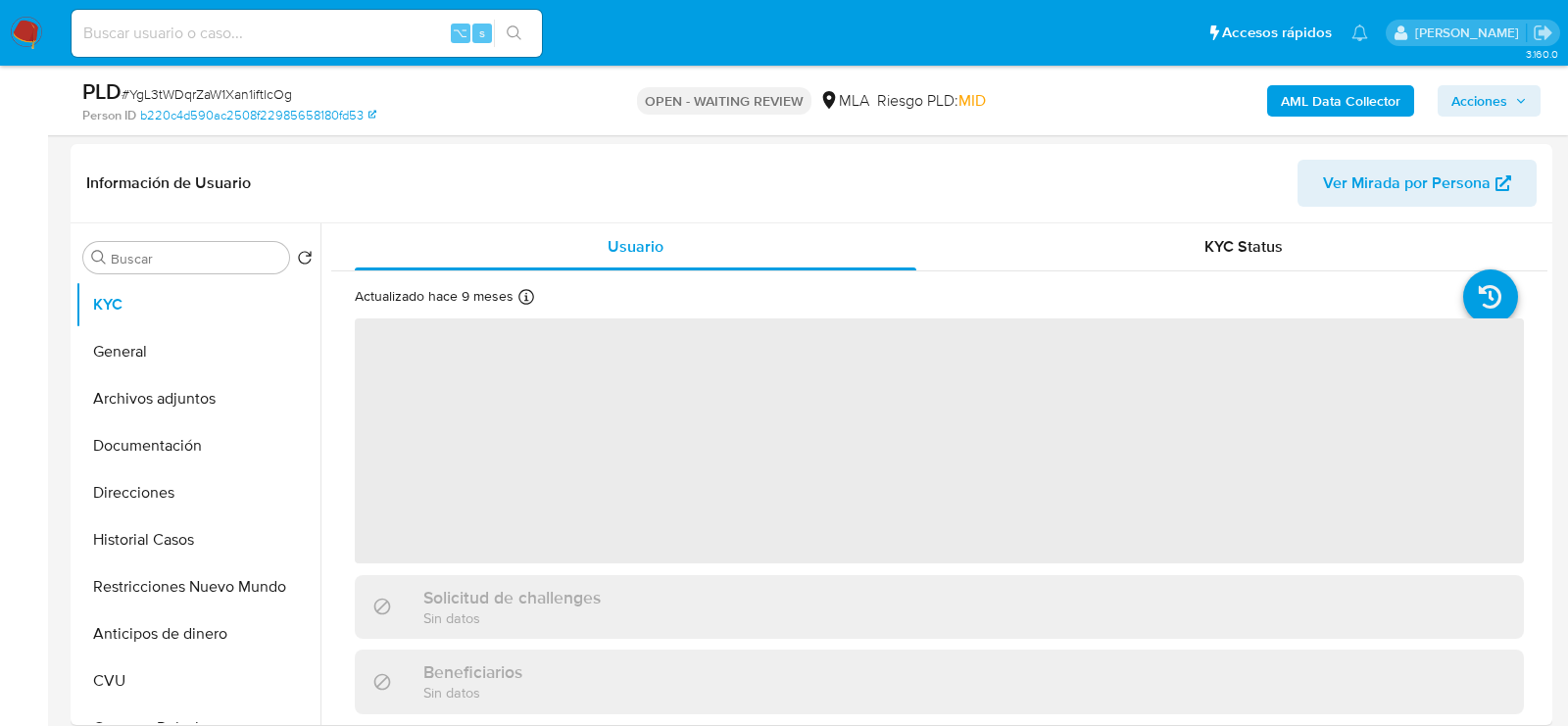
scroll to position [309, 0]
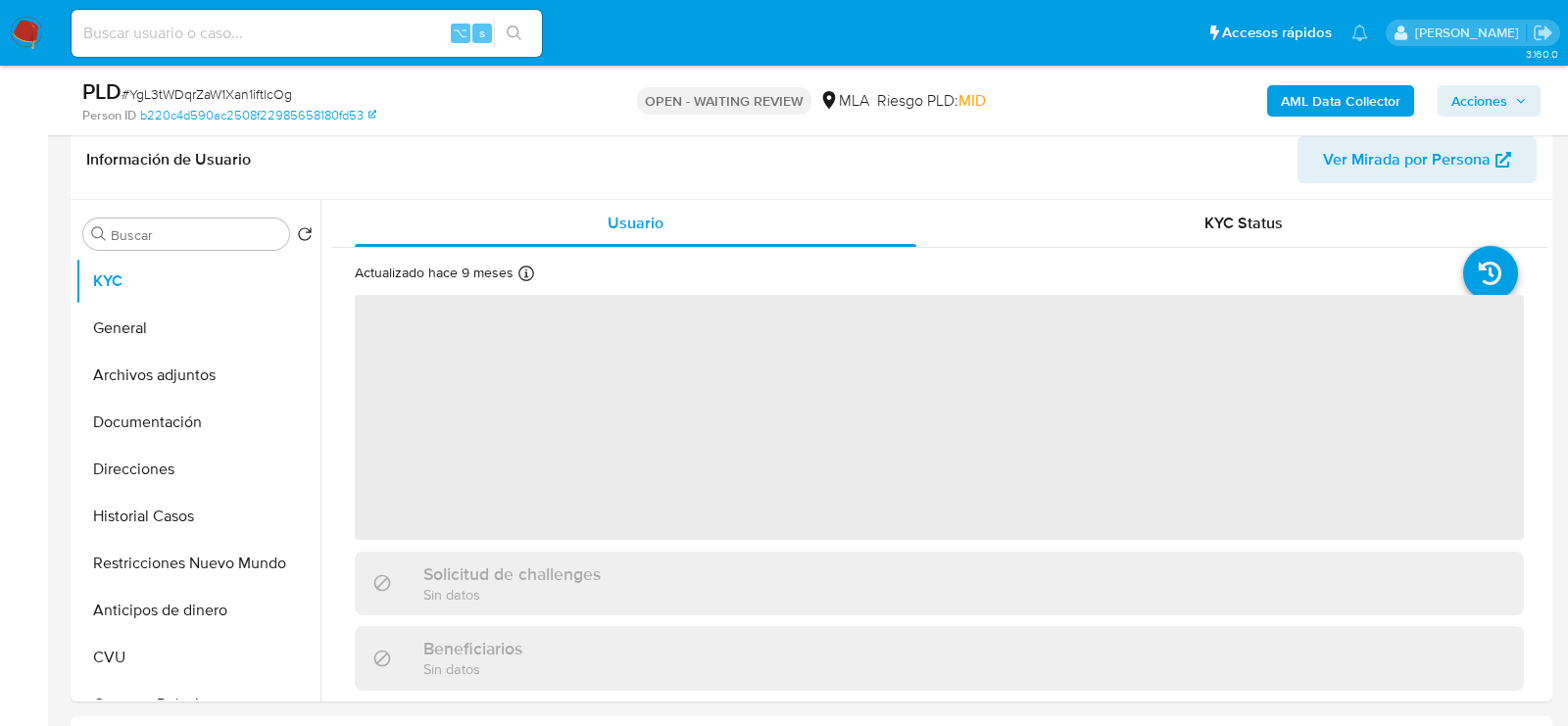
select select "10"
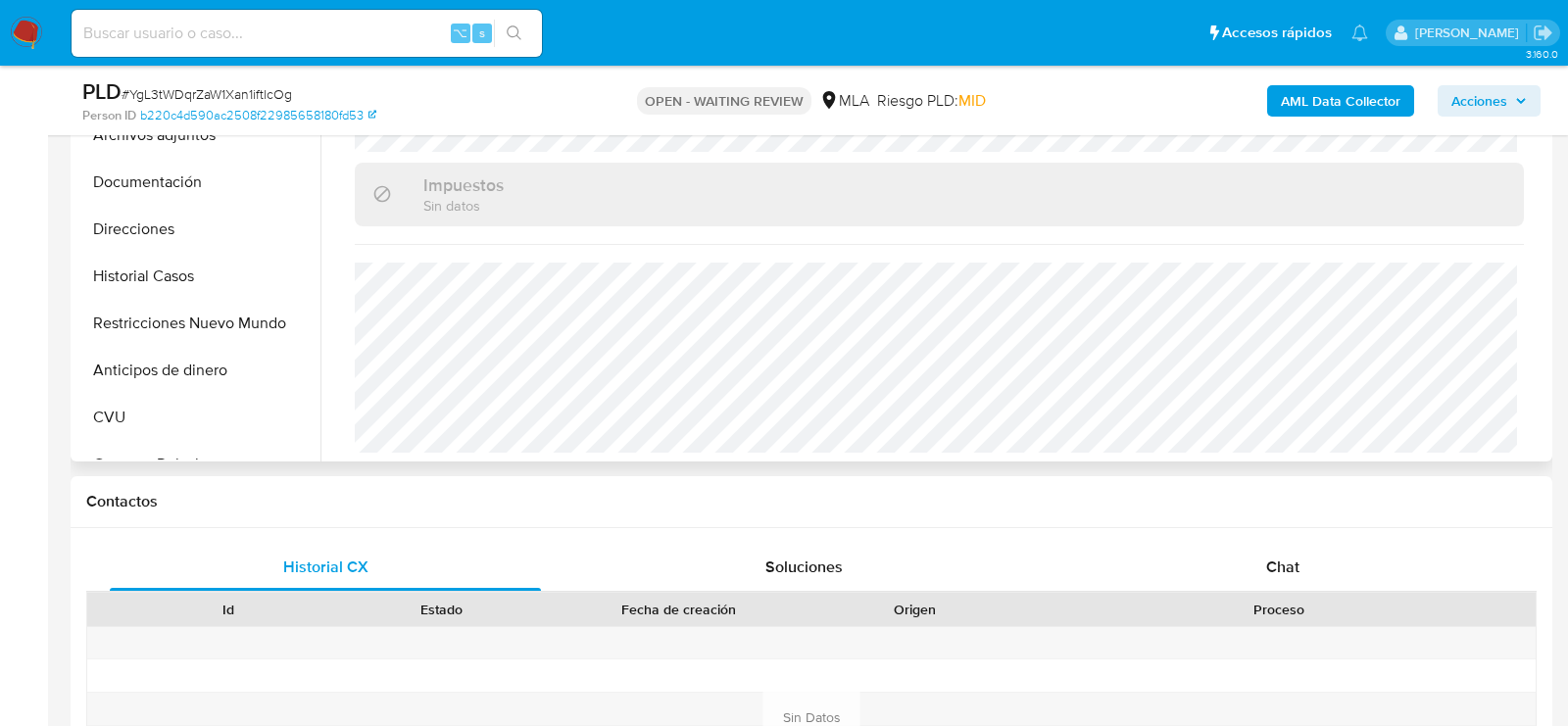
scroll to position [631, 0]
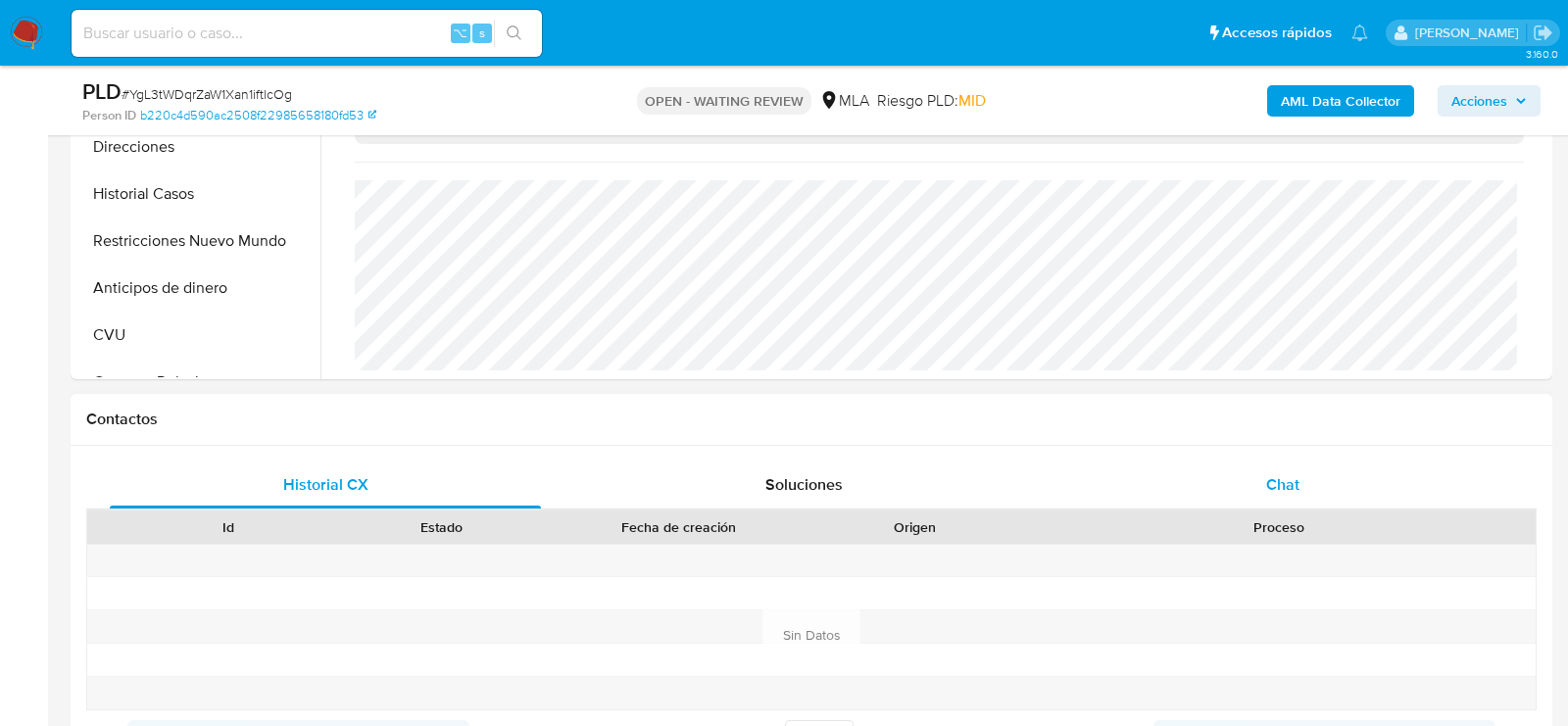
click at [1333, 497] on div "Chat" at bounding box center [1283, 485] width 431 height 47
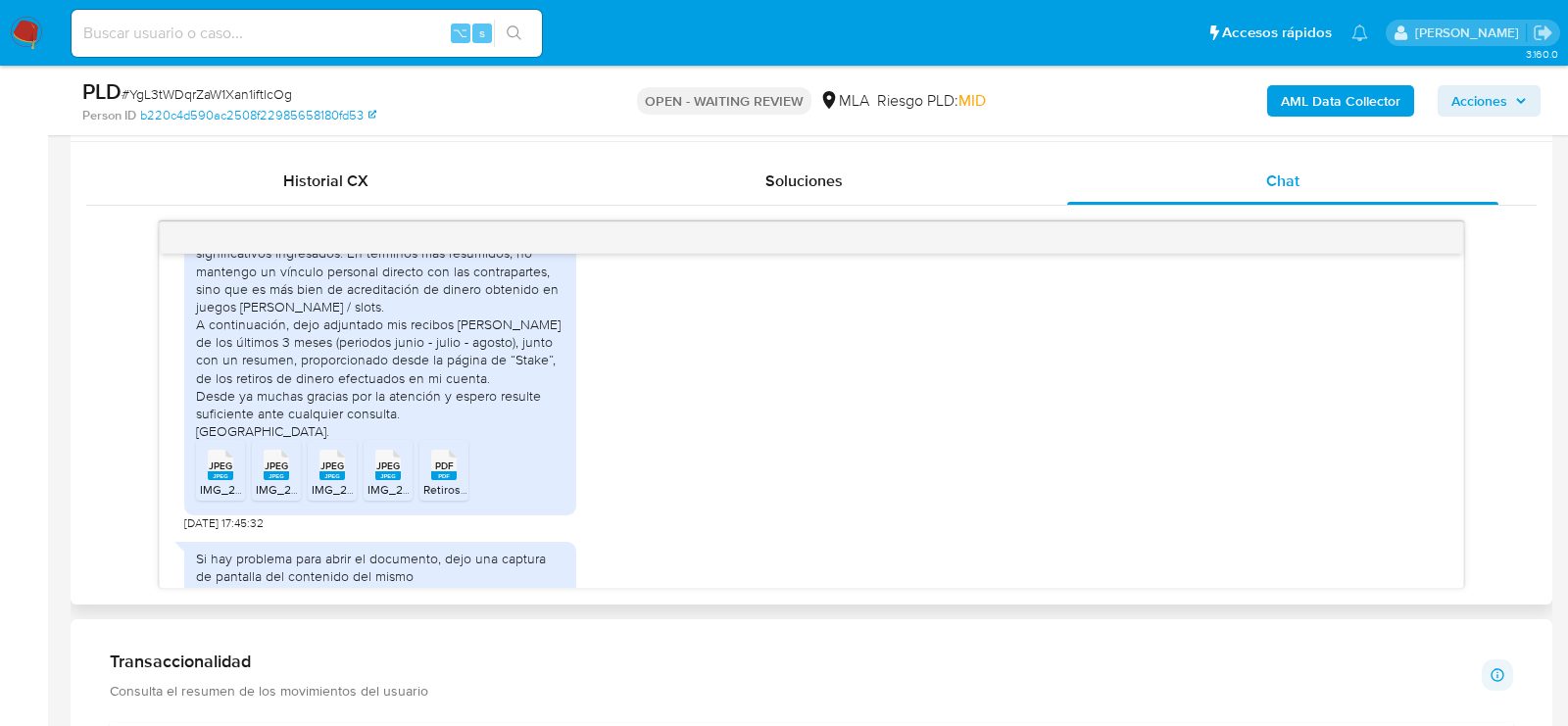
scroll to position [2012, 0]
click at [294, 47] on div "⌥ s" at bounding box center [306, 33] width 470 height 47
click at [293, 40] on input at bounding box center [306, 34] width 470 height 26
paste input "nMKZc3Zu95DJiXLg9VpQ39aX"
type input "nMKZc3Zu95DJiXLg9VpQ39aX"
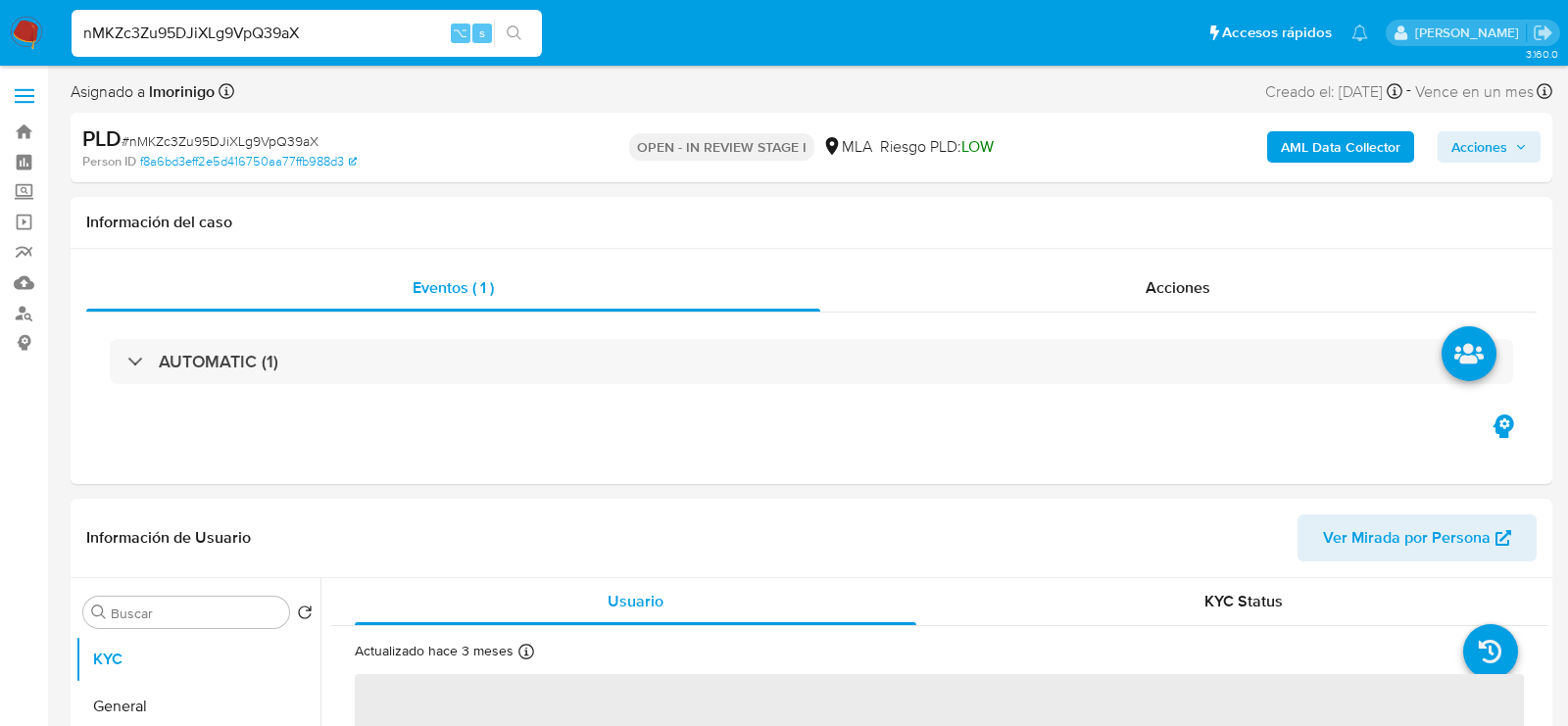
select select "10"
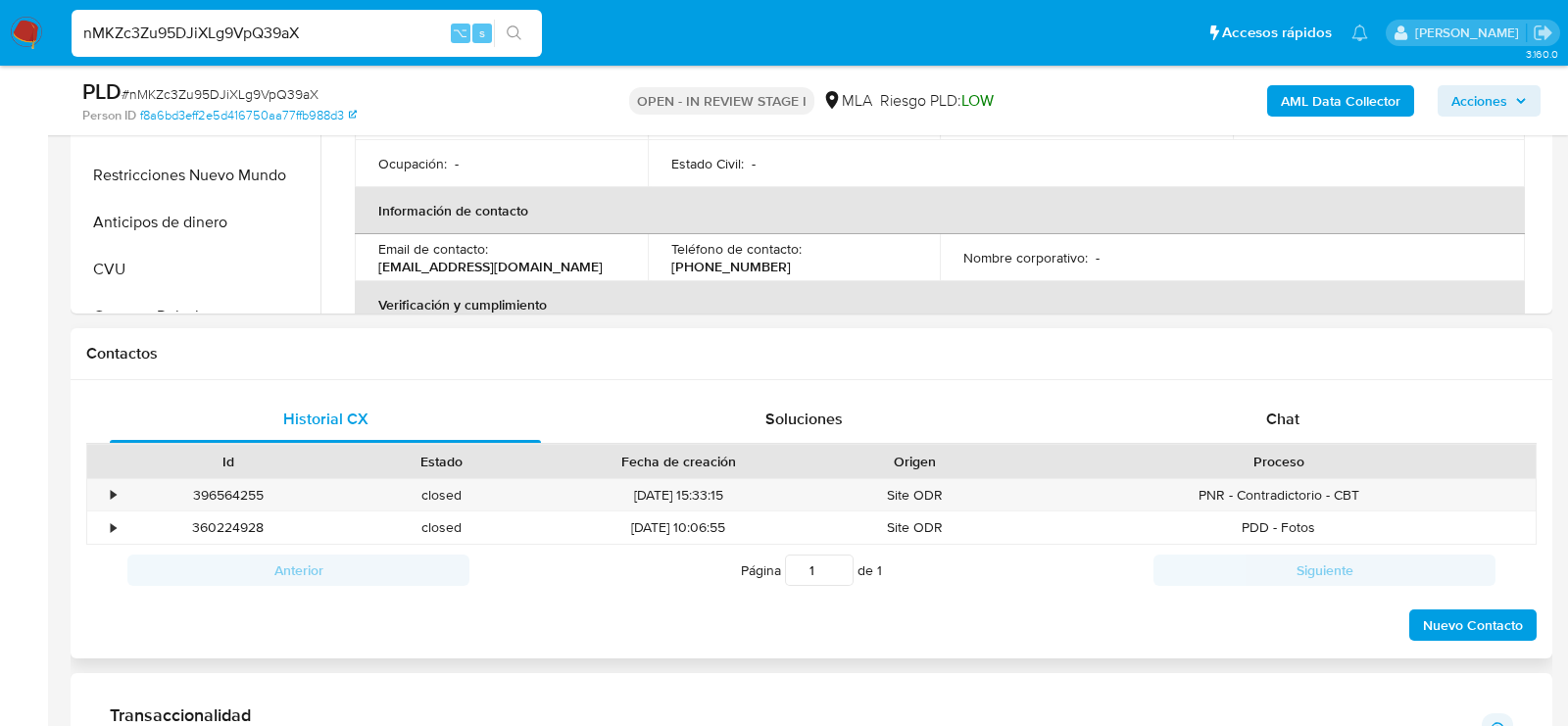
scroll to position [749, 0]
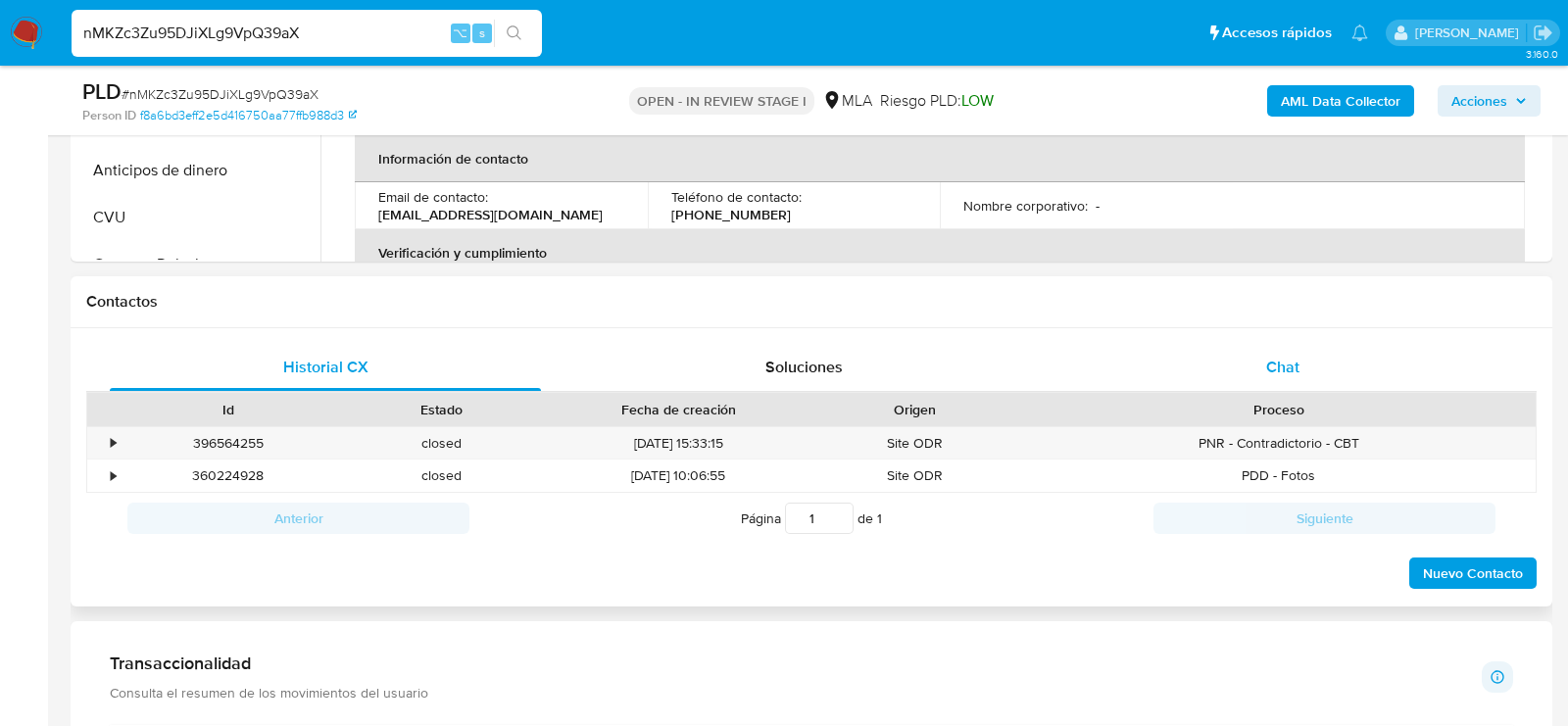
click at [1226, 377] on div "Chat" at bounding box center [1283, 366] width 431 height 47
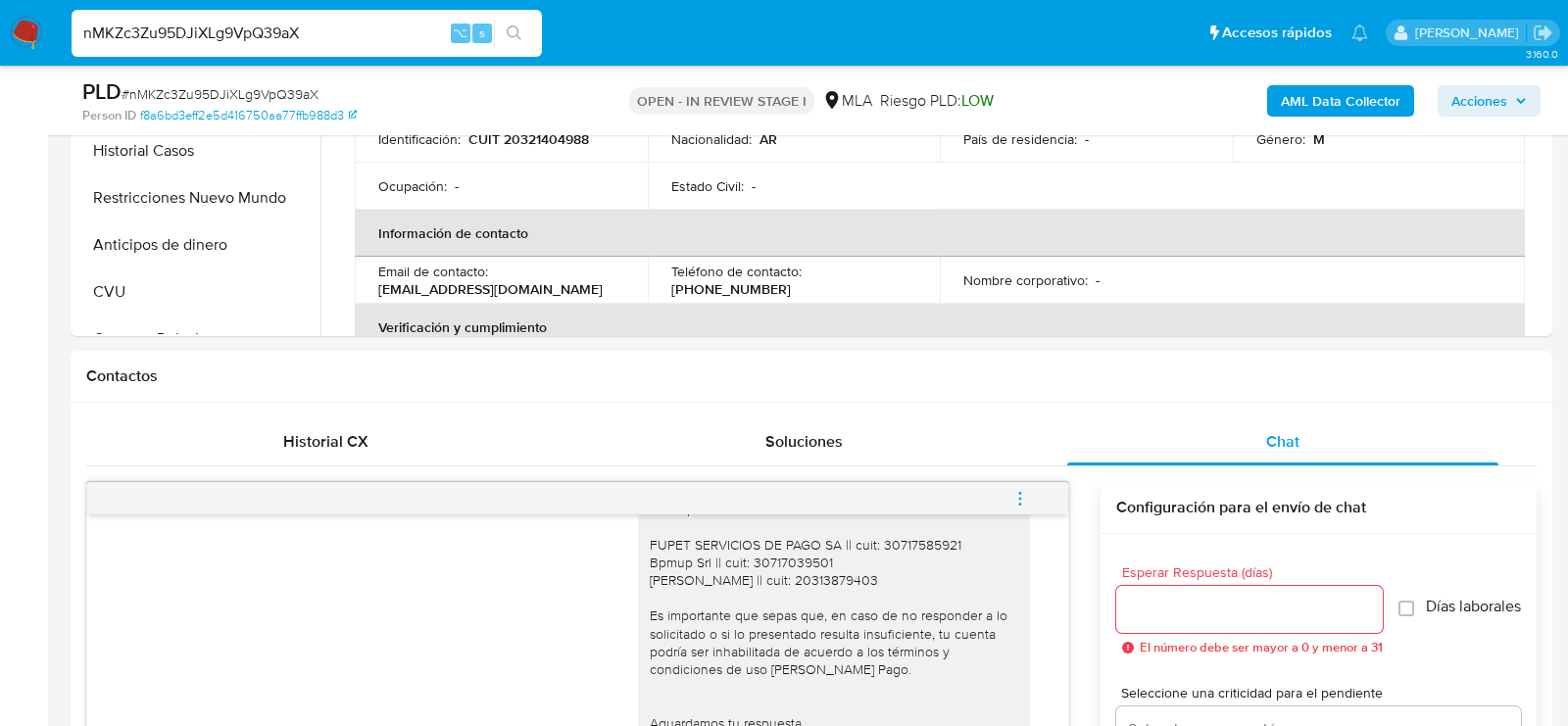
scroll to position [196, 0]
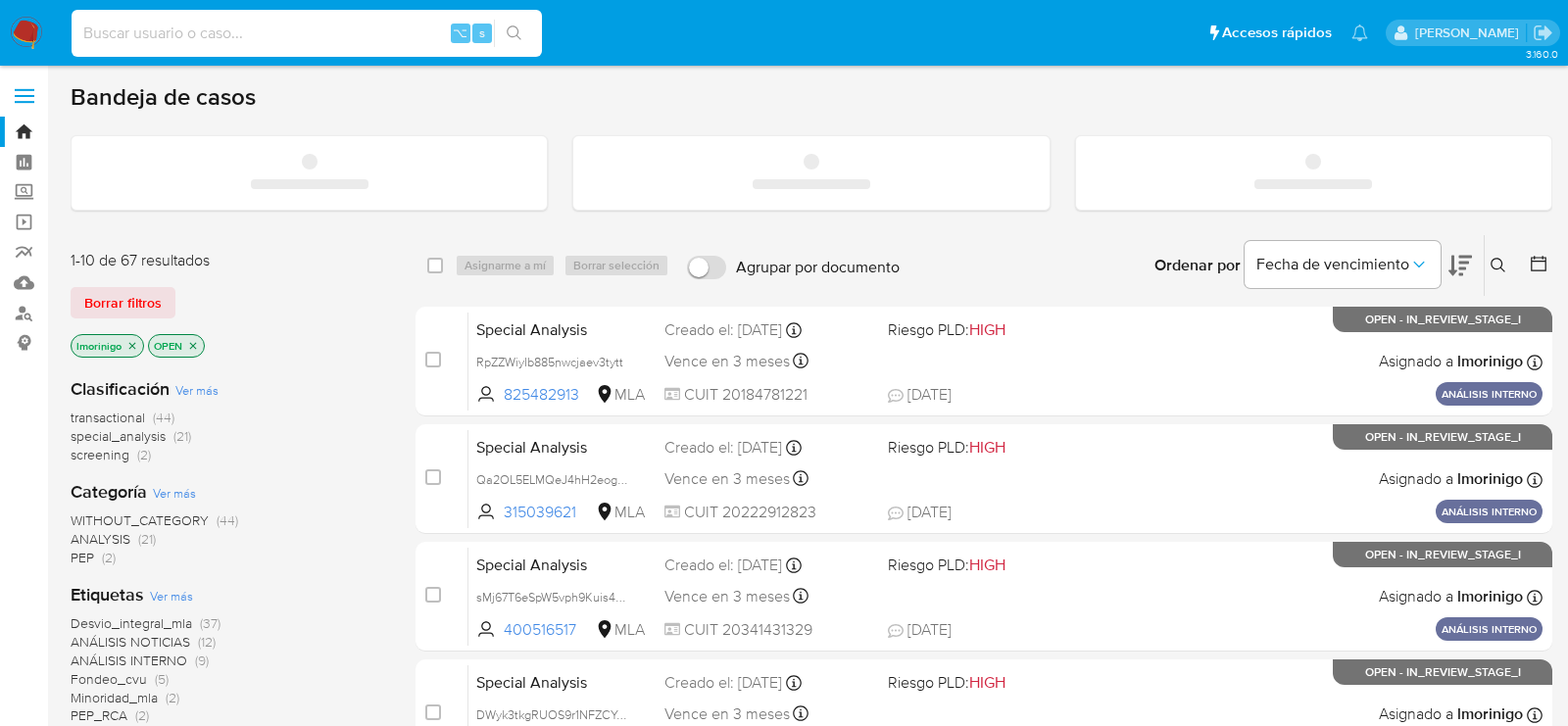
click at [196, 36] on input at bounding box center [306, 34] width 470 height 26
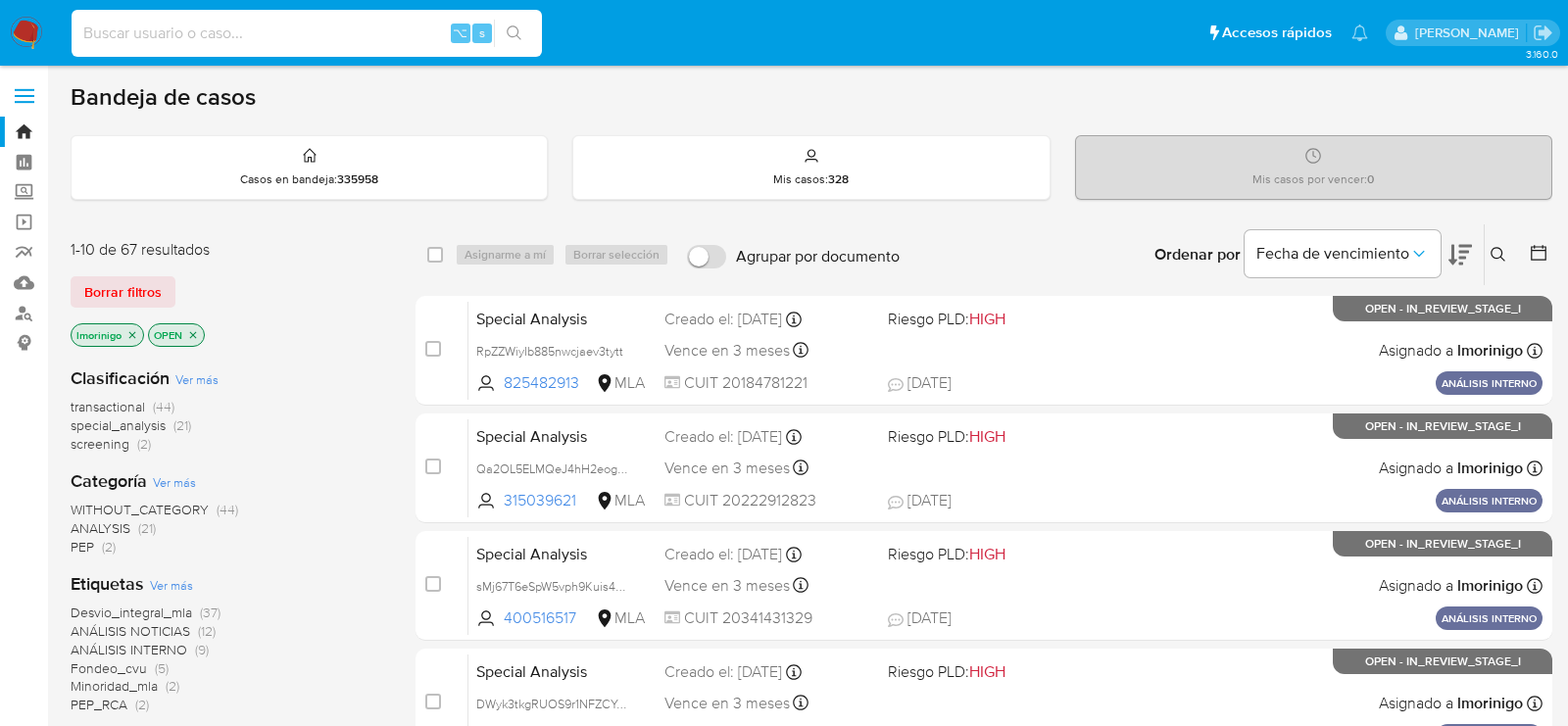
paste input "YgL3tWDqrZaW1Xan1iftlcOg"
type input "YgL3tWDqrZaW1Xan1iftlcOg"
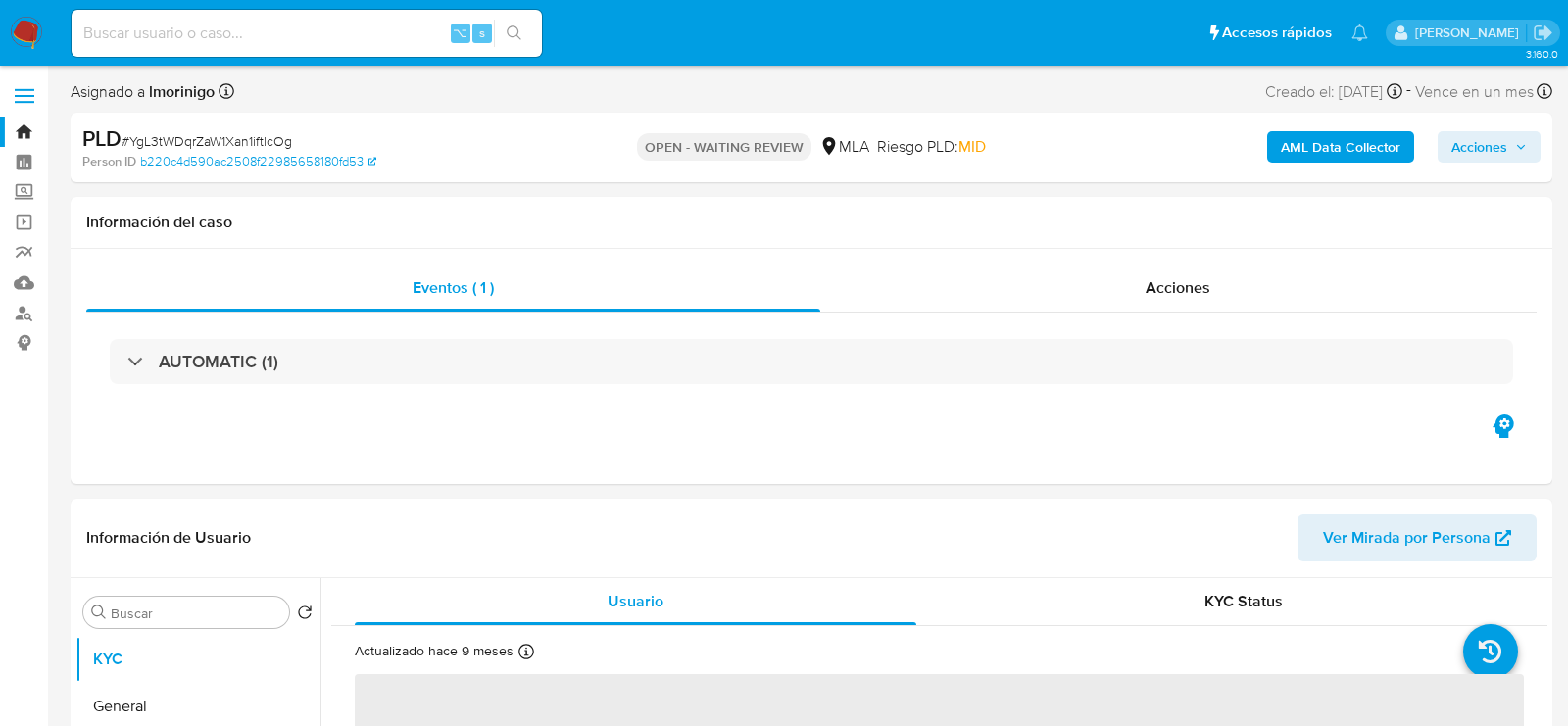
select select "10"
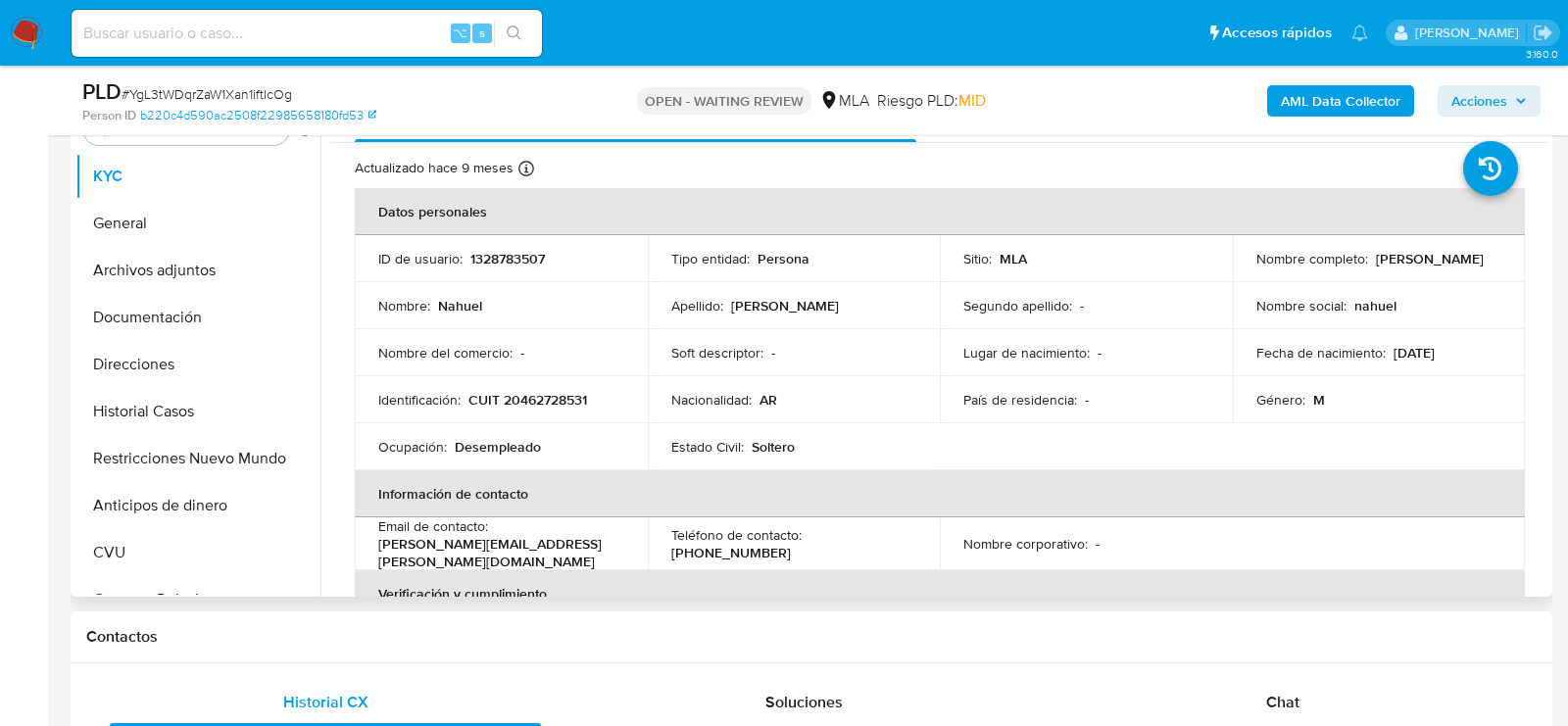
scroll to position [498, 0]
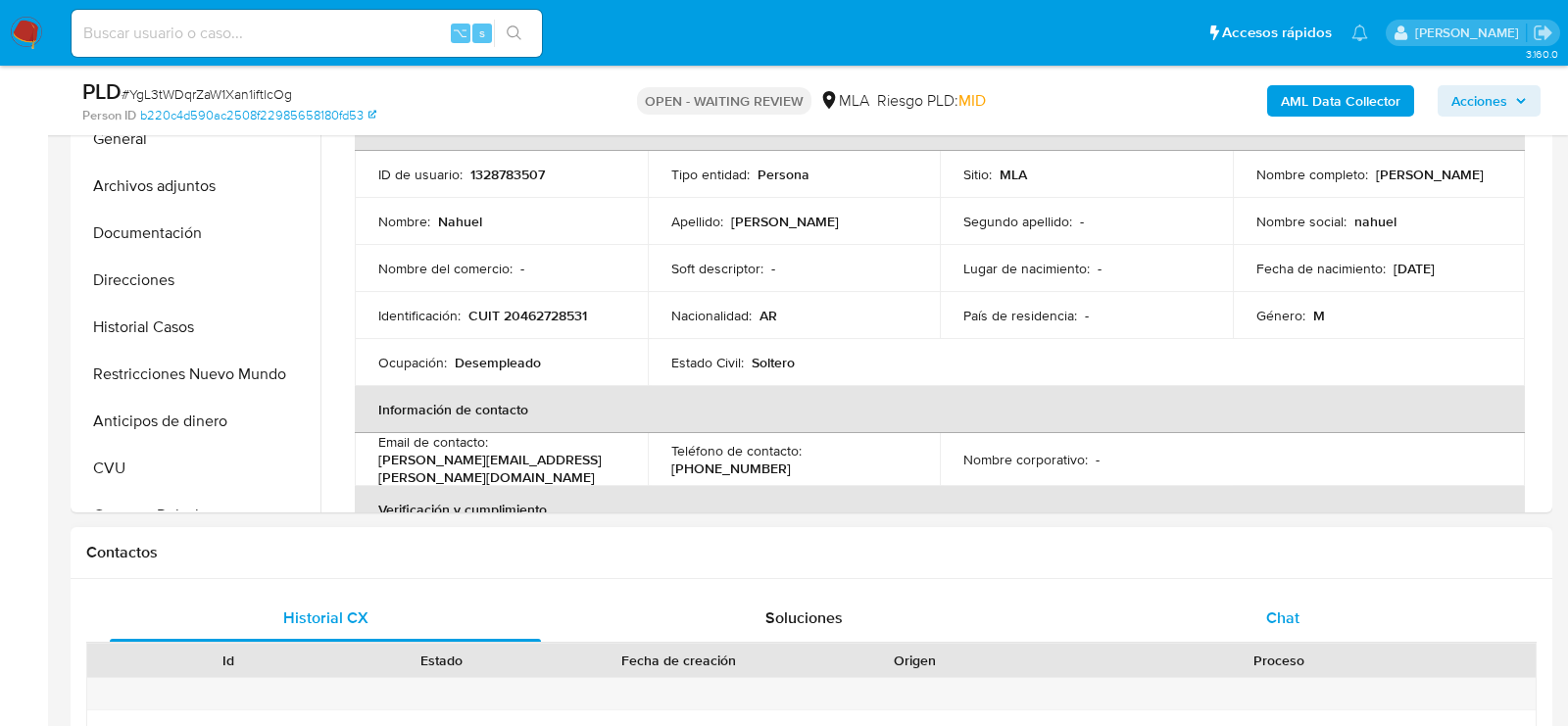
click at [1321, 629] on div "Chat" at bounding box center [1283, 618] width 431 height 47
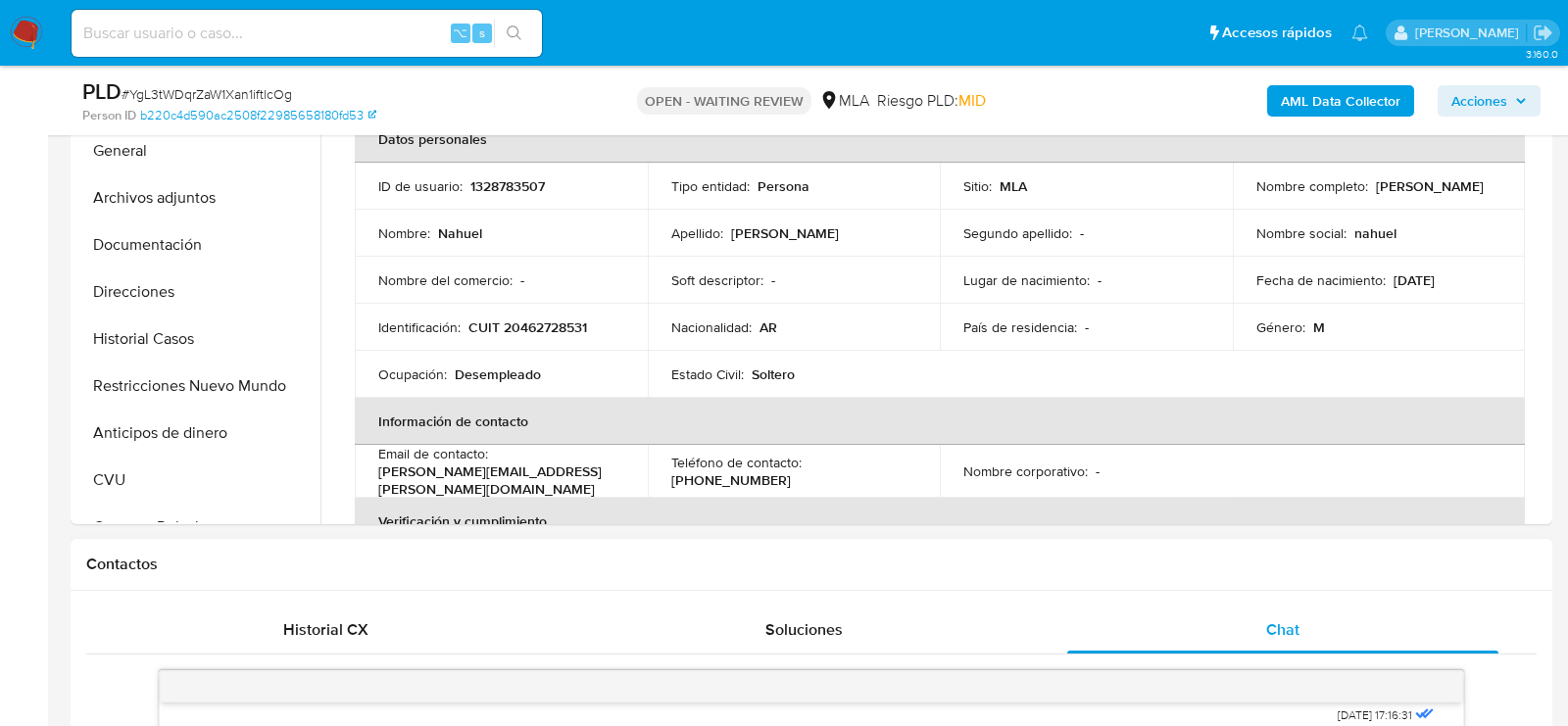
scroll to position [487, 0]
